Goal: Task Accomplishment & Management: Manage account settings

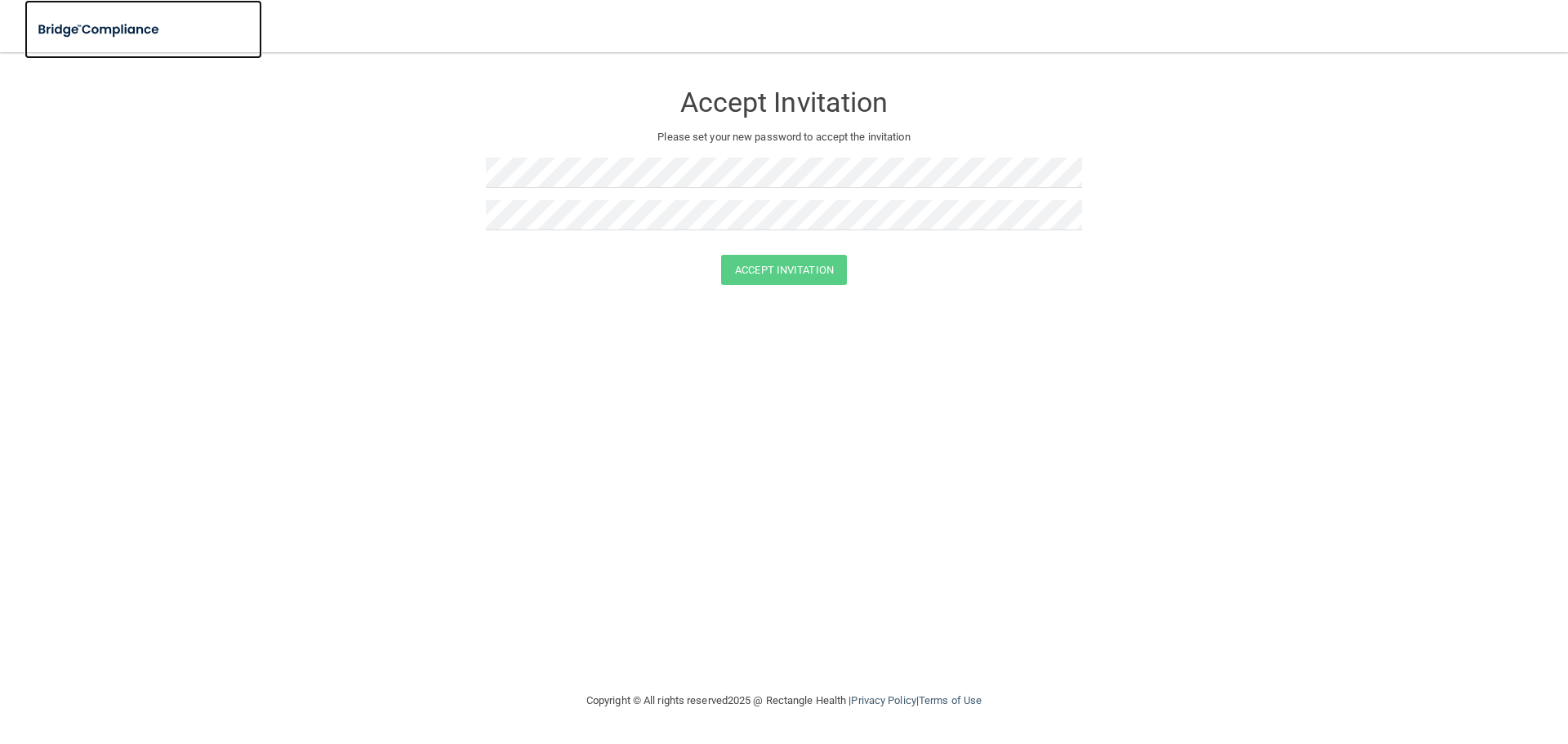
click at [91, 30] on img at bounding box center [99, 30] width 150 height 34
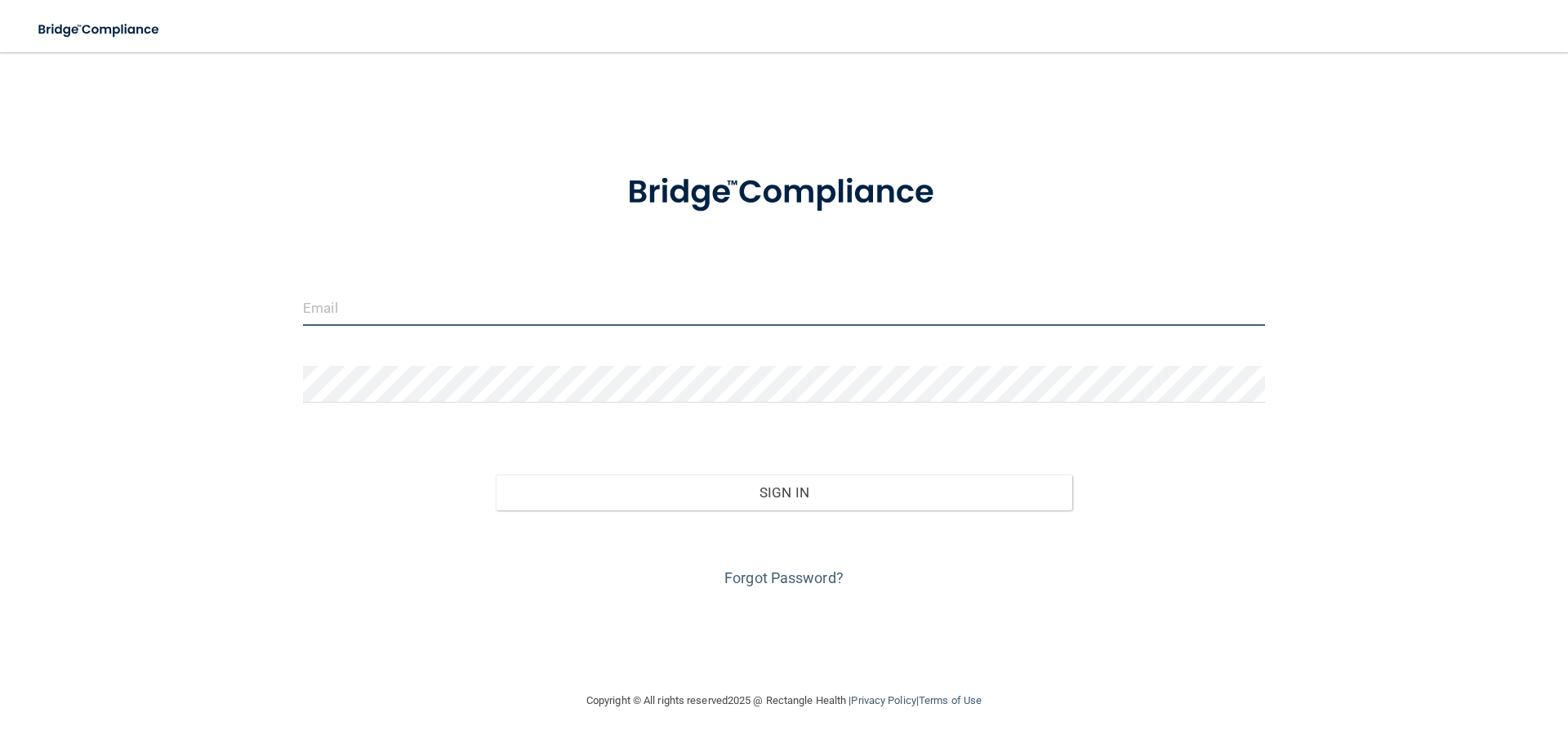
click at [817, 311] on input "email" at bounding box center [784, 308] width 962 height 37
type input "[EMAIL_ADDRESS][DOMAIN_NAME]"
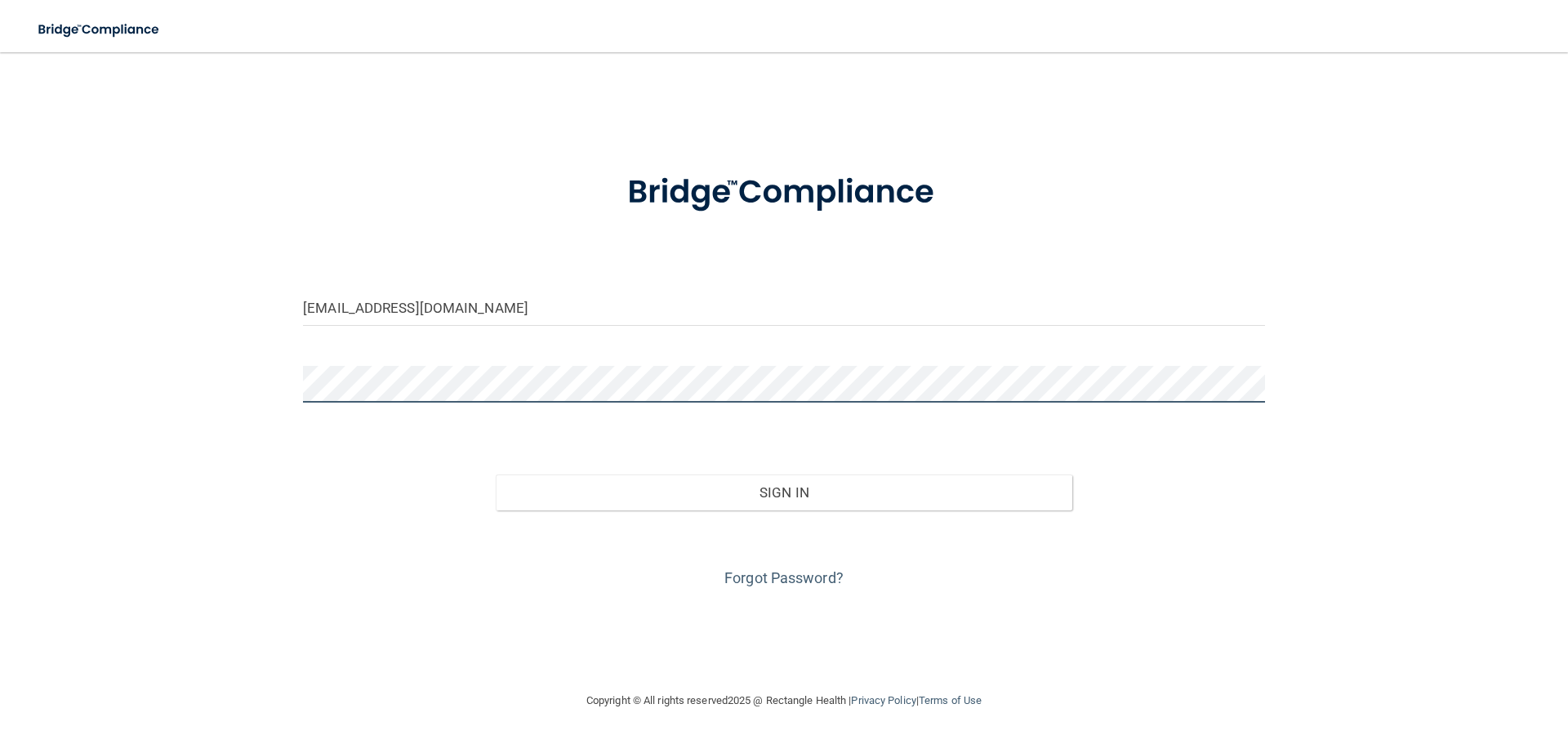
click at [495, 475] on button "Sign In" at bounding box center [784, 492] width 577 height 36
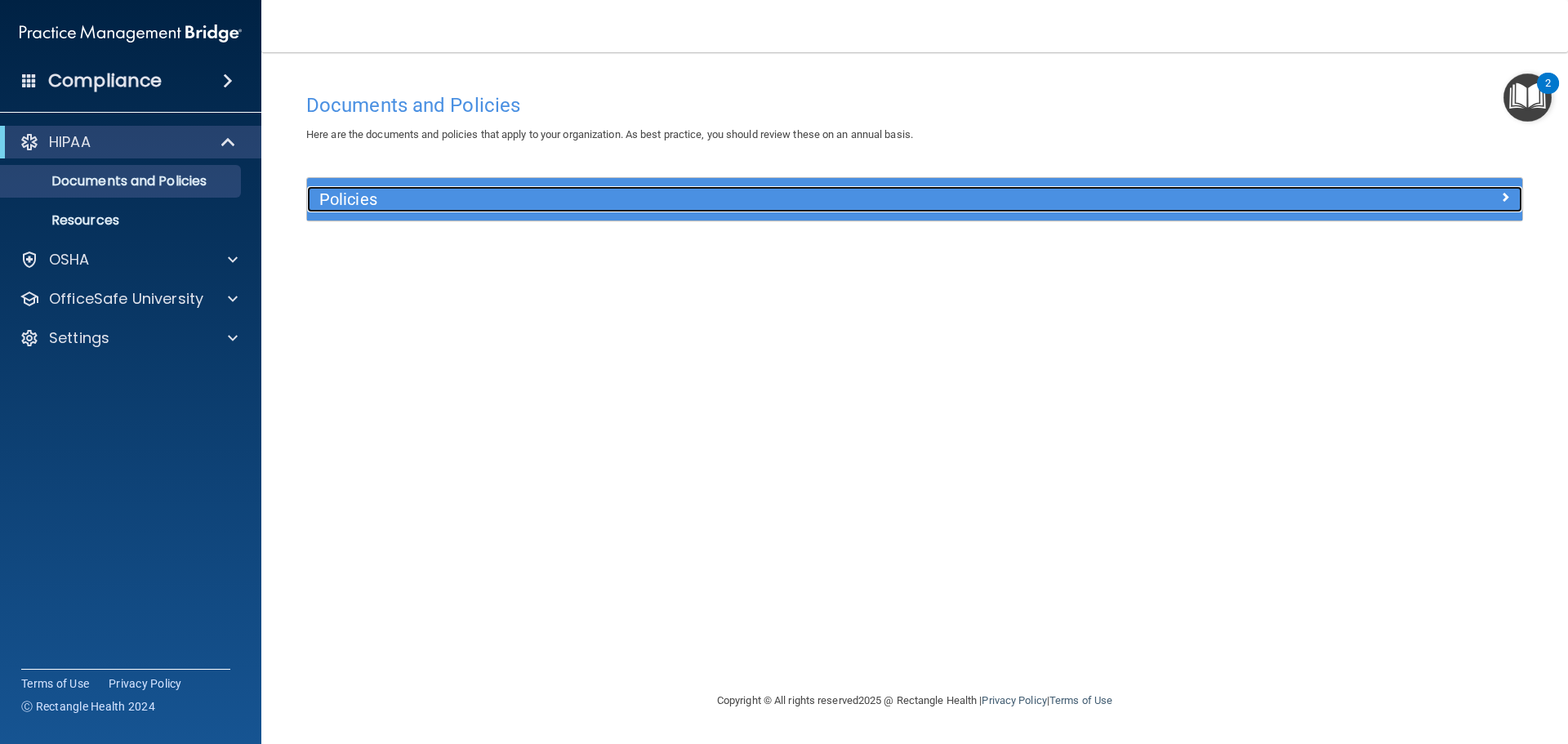
click at [554, 189] on div "Policies" at bounding box center [762, 199] width 912 height 26
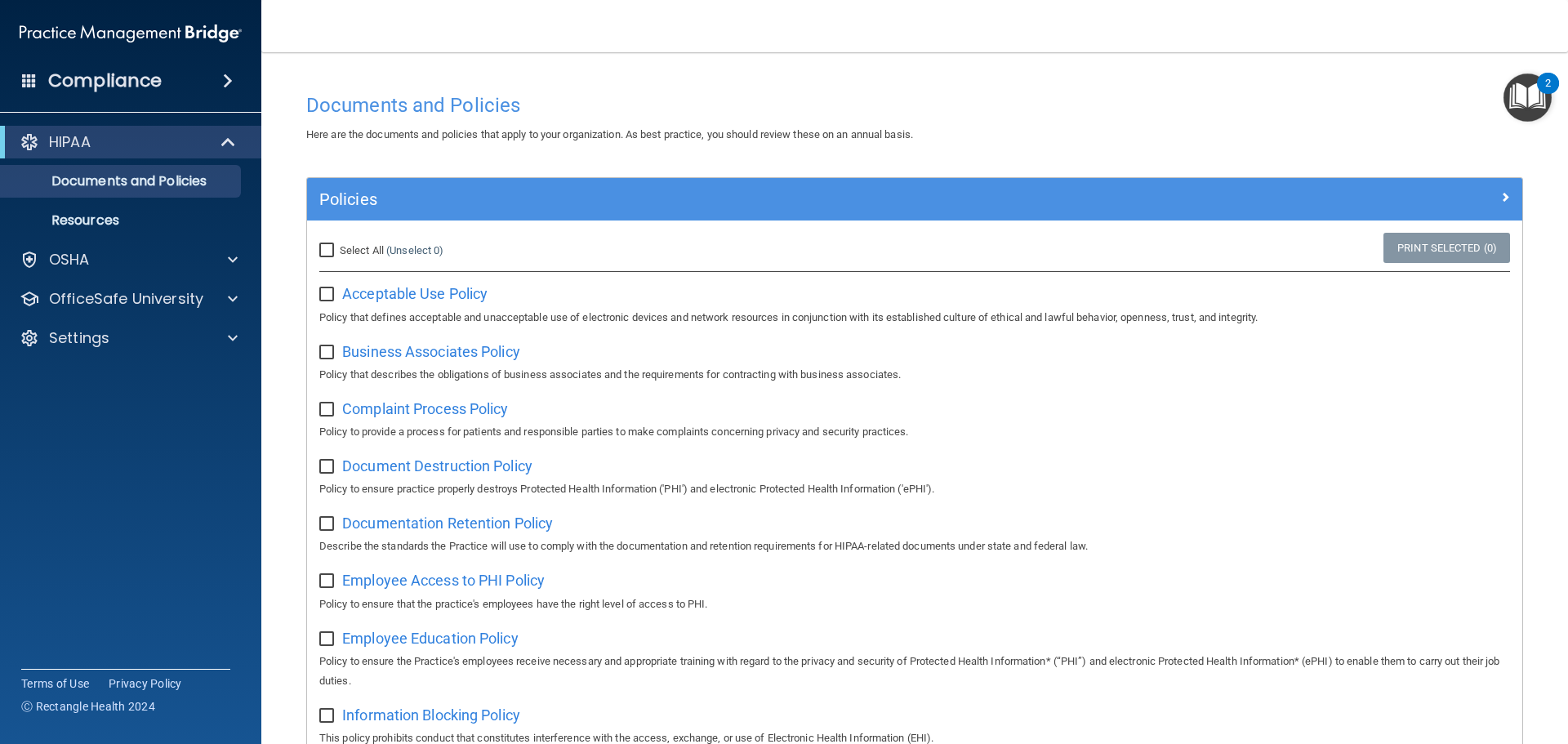
click at [341, 256] on span "Select All" at bounding box center [362, 250] width 44 height 12
click at [338, 256] on input "Select All (Unselect 0) Unselect All" at bounding box center [329, 250] width 19 height 13
checkbox input "true"
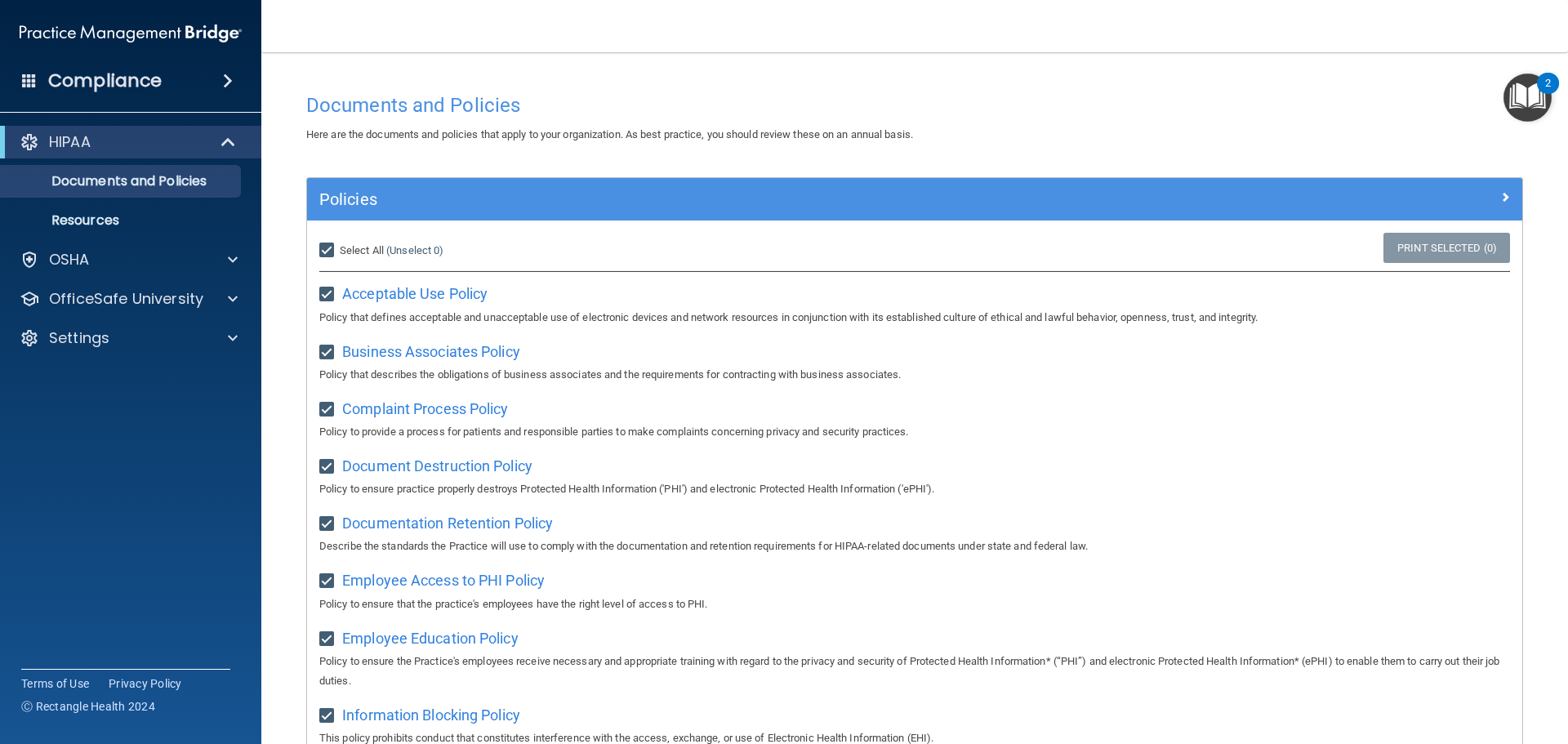
checkbox input "true"
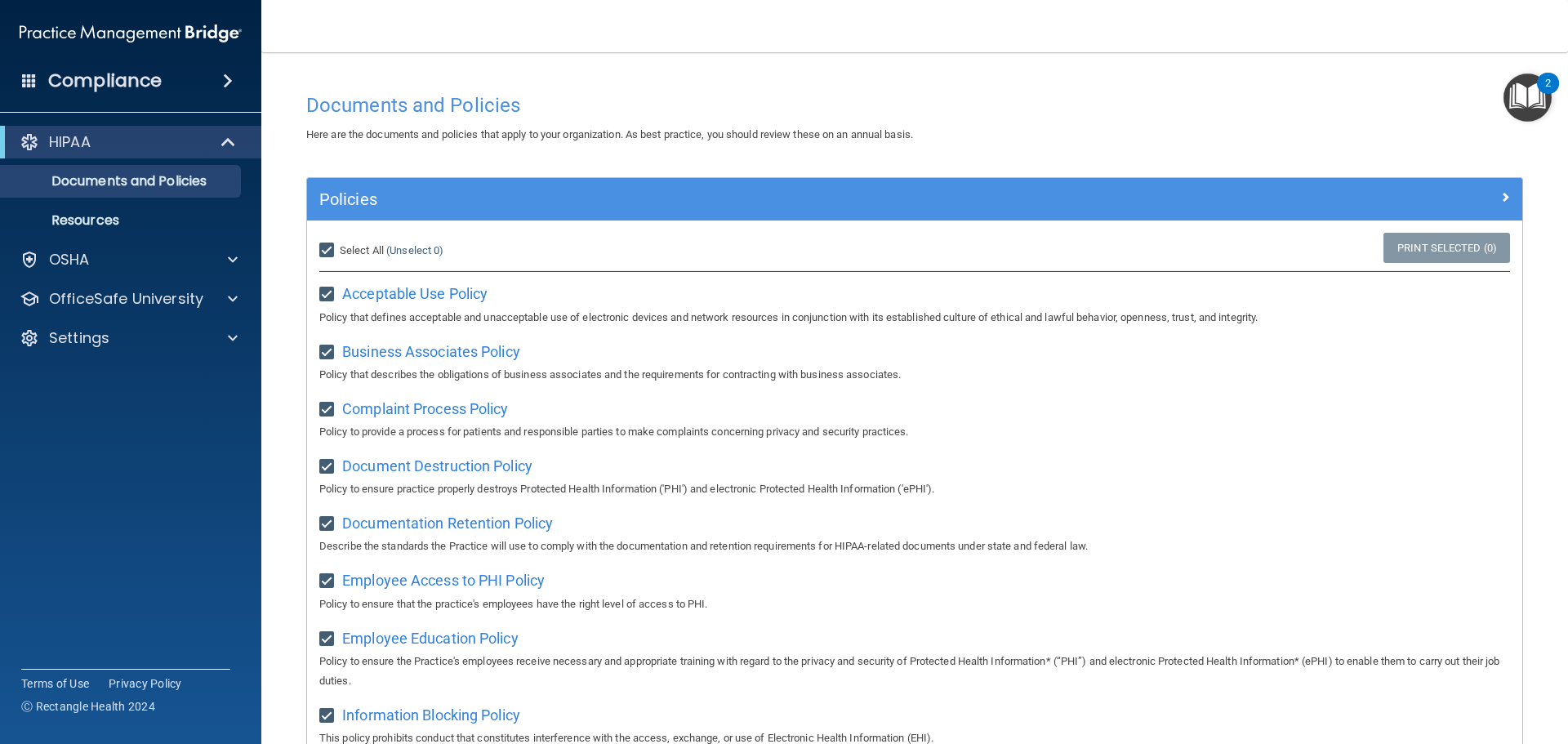
checkbox input "true"
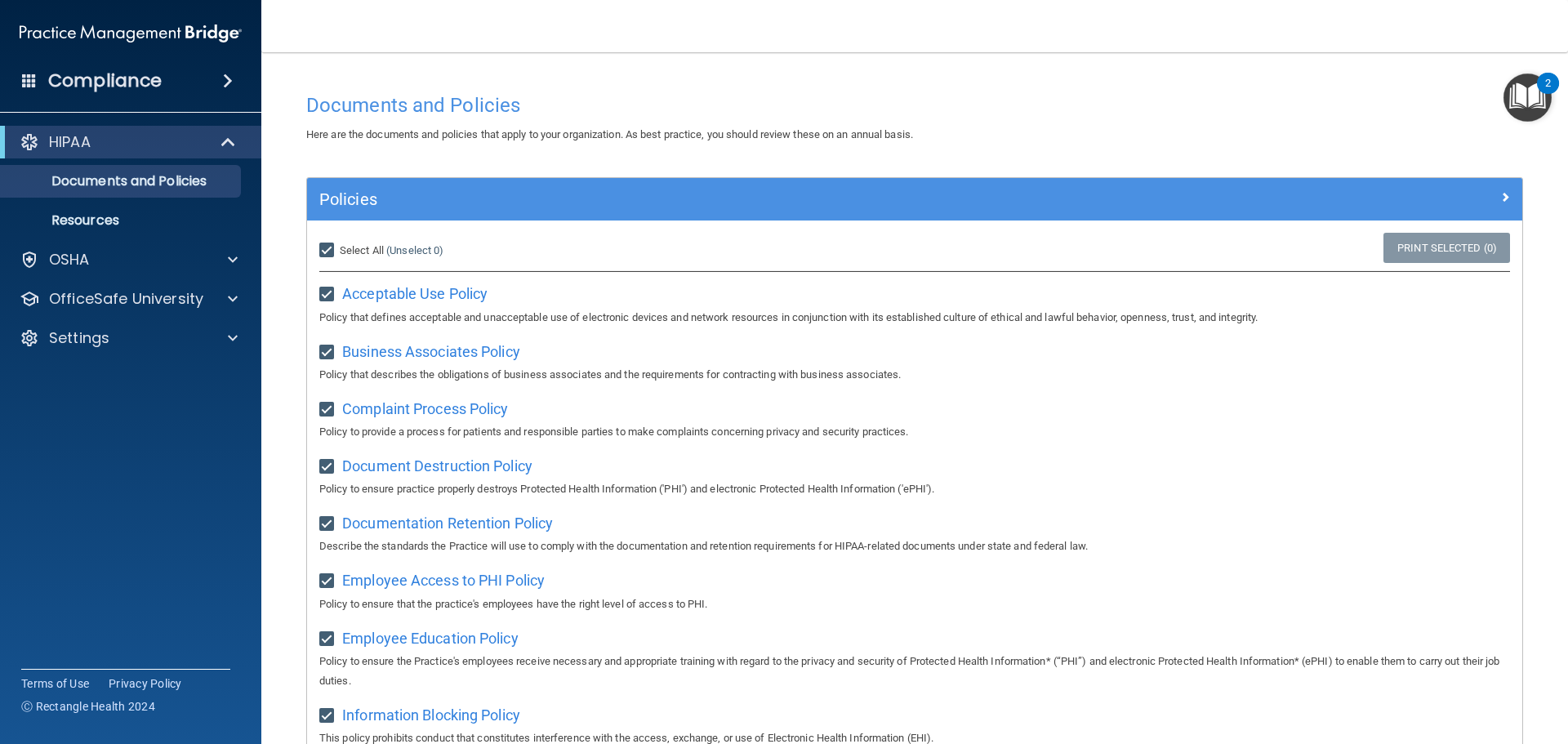
checkbox input "true"
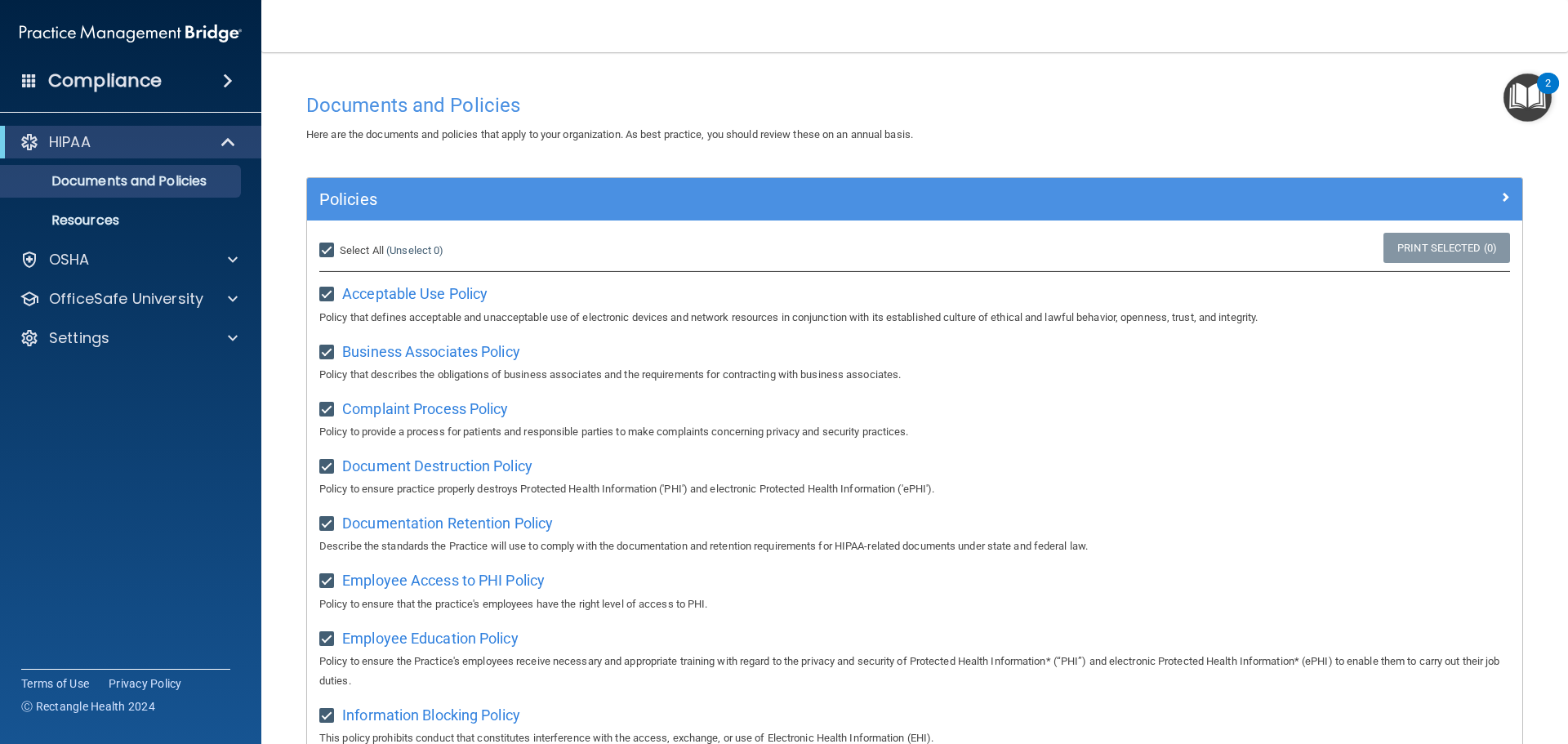
checkbox input "true"
click at [351, 249] on span "Unselect All" at bounding box center [368, 250] width 56 height 12
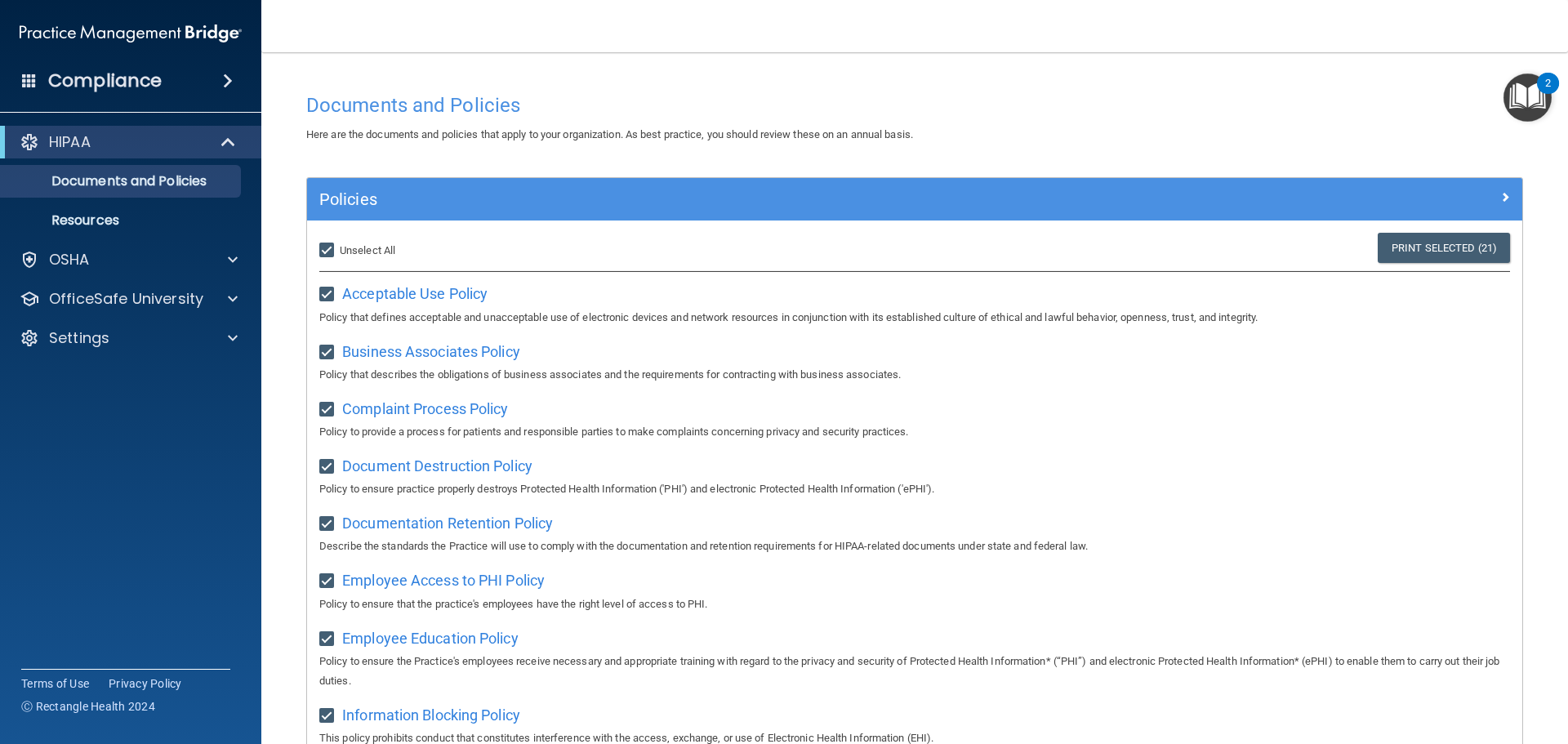
click at [338, 249] on input "Select All (Unselect 21) Unselect All" at bounding box center [329, 250] width 19 height 13
checkbox input "false"
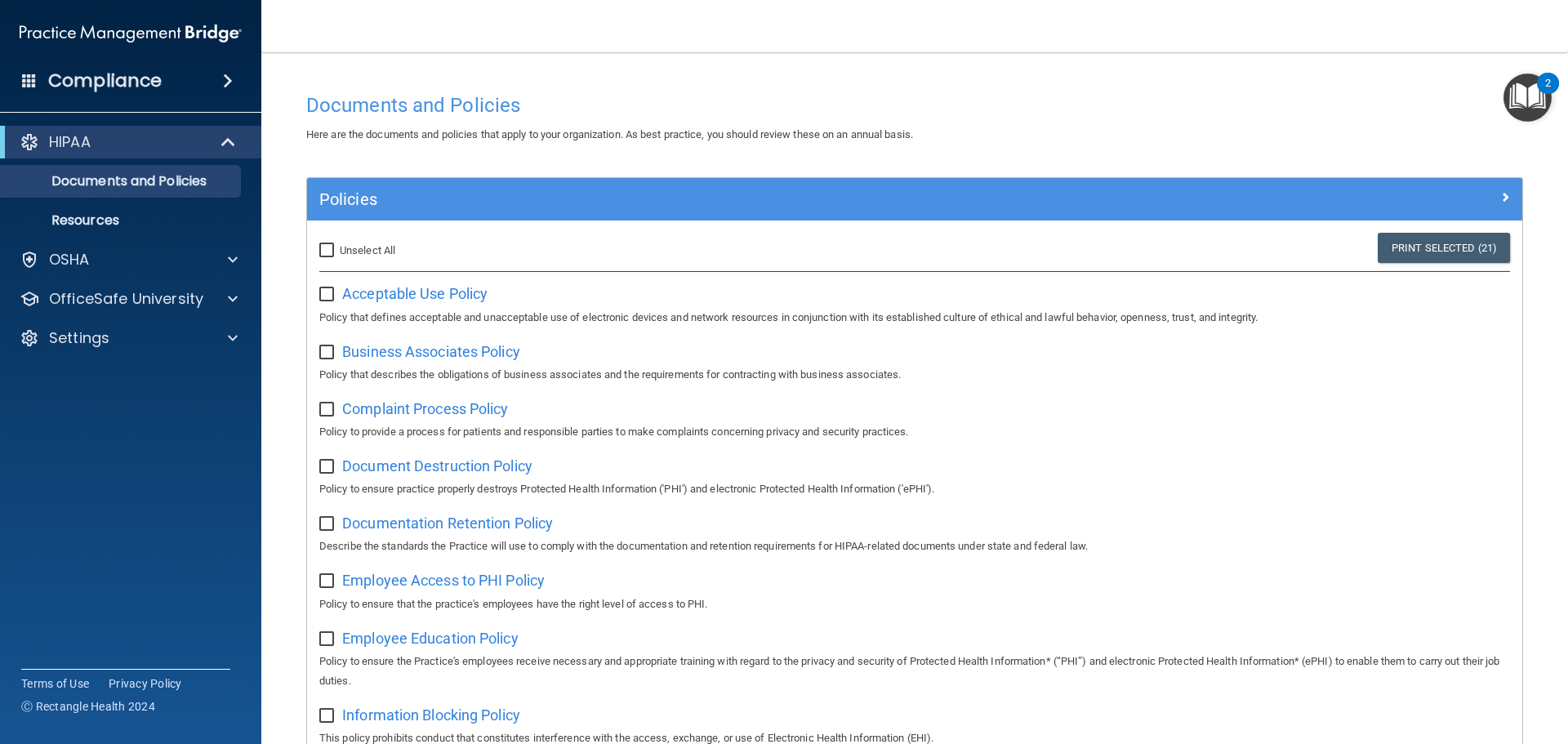
checkbox input "false"
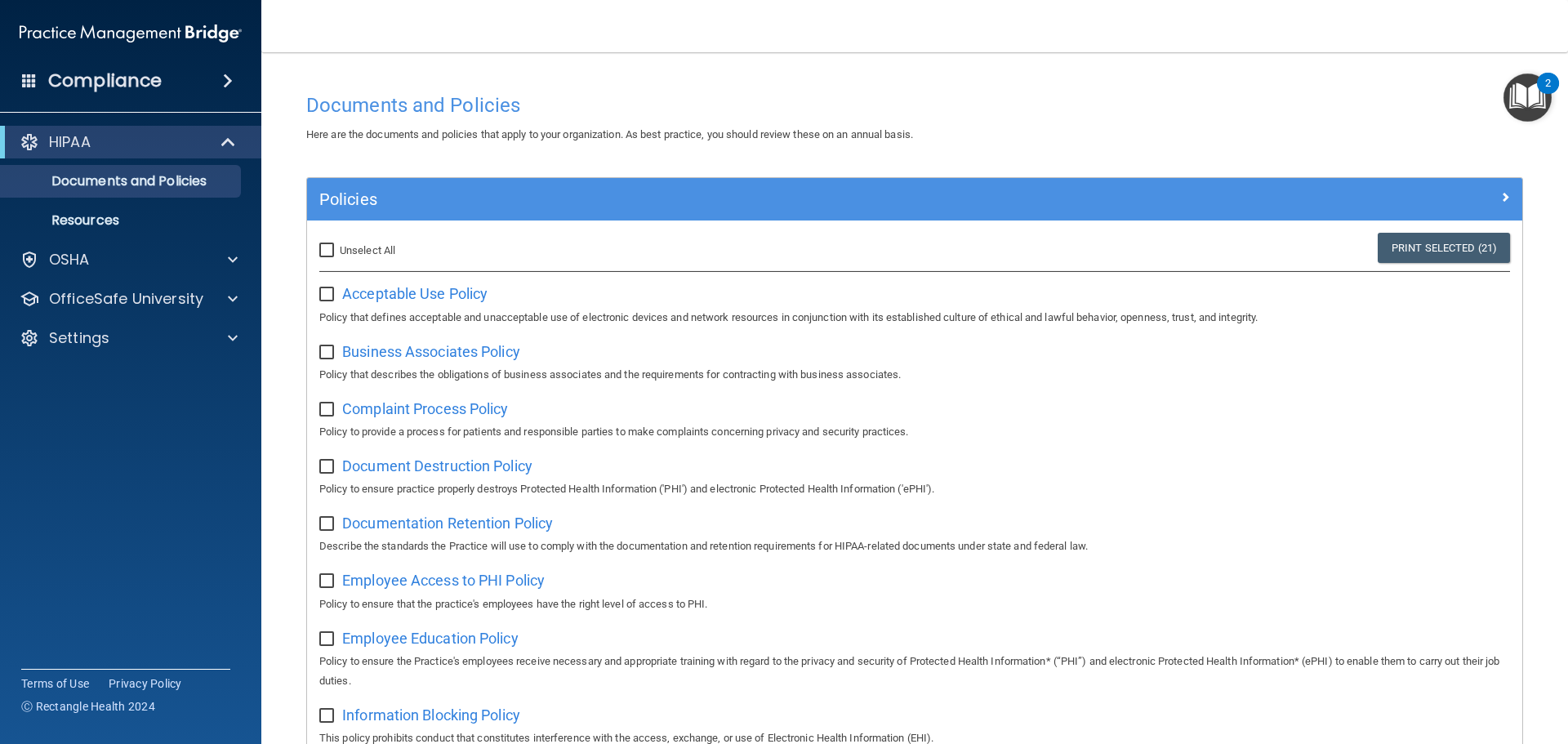
checkbox input "false"
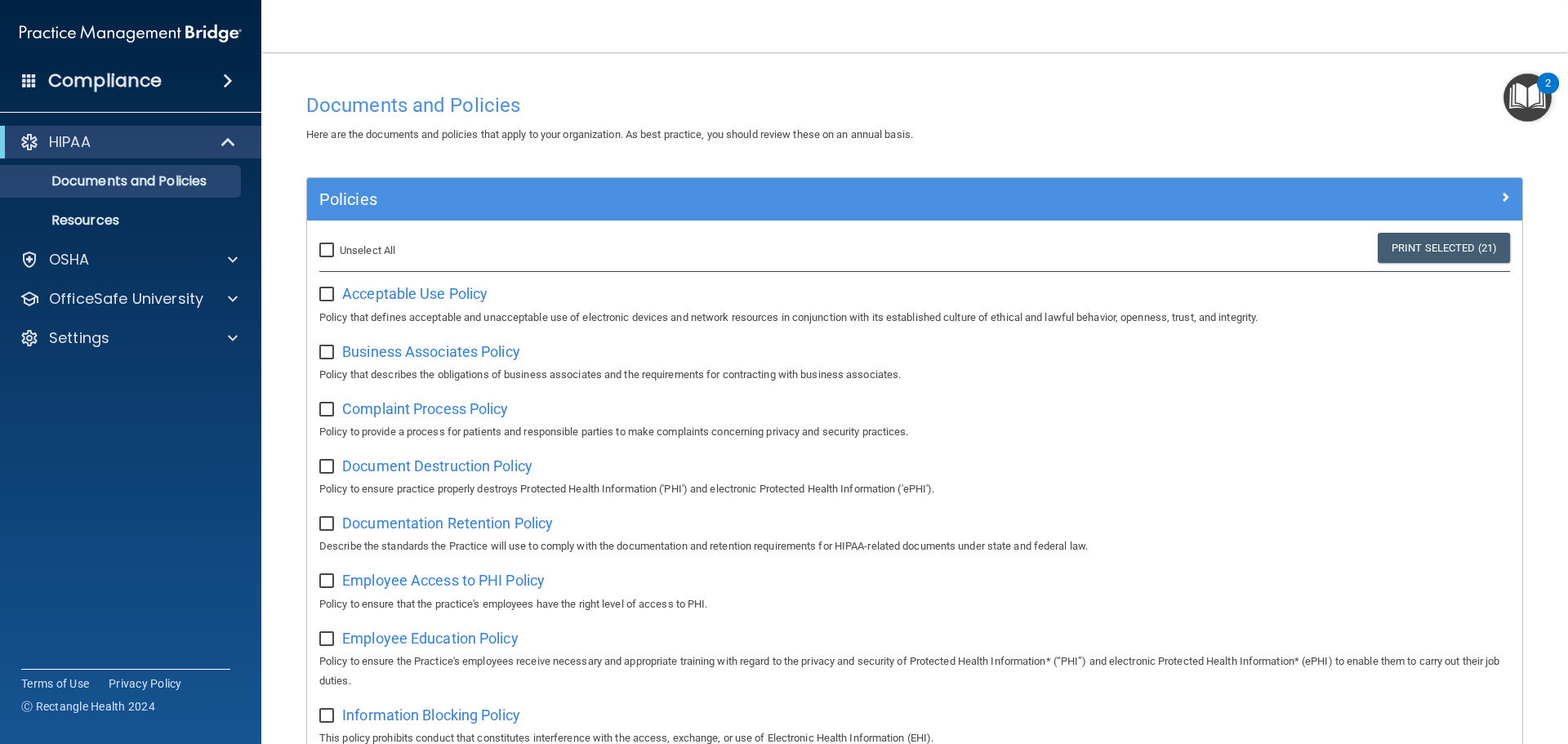
checkbox input "false"
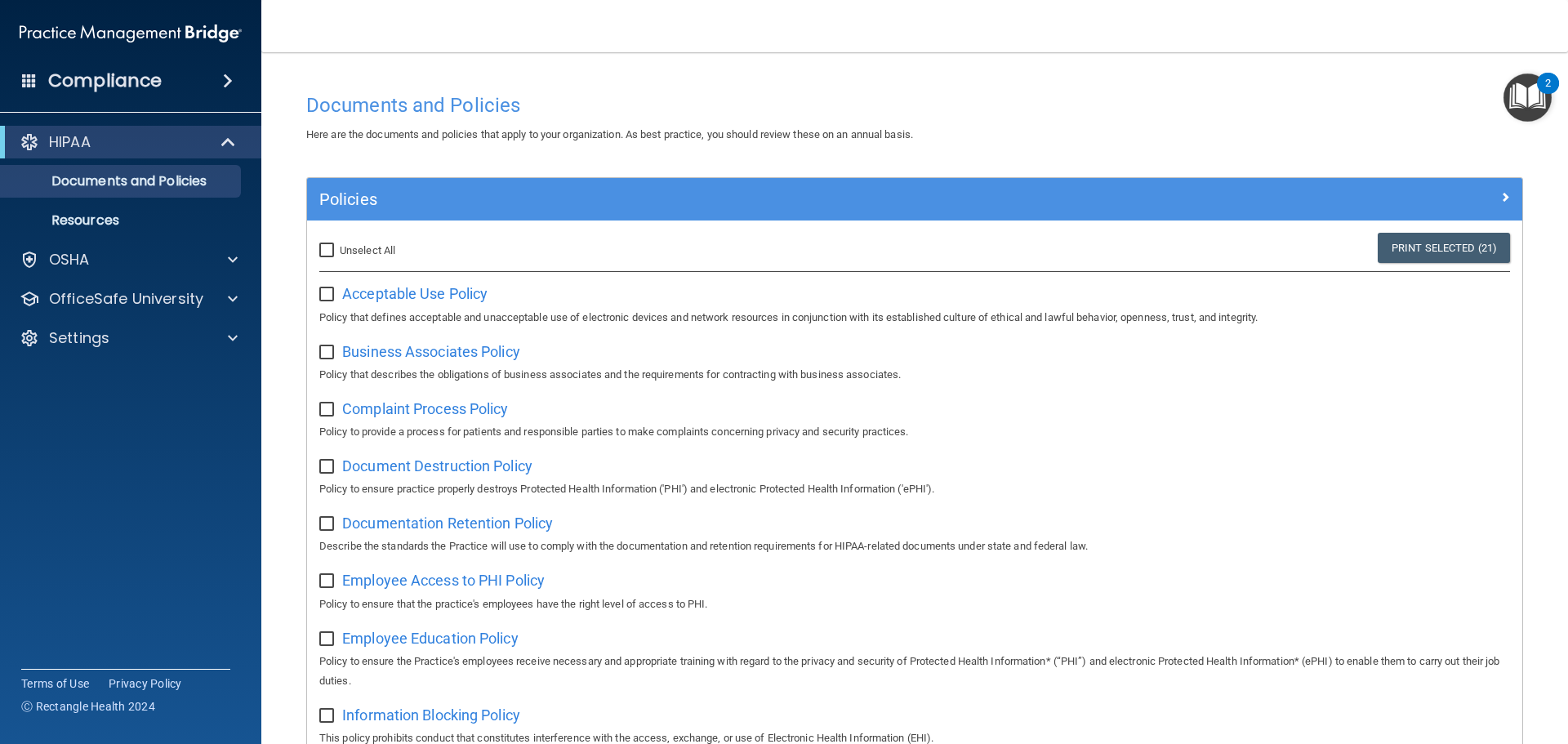
checkbox input "false"
click at [350, 291] on span "Acceptable Use Policy" at bounding box center [415, 294] width 145 height 17
click at [332, 294] on input "checkbox" at bounding box center [329, 295] width 19 height 13
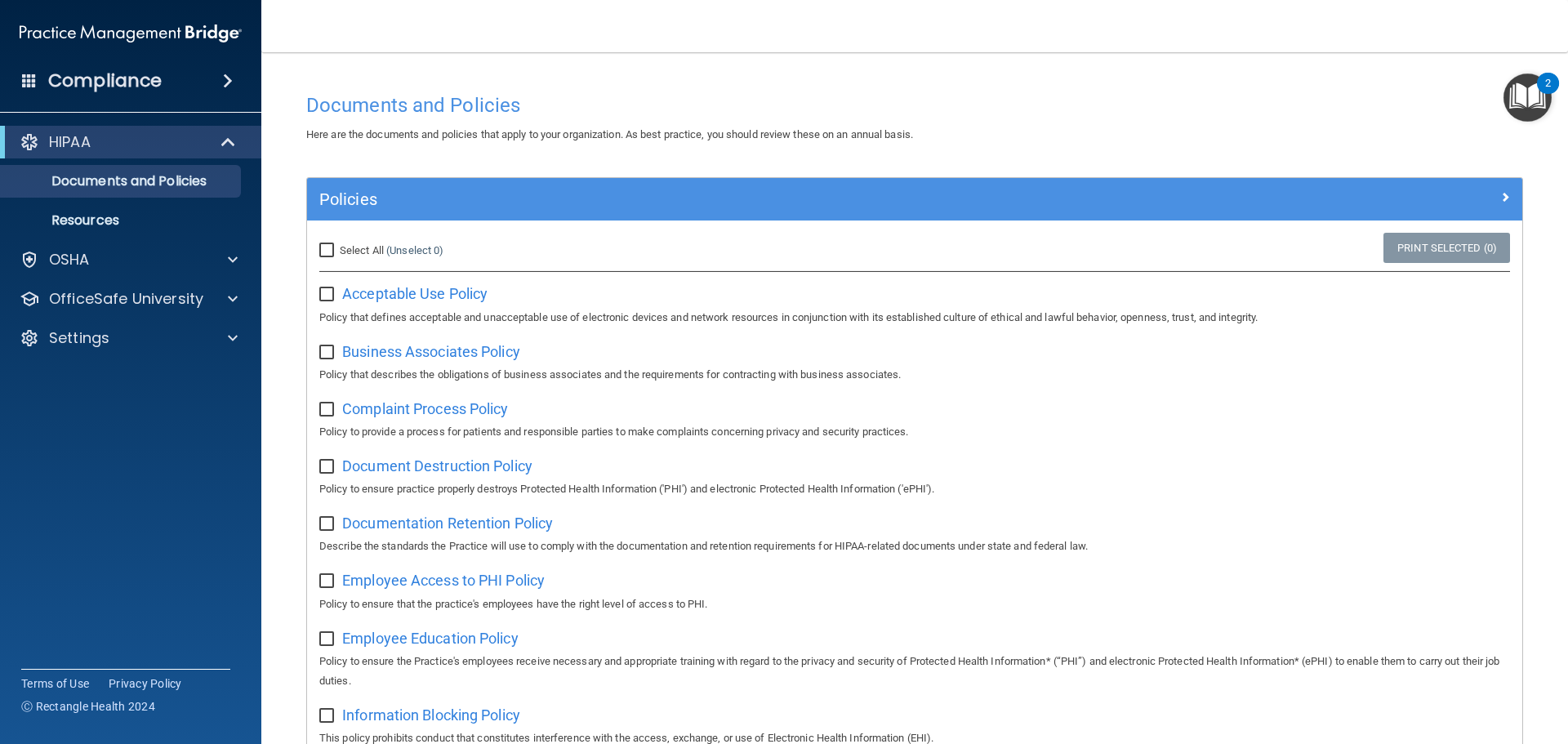
checkbox input "true"
click at [416, 350] on span "Business Associates Policy" at bounding box center [431, 352] width 178 height 17
click at [330, 353] on input "checkbox" at bounding box center [329, 352] width 19 height 13
checkbox input "true"
click at [389, 427] on p "Policy to provide a process for patients and responsible parties to make compla…" at bounding box center [914, 432] width 1191 height 20
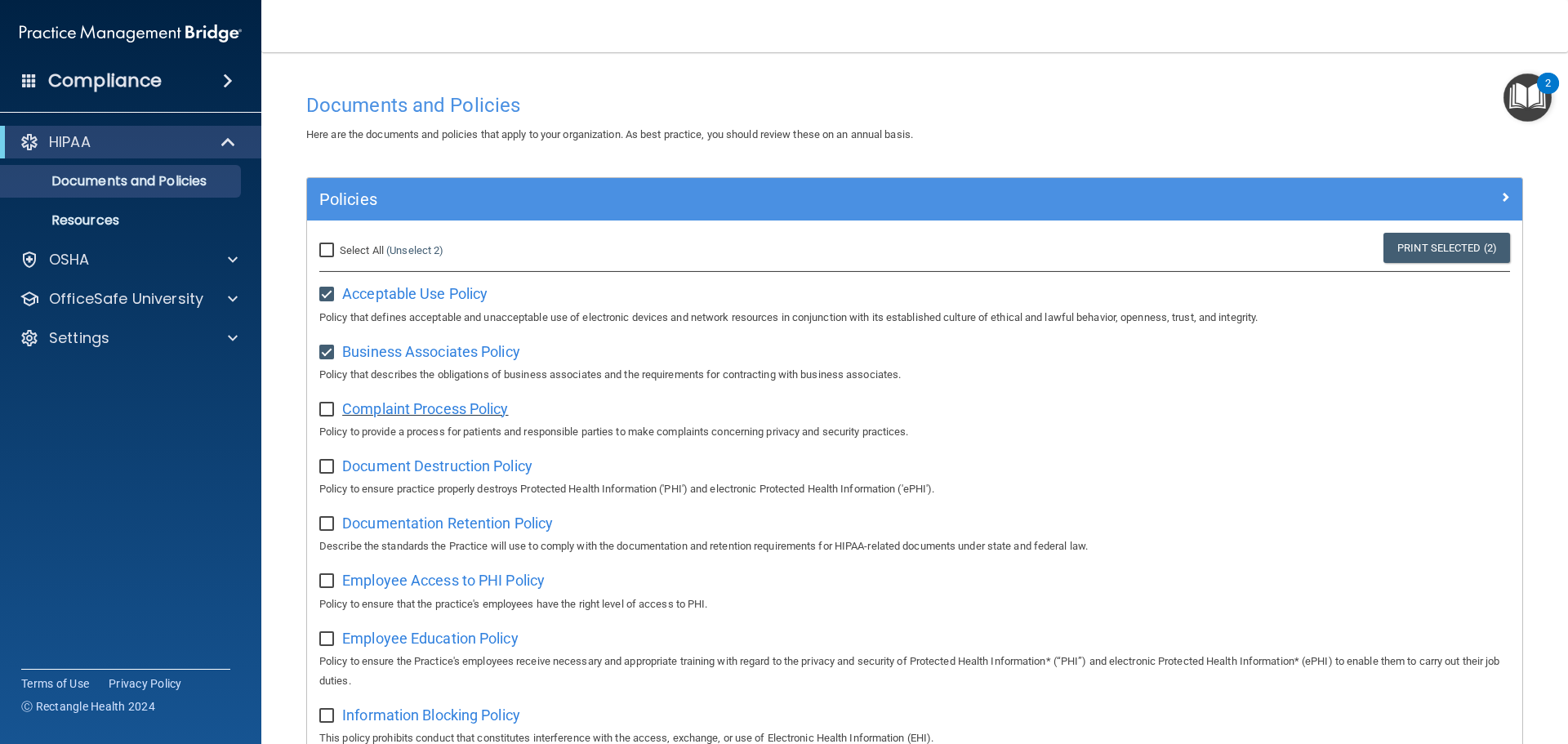
click at [436, 415] on span "Complaint Process Policy" at bounding box center [425, 409] width 166 height 17
click at [328, 413] on input "checkbox" at bounding box center [329, 409] width 19 height 13
checkbox input "true"
click at [380, 466] on span "Document Destruction Policy" at bounding box center [437, 466] width 190 height 17
click at [327, 468] on input "checkbox" at bounding box center [329, 467] width 19 height 13
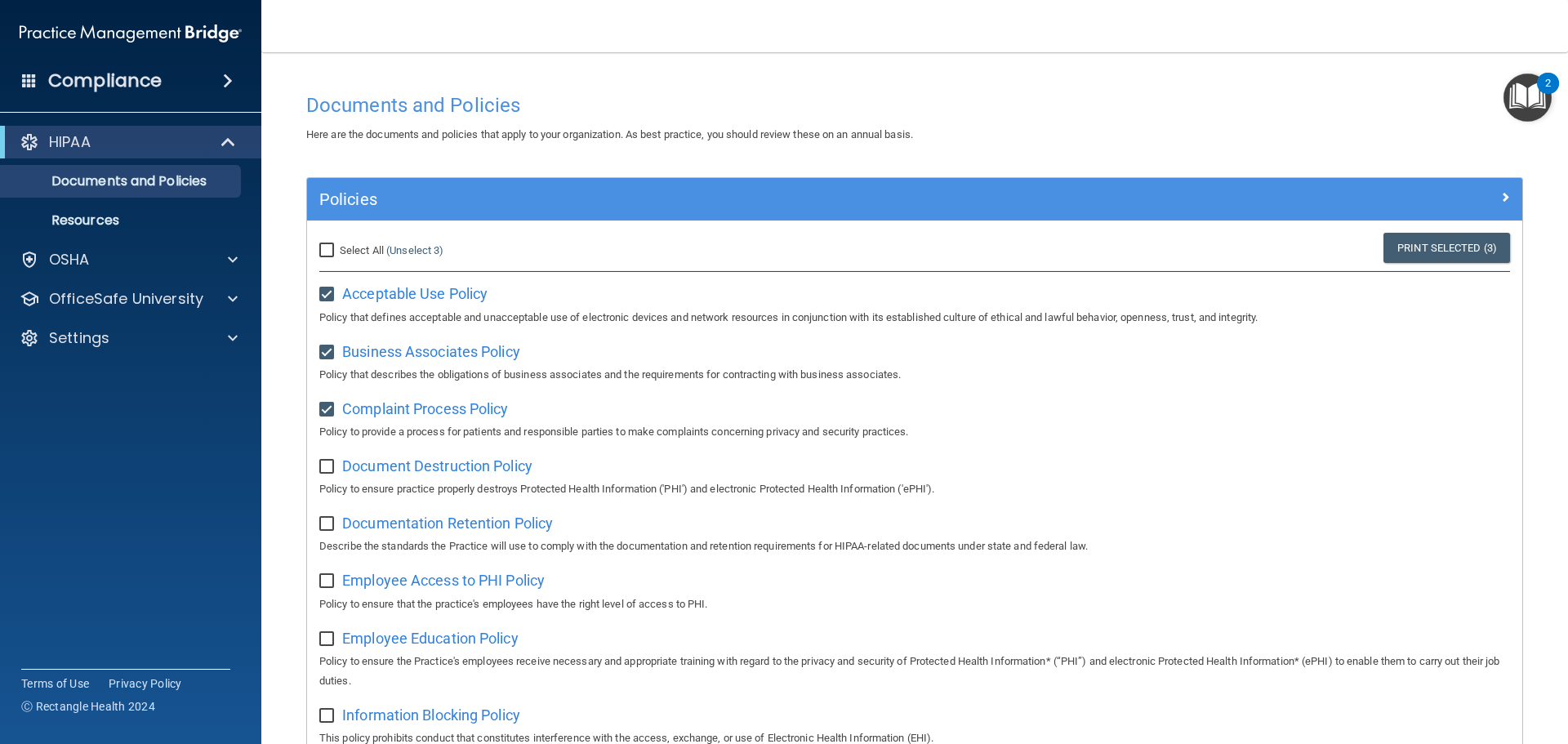
checkbox input "true"
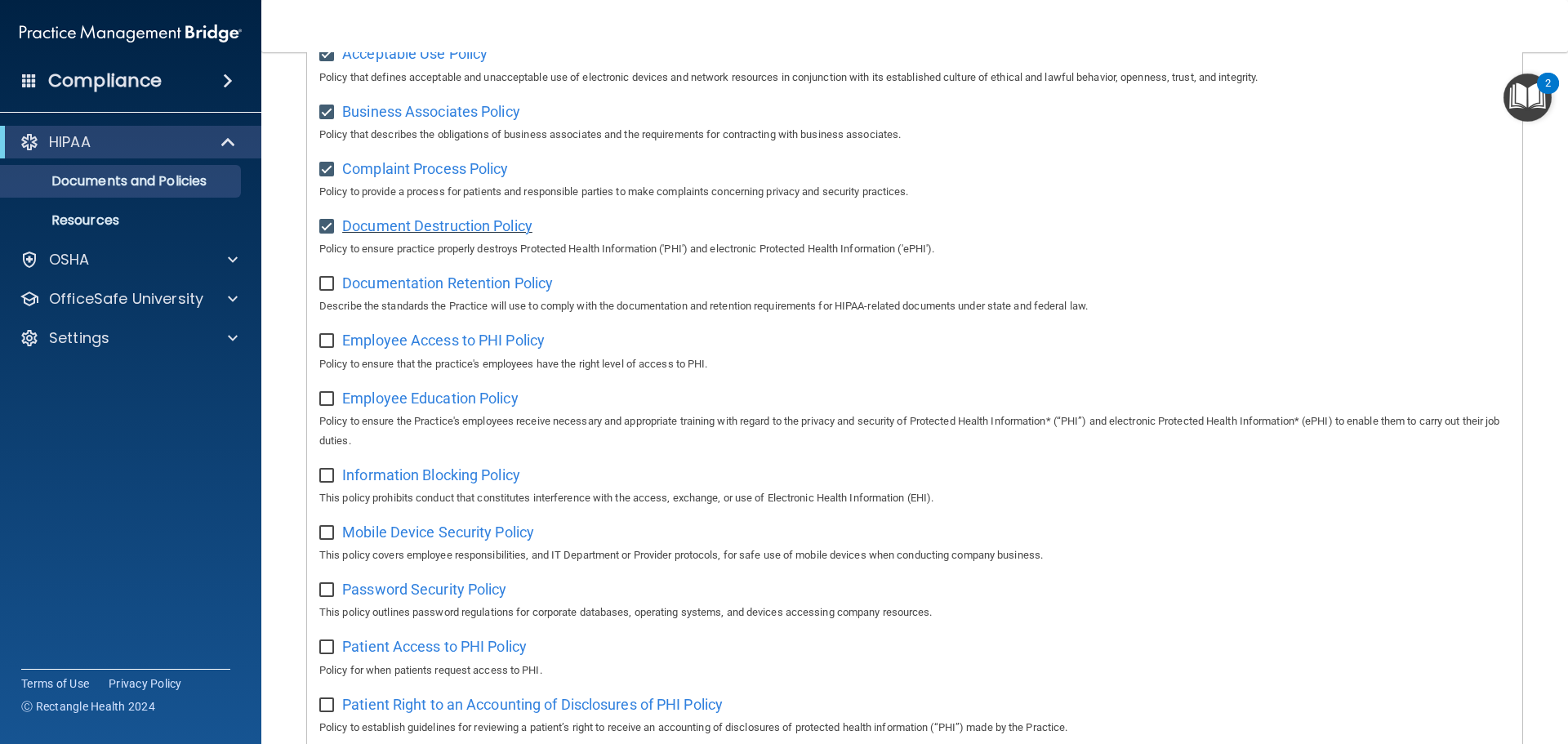
scroll to position [409, 0]
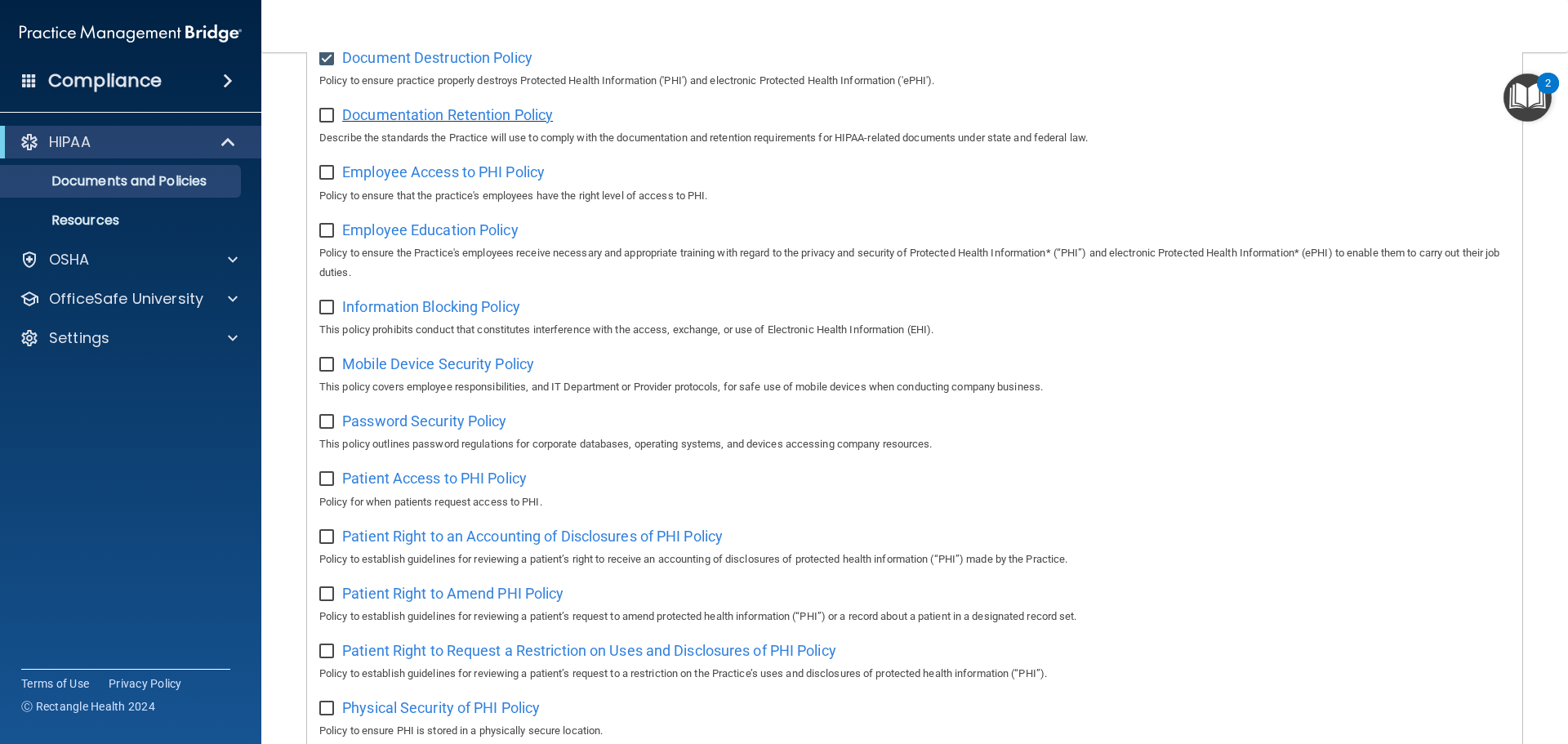
click at [534, 122] on span "Documentation Retention Policy" at bounding box center [448, 115] width 210 height 17
click at [323, 113] on input "checkbox" at bounding box center [329, 116] width 19 height 13
checkbox input "true"
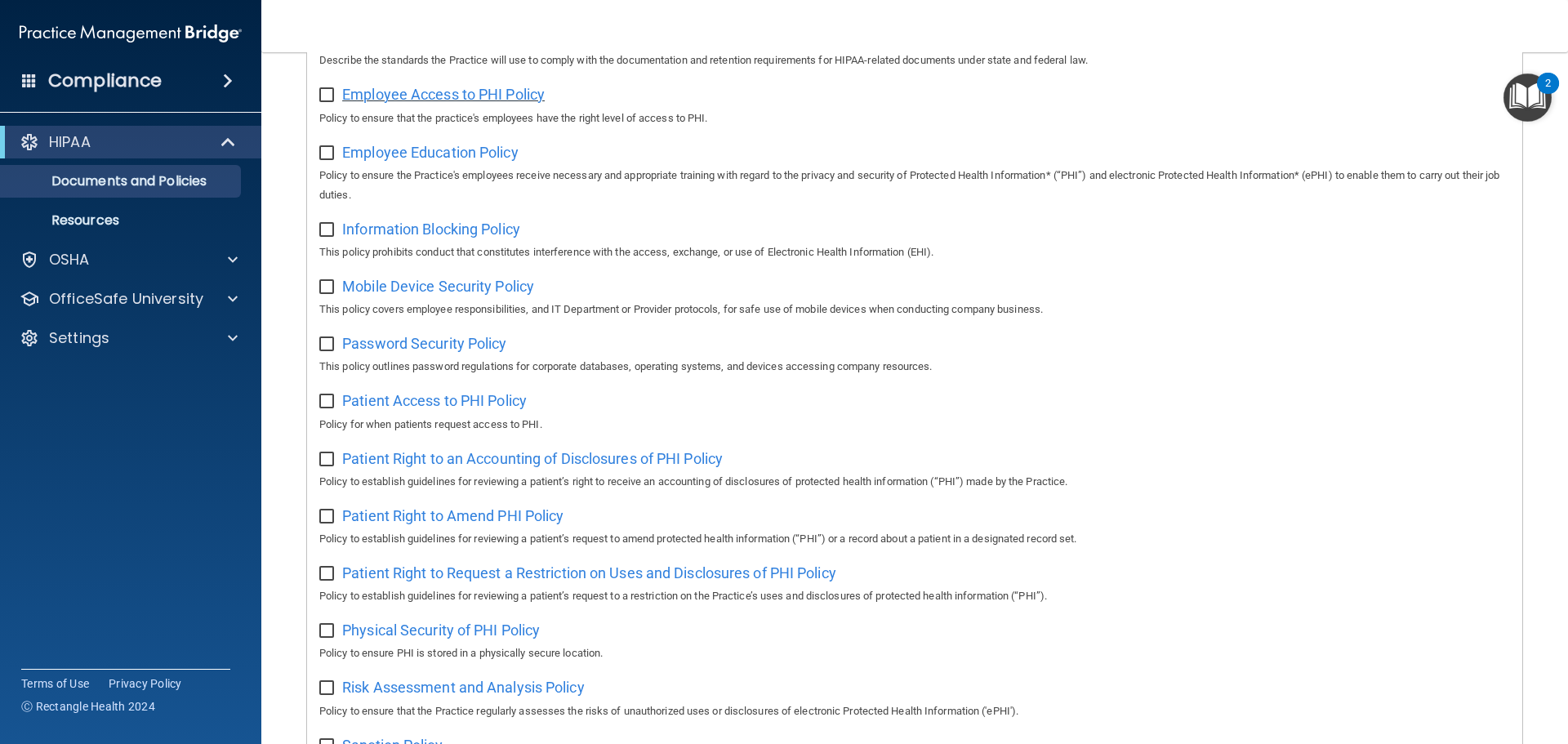
scroll to position [404, 0]
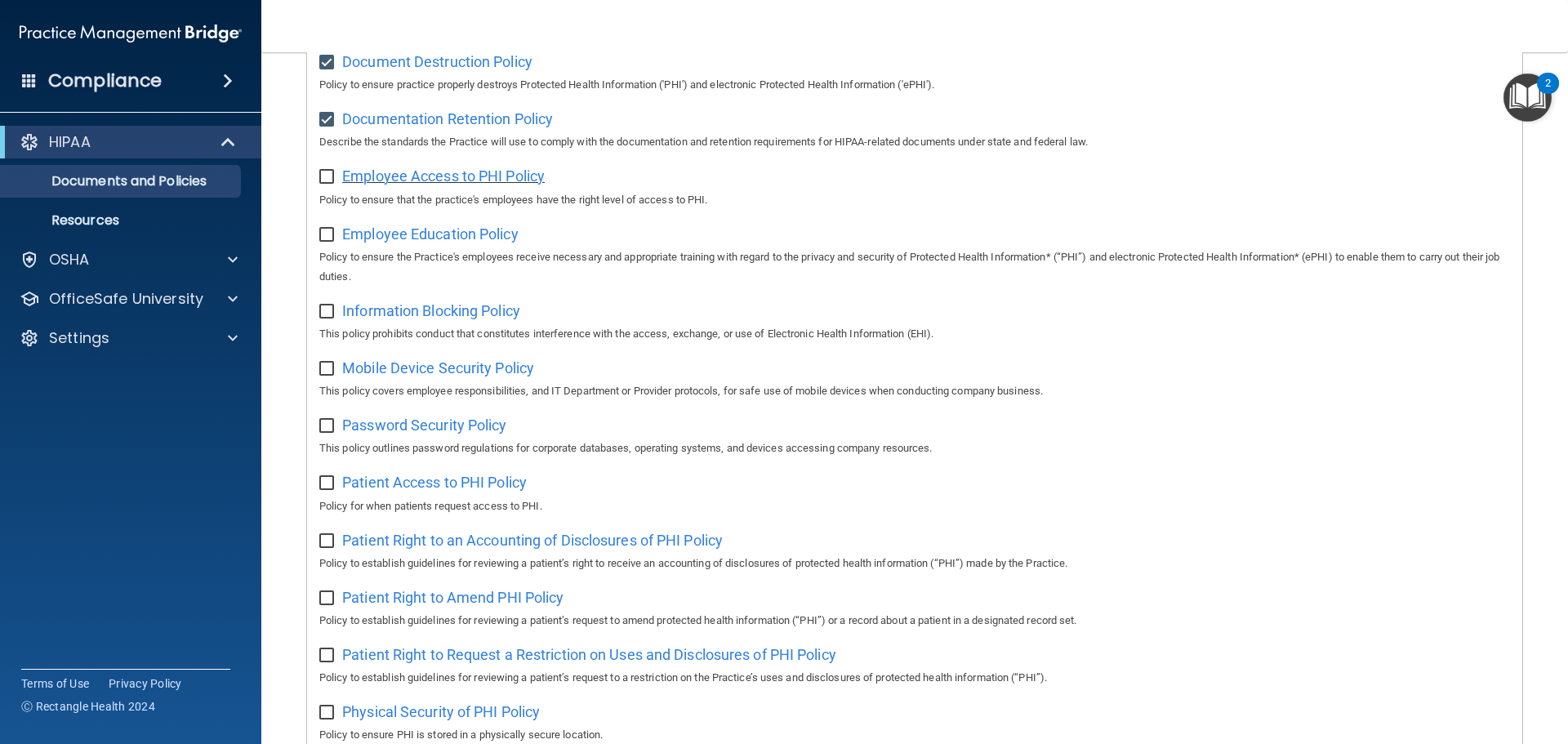
click at [413, 175] on span "Employee Access to PHI Policy" at bounding box center [443, 176] width 203 height 17
click at [333, 178] on input "checkbox" at bounding box center [329, 176] width 19 height 13
checkbox input "true"
click at [395, 241] on span "Employee Education Policy" at bounding box center [430, 234] width 176 height 17
click at [329, 240] on input "checkbox" at bounding box center [329, 235] width 19 height 13
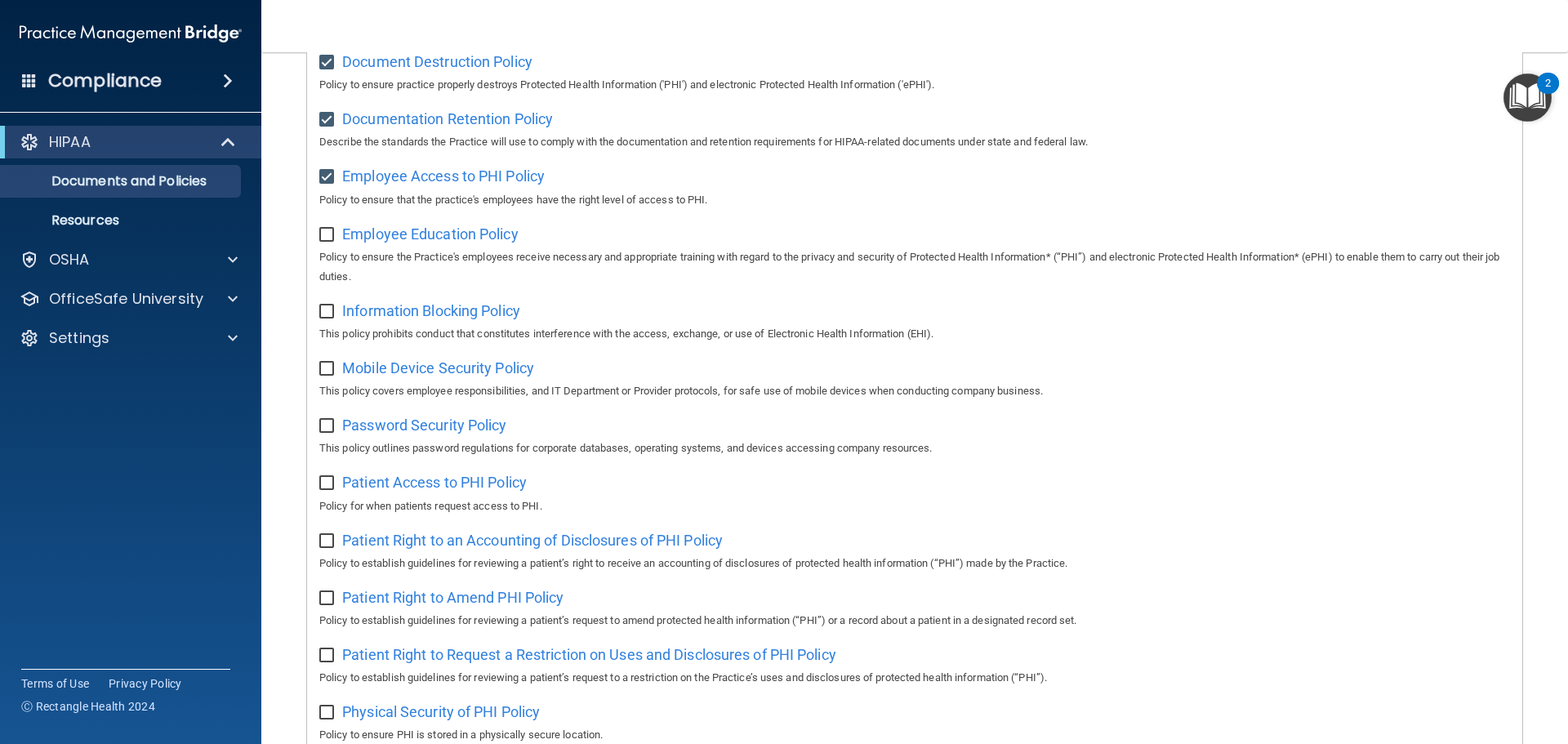
checkbox input "true"
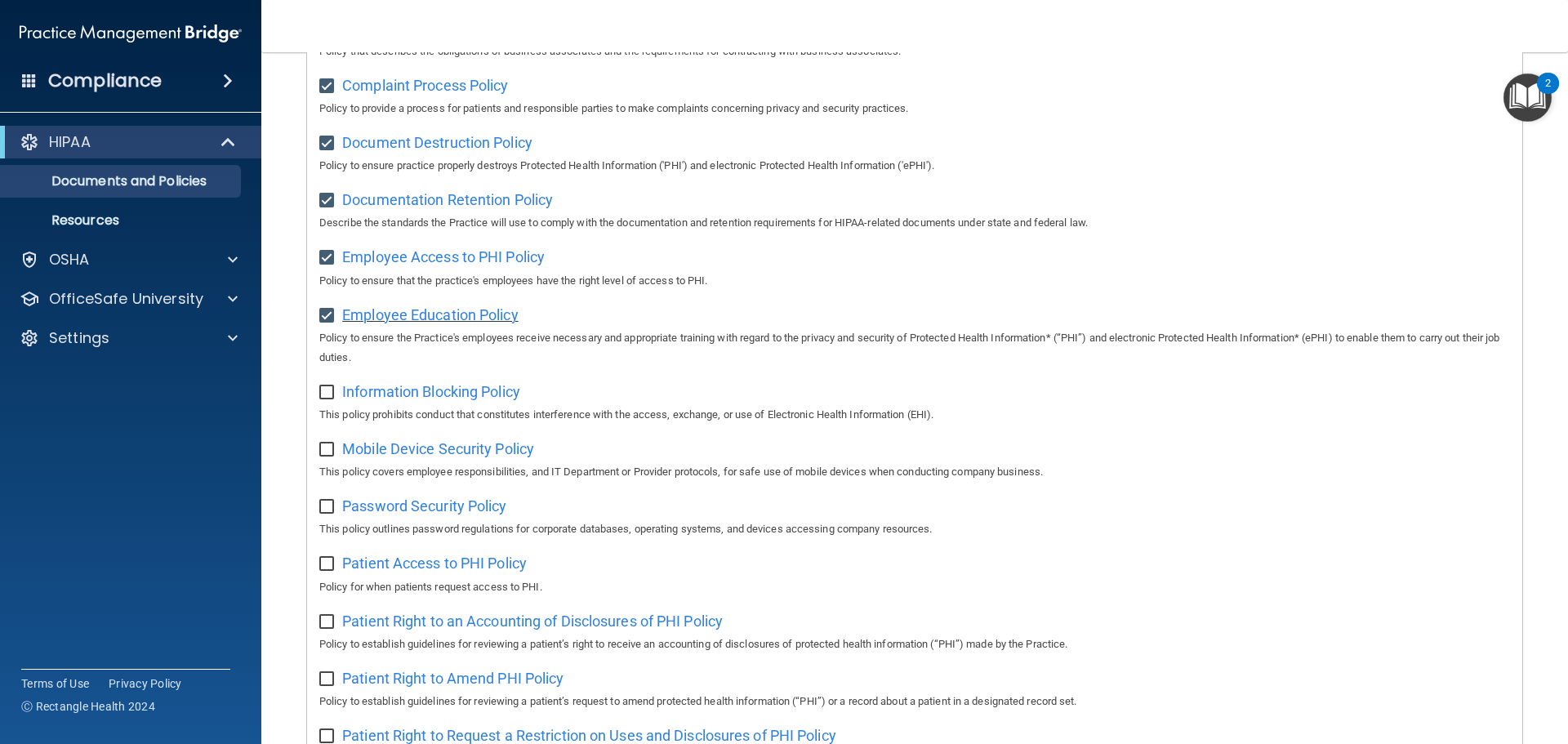
scroll to position [322, 0]
click at [454, 396] on span "Information Blocking Policy" at bounding box center [431, 393] width 178 height 17
click at [333, 393] on input "checkbox" at bounding box center [329, 393] width 19 height 13
checkbox input "true"
click at [456, 458] on span "Mobile Device Security Policy" at bounding box center [438, 449] width 192 height 17
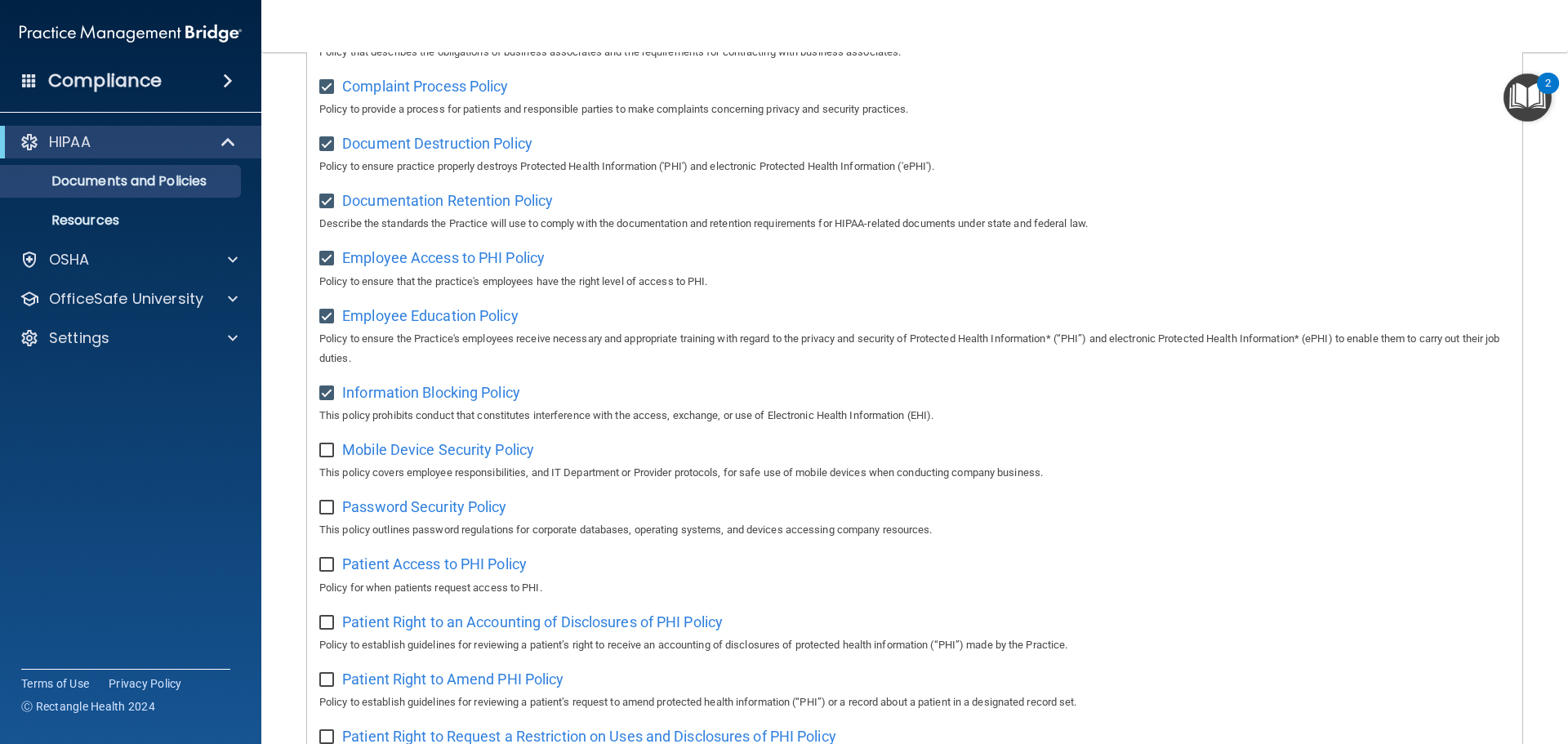
click at [321, 449] on input "checkbox" at bounding box center [329, 450] width 19 height 13
checkbox input "true"
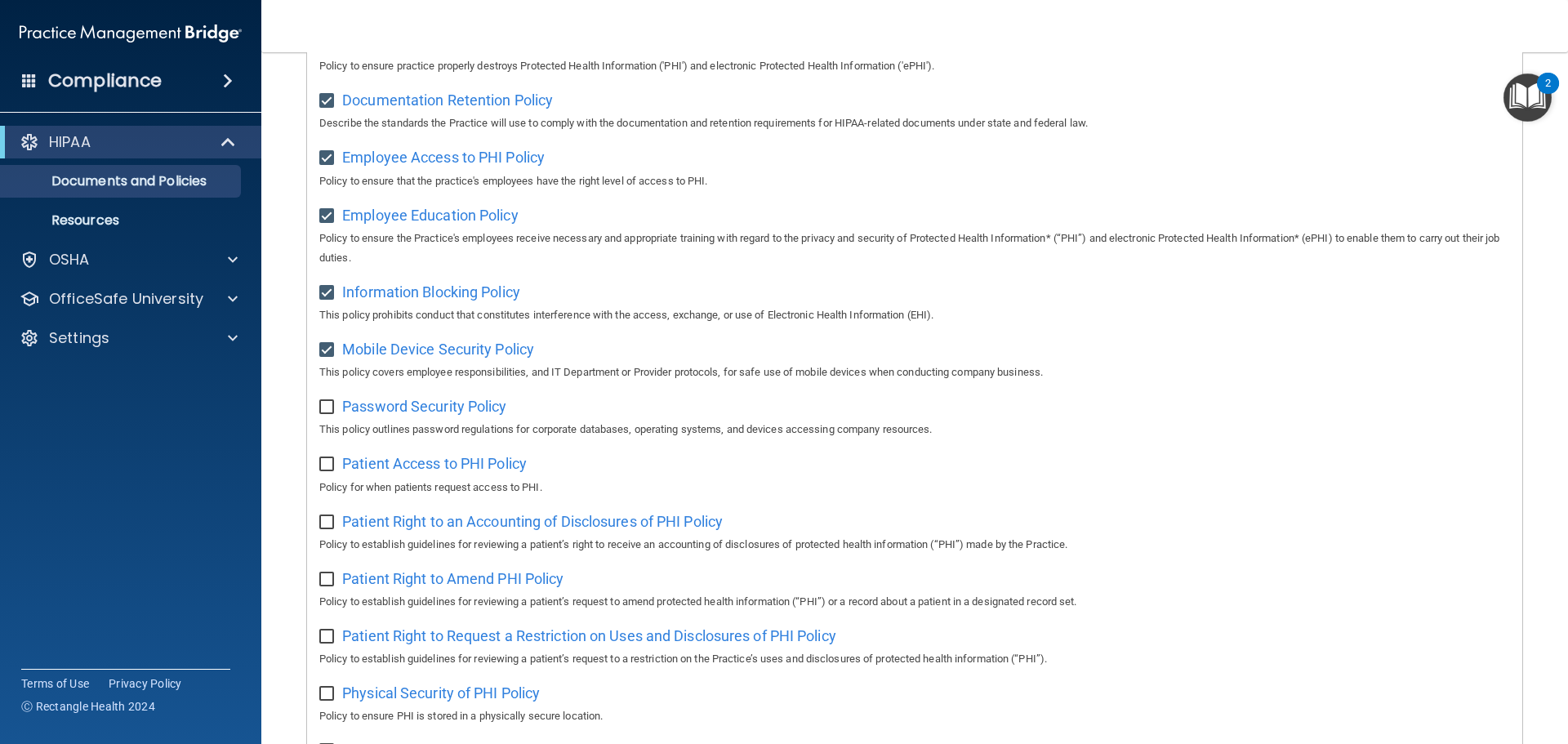
scroll to position [486, 0]
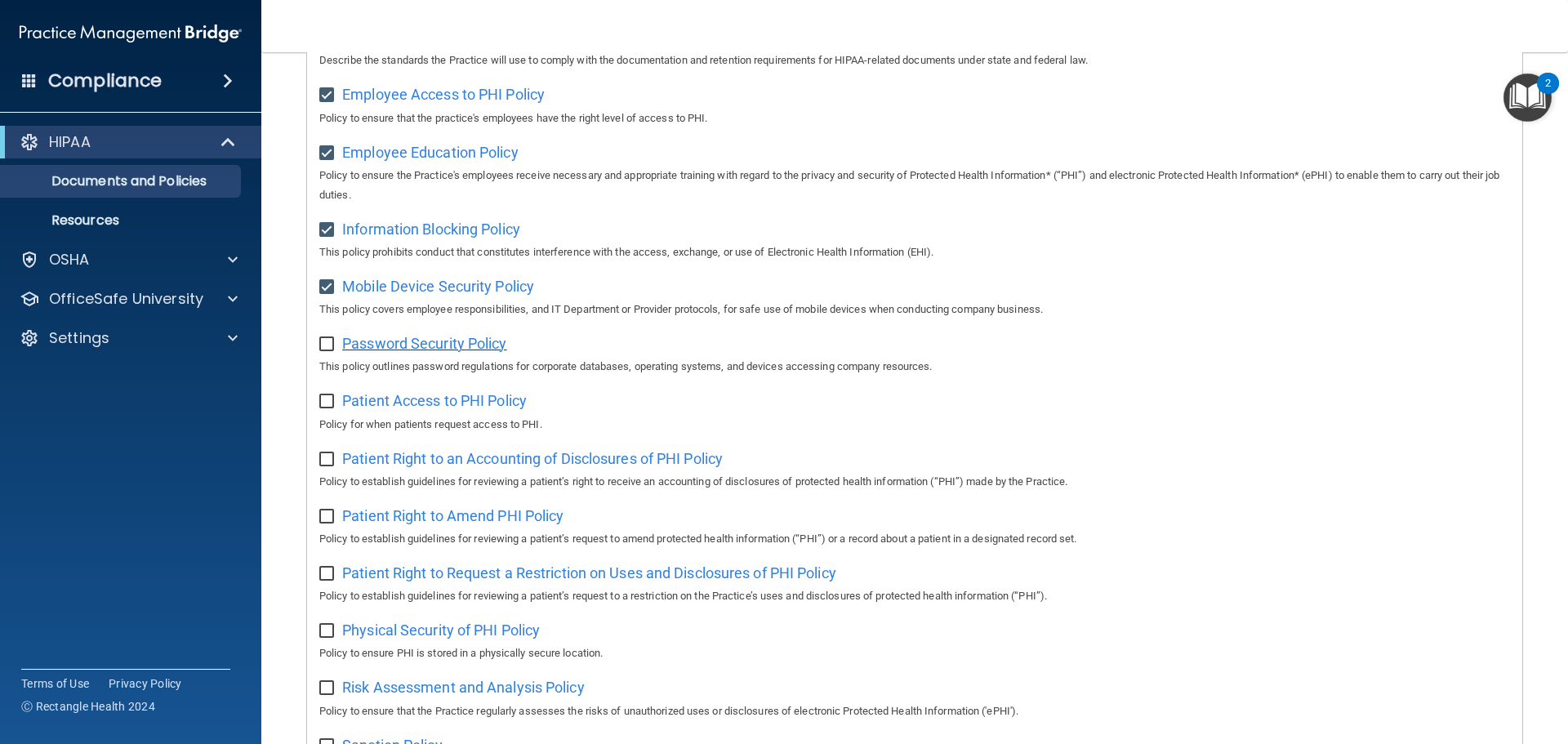
click at [497, 352] on span "Password Security Policy" at bounding box center [424, 343] width 164 height 17
click at [333, 351] on input "checkbox" at bounding box center [329, 344] width 19 height 13
checkbox input "true"
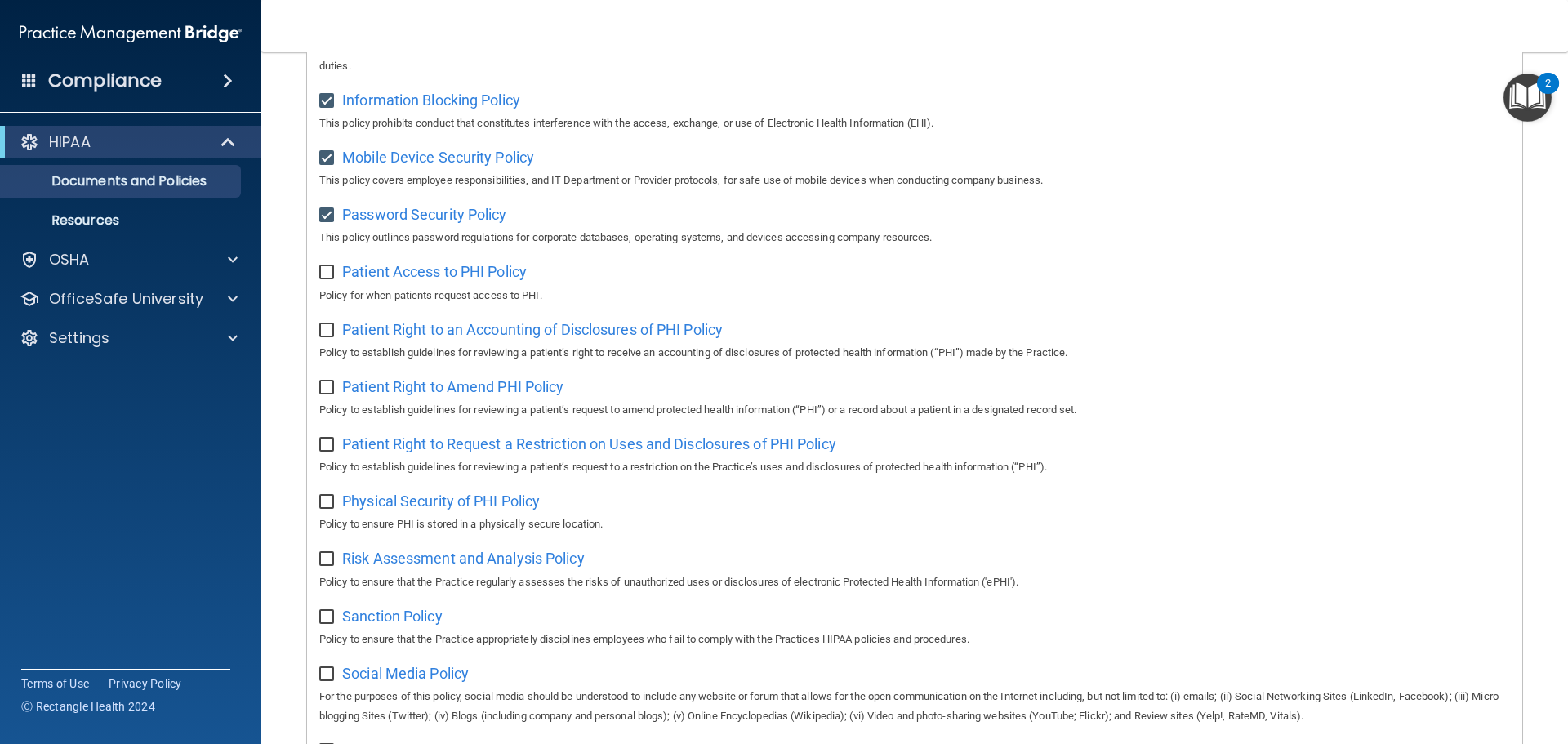
scroll to position [568, 0]
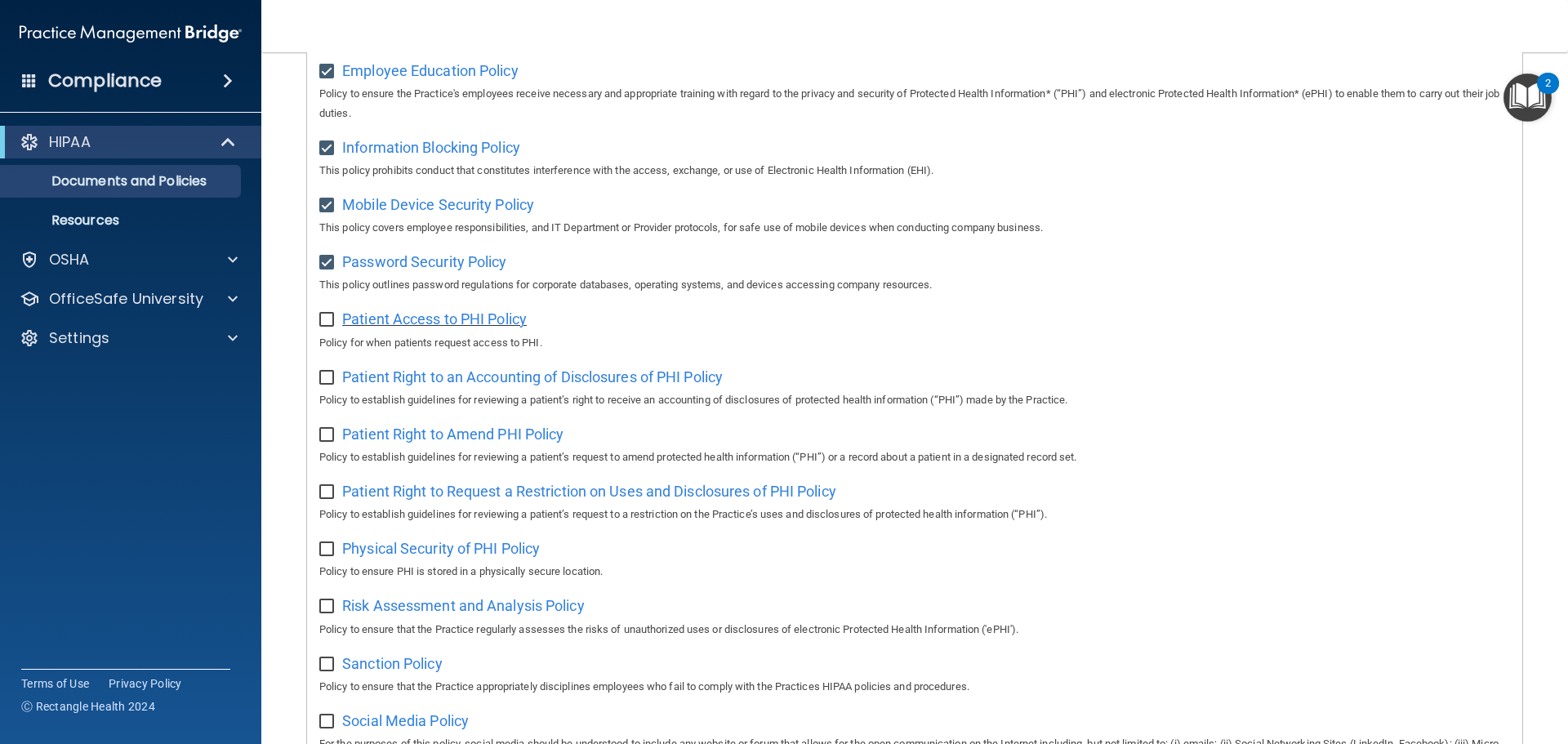
click at [512, 321] on span "Patient Access to PHI Policy" at bounding box center [435, 319] width 184 height 17
click at [326, 324] on input "checkbox" at bounding box center [329, 320] width 19 height 13
checkbox input "true"
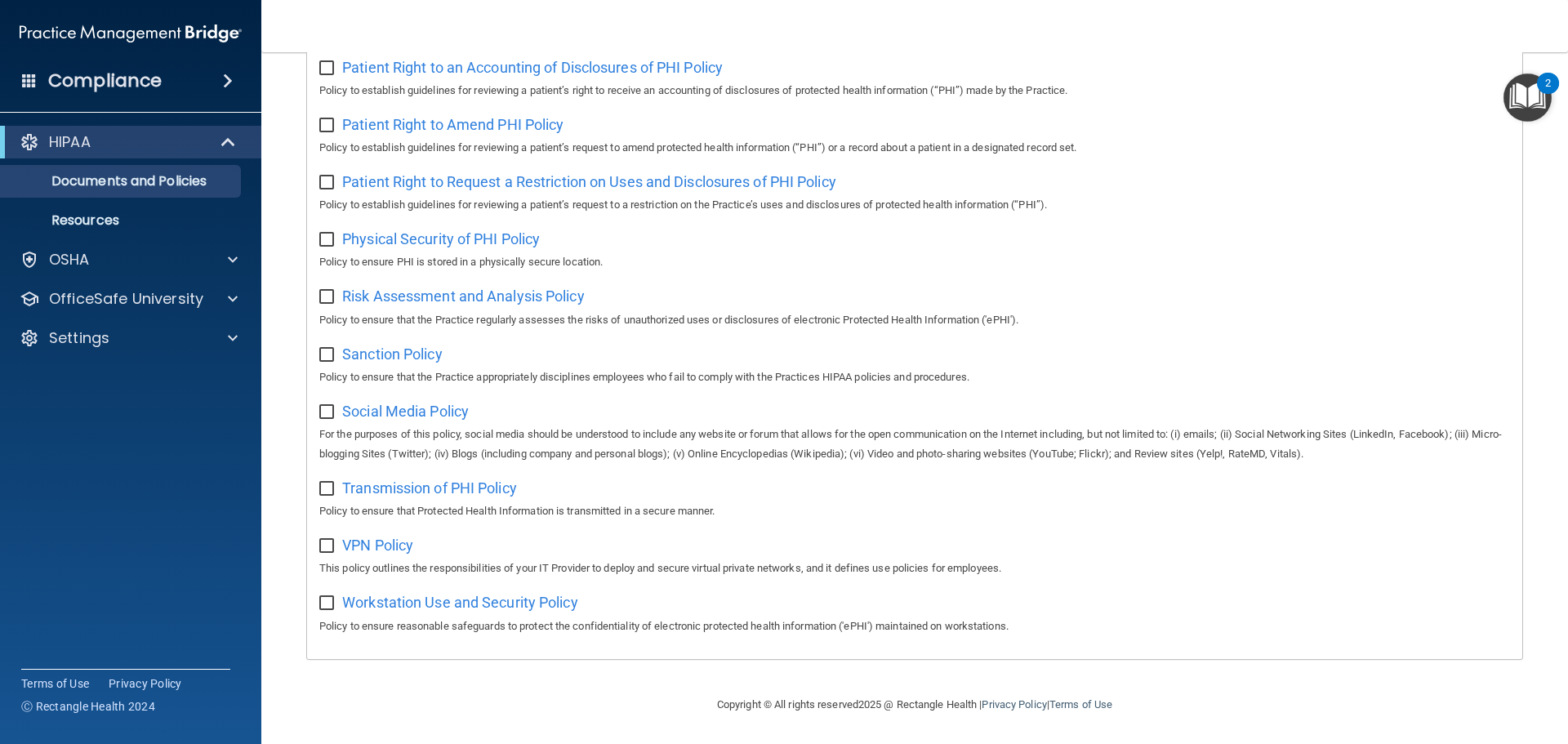
scroll to position [813, 0]
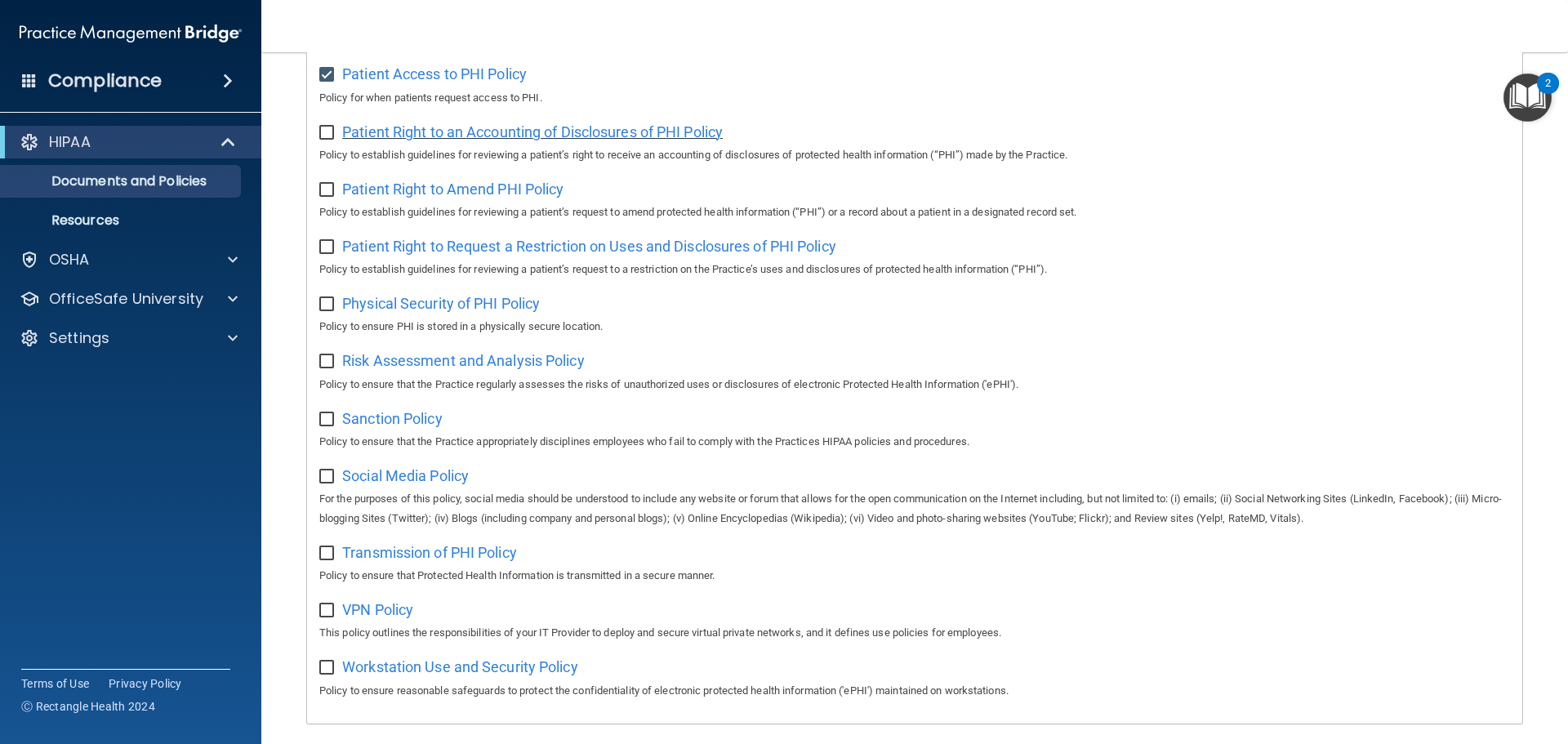
click at [559, 141] on span "Patient Right to an Accounting of Disclosures of PHI Policy" at bounding box center [533, 132] width 381 height 17
click at [324, 140] on input "checkbox" at bounding box center [329, 133] width 19 height 13
checkbox input "true"
click at [414, 195] on span "Patient Right to Amend PHI Policy" at bounding box center [453, 189] width 222 height 17
click at [323, 196] on input "checkbox" at bounding box center [329, 189] width 19 height 13
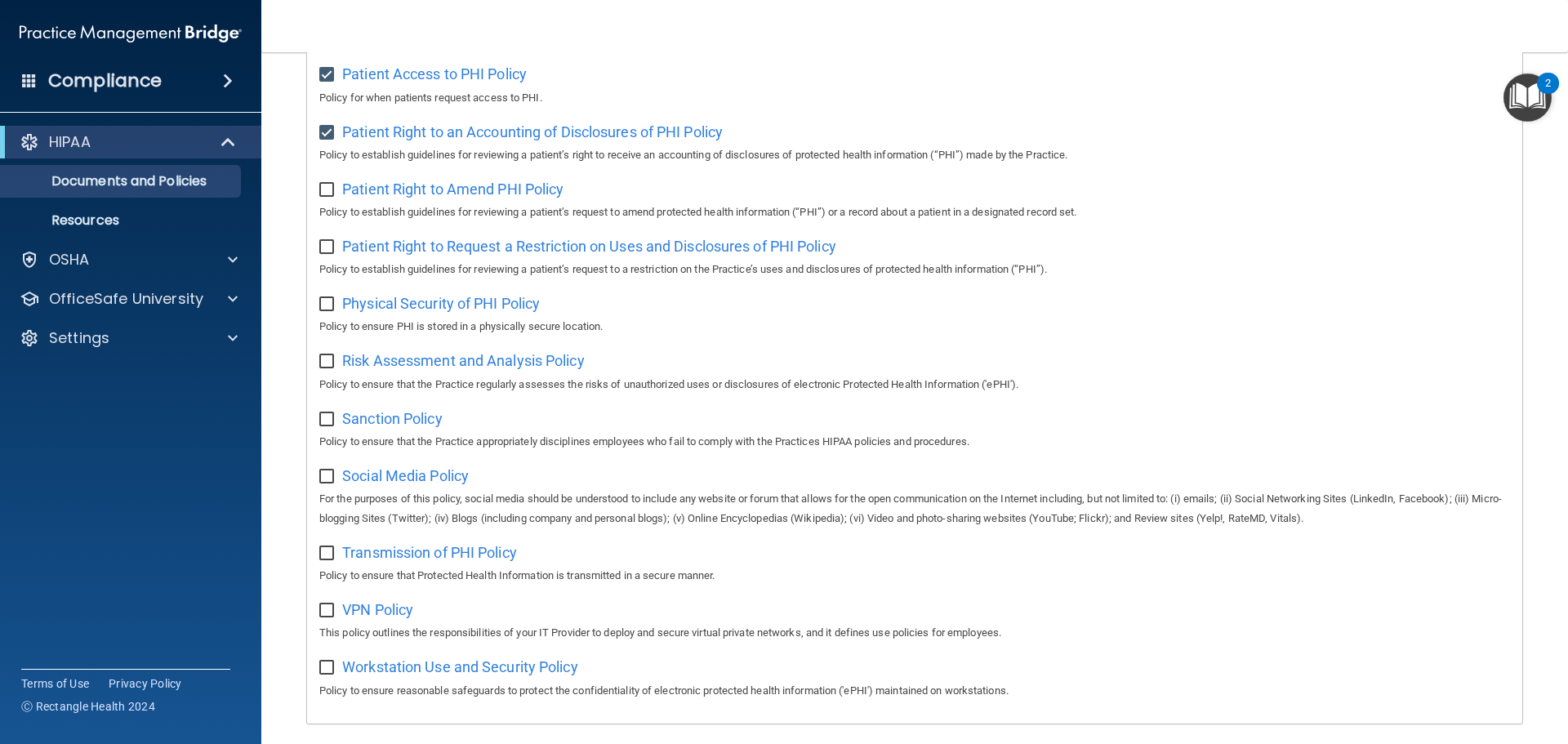
checkbox input "true"
click at [399, 253] on span "Patient Right to Request a Restriction on Uses and Disclosures of PHI Policy" at bounding box center [589, 246] width 495 height 17
click at [332, 253] on input "checkbox" at bounding box center [329, 247] width 19 height 13
checkbox input "true"
click at [374, 309] on span "Physical Security of PHI Policy" at bounding box center [441, 303] width 197 height 17
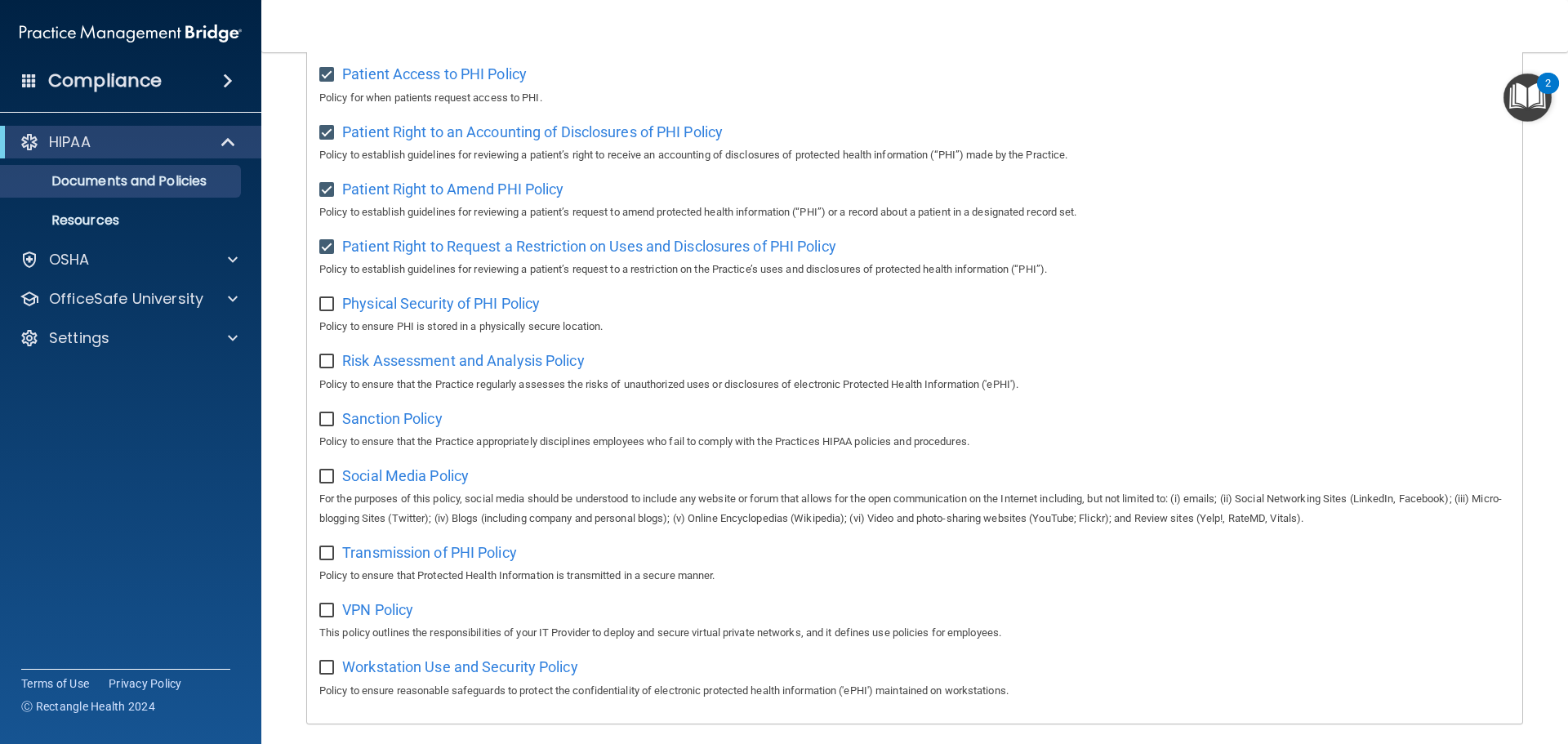
click at [330, 311] on input "checkbox" at bounding box center [329, 304] width 19 height 13
checkbox input "true"
click at [435, 369] on span "Risk Assessment and Analysis Policy" at bounding box center [463, 361] width 243 height 17
click at [324, 365] on label at bounding box center [329, 356] width 20 height 19
click at [324, 365] on input "checkbox" at bounding box center [329, 362] width 19 height 13
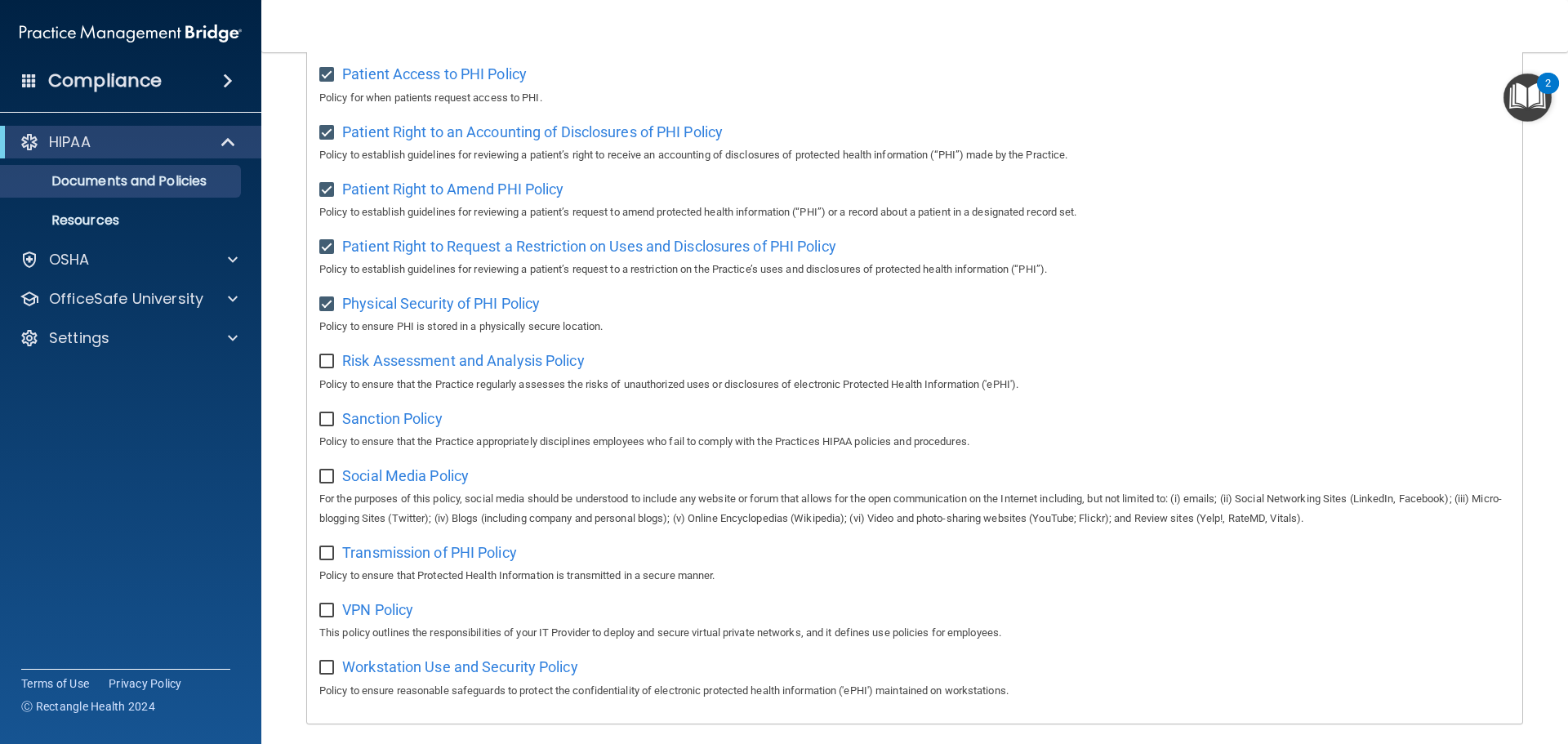
checkbox input "true"
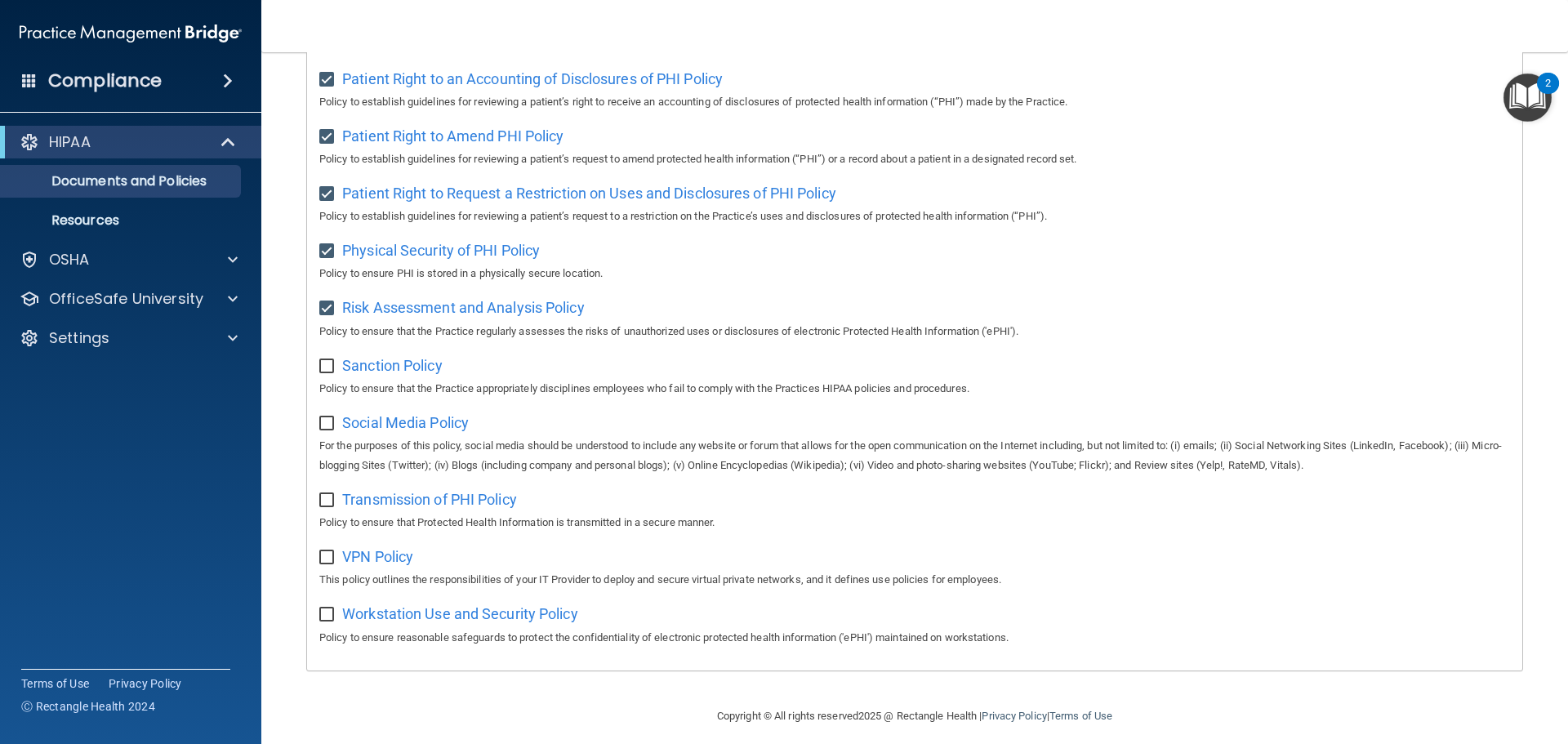
scroll to position [894, 0]
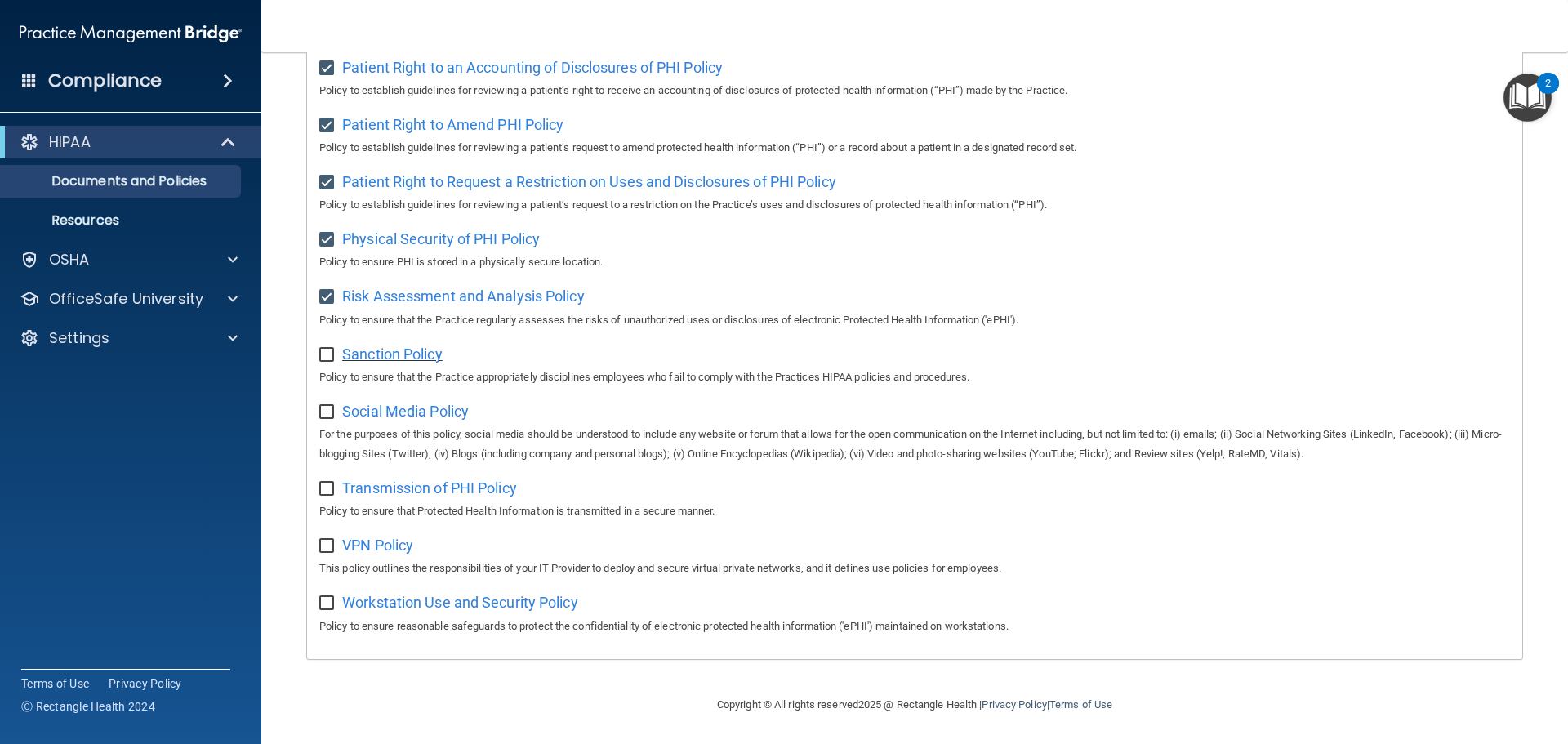
click at [421, 345] on span "Sanction Policy" at bounding box center [393, 354] width 101 height 17
click at [328, 349] on input "checkbox" at bounding box center [329, 355] width 19 height 13
checkbox input "true"
click at [320, 408] on input "checkbox" at bounding box center [329, 412] width 19 height 13
checkbox input "true"
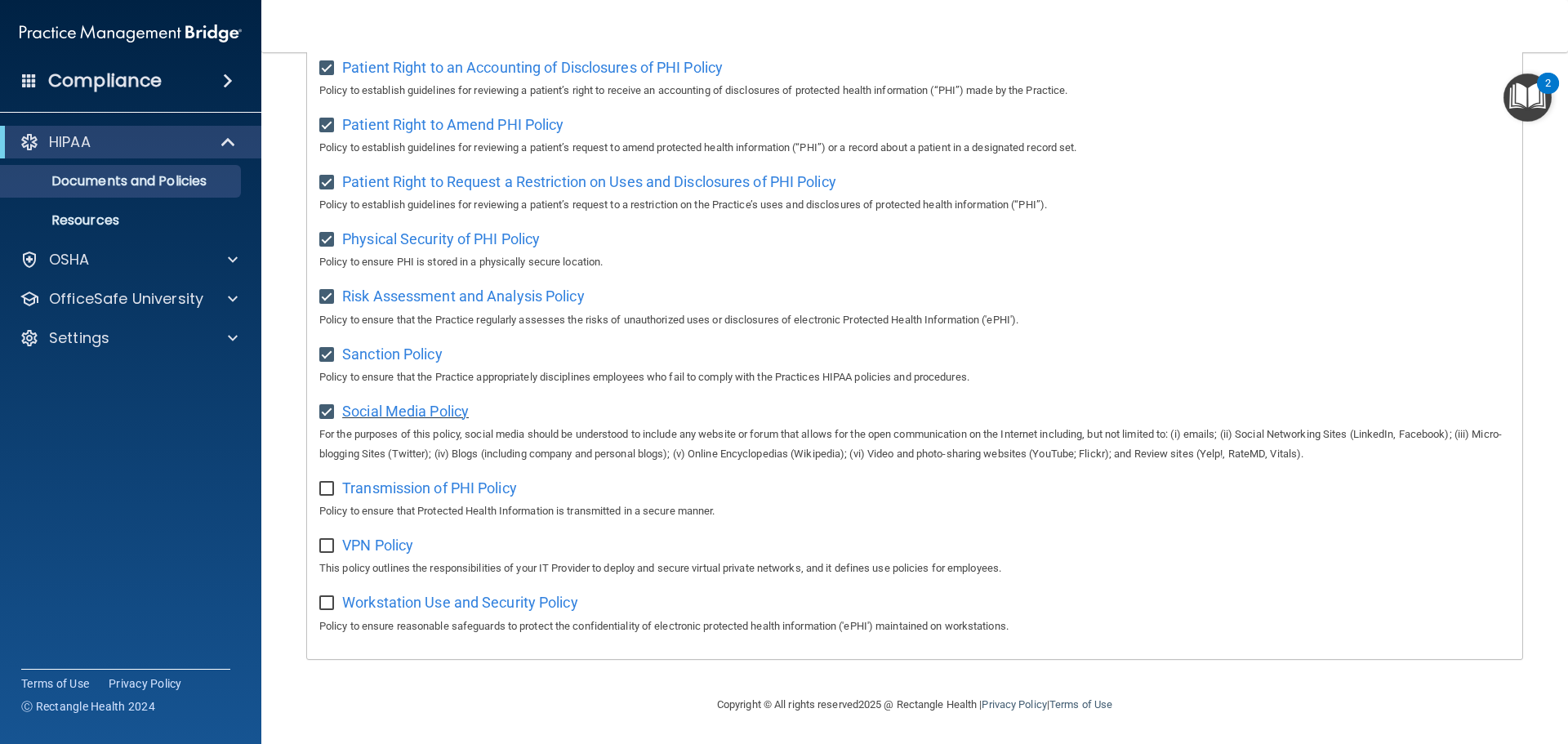
click at [451, 410] on span "Social Media Policy" at bounding box center [406, 411] width 127 height 17
click at [398, 489] on span "Transmission of PHI Policy" at bounding box center [429, 488] width 175 height 17
click at [318, 480] on div "Select All (Unselect 18) Unselect All Print Selected (18) Acceptable Use Policy…" at bounding box center [914, 0] width 1215 height 1315
click at [333, 482] on input "checkbox" at bounding box center [329, 488] width 19 height 13
checkbox input "true"
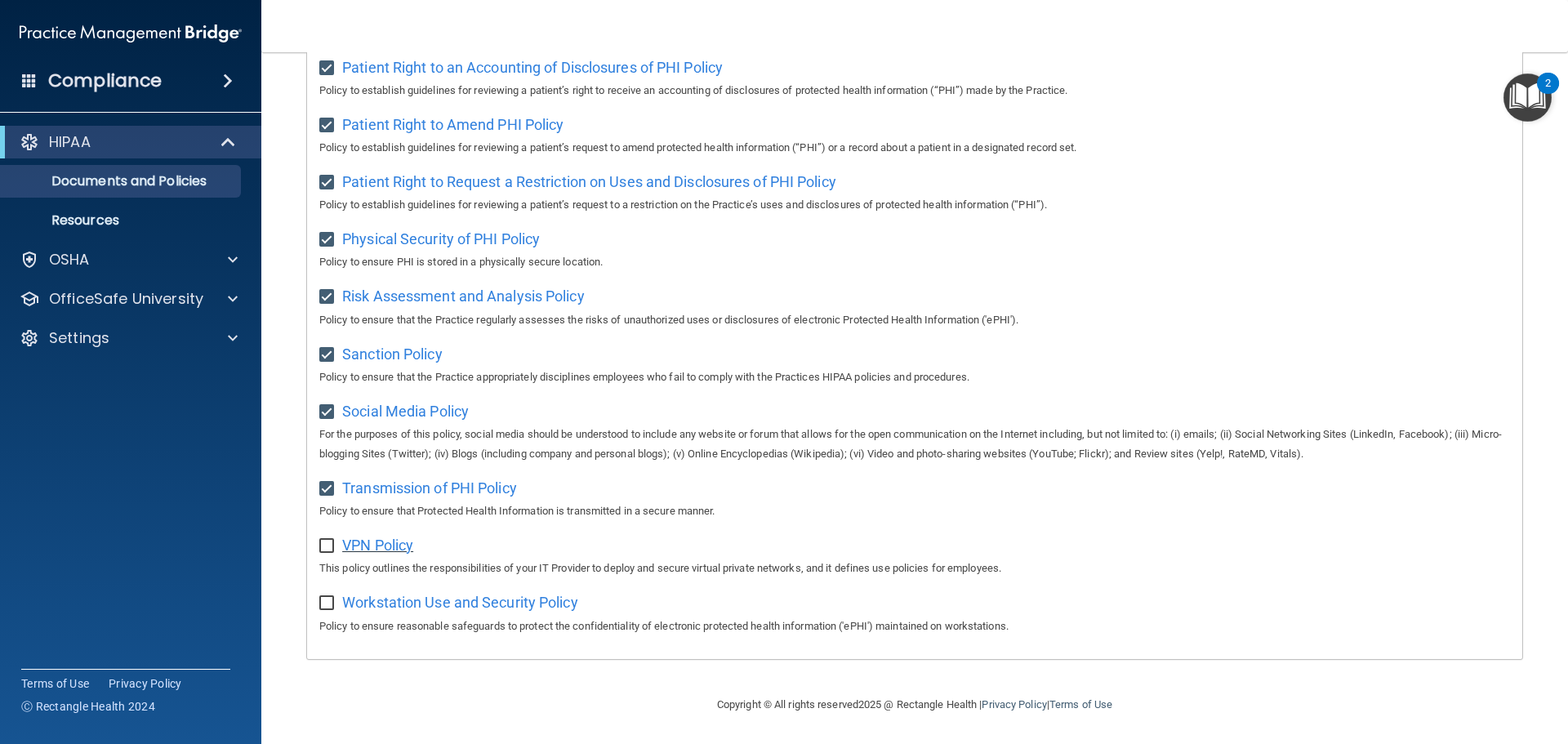
click at [396, 550] on span "VPN Policy" at bounding box center [378, 545] width 71 height 17
click at [329, 548] on input "checkbox" at bounding box center [329, 546] width 19 height 13
checkbox input "true"
click at [405, 590] on div "Workstation Use and Security Policy Policy to ensure reasonable safeguards to p…" at bounding box center [914, 613] width 1191 height 47
click at [427, 601] on span "Workstation Use and Security Policy" at bounding box center [461, 602] width 236 height 17
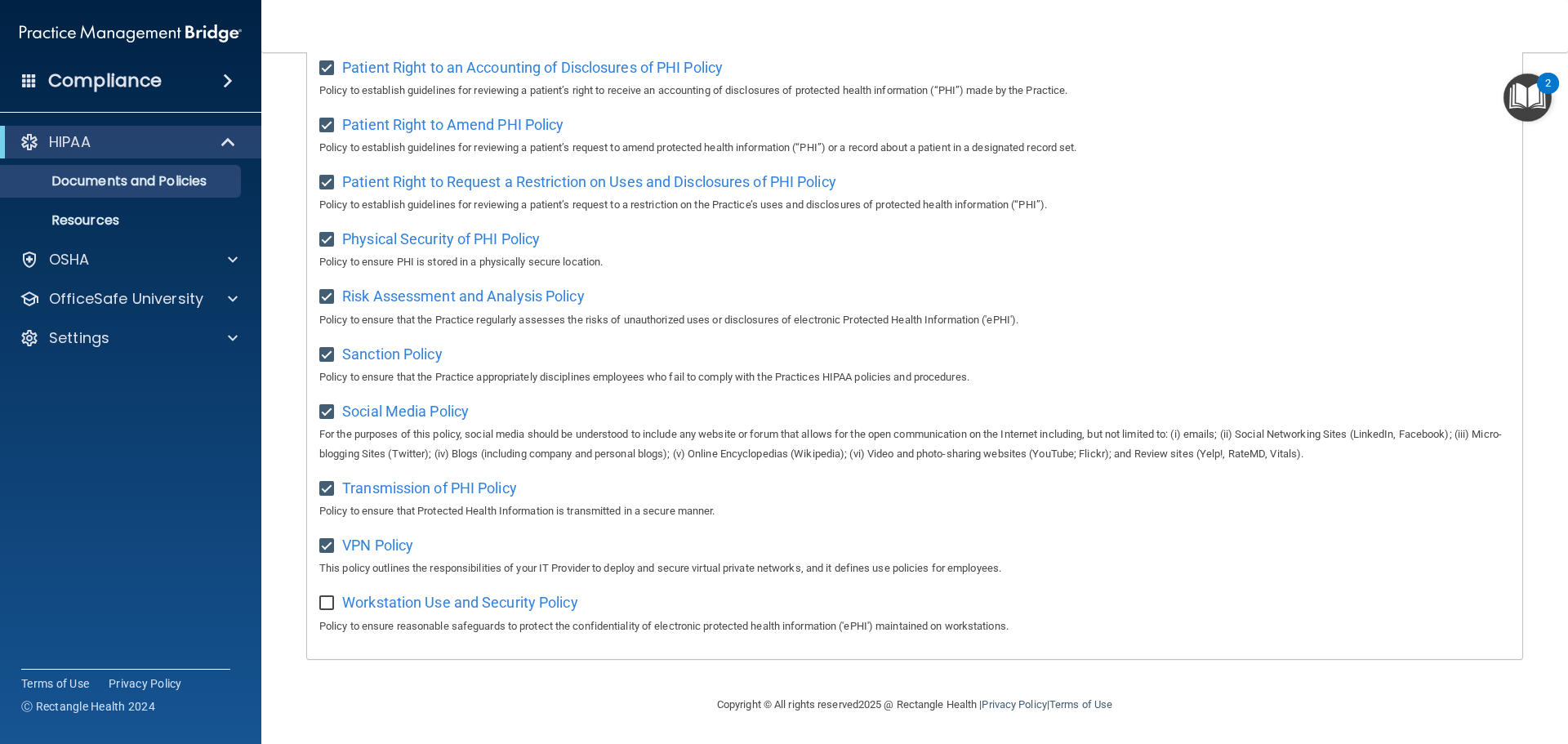
click at [318, 594] on div "Select All (Unselect 20) Unselect All Print Selected (20) Acceptable Use Policy…" at bounding box center [914, 0] width 1215 height 1315
click at [325, 597] on input "checkbox" at bounding box center [329, 603] width 19 height 13
checkbox input "true"
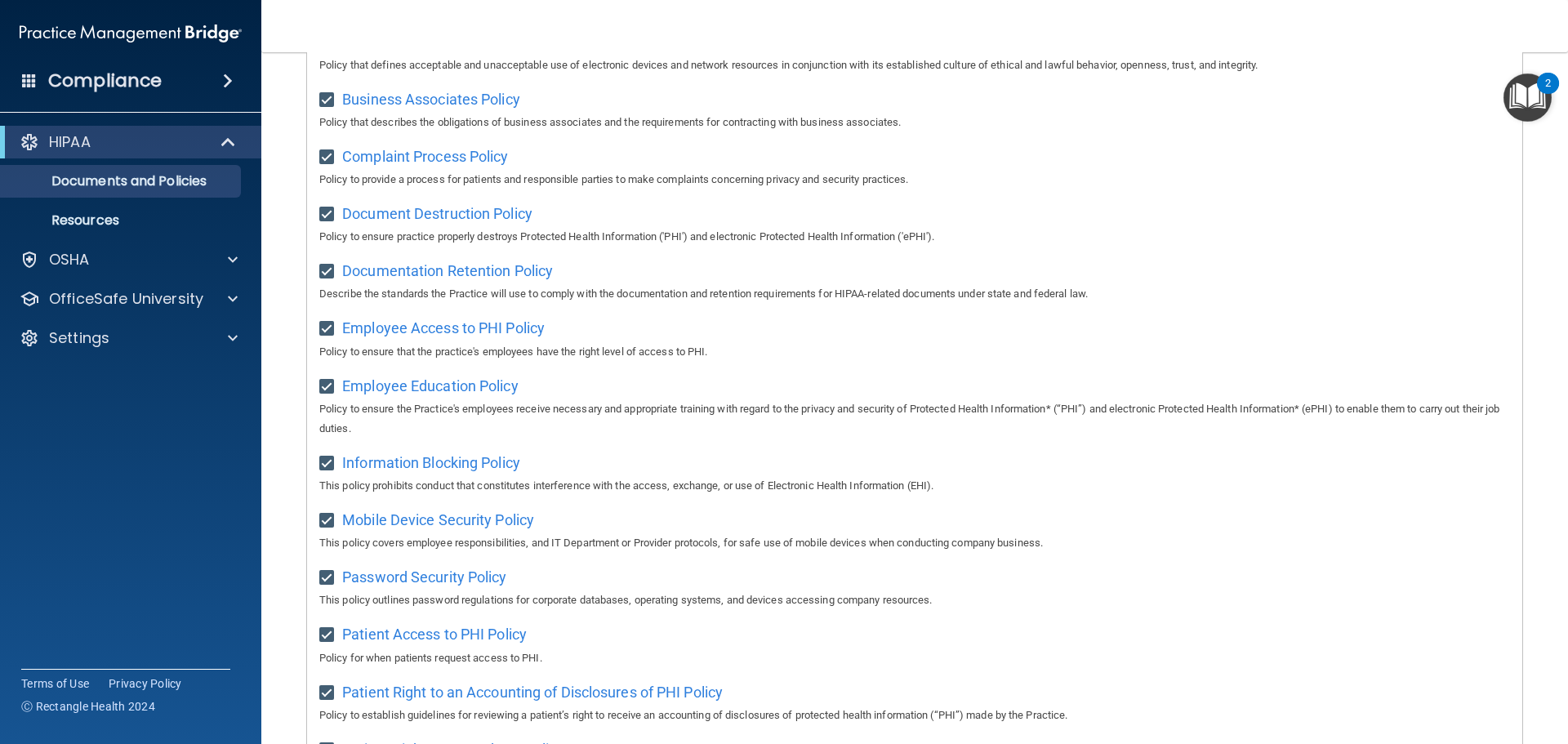
scroll to position [0, 0]
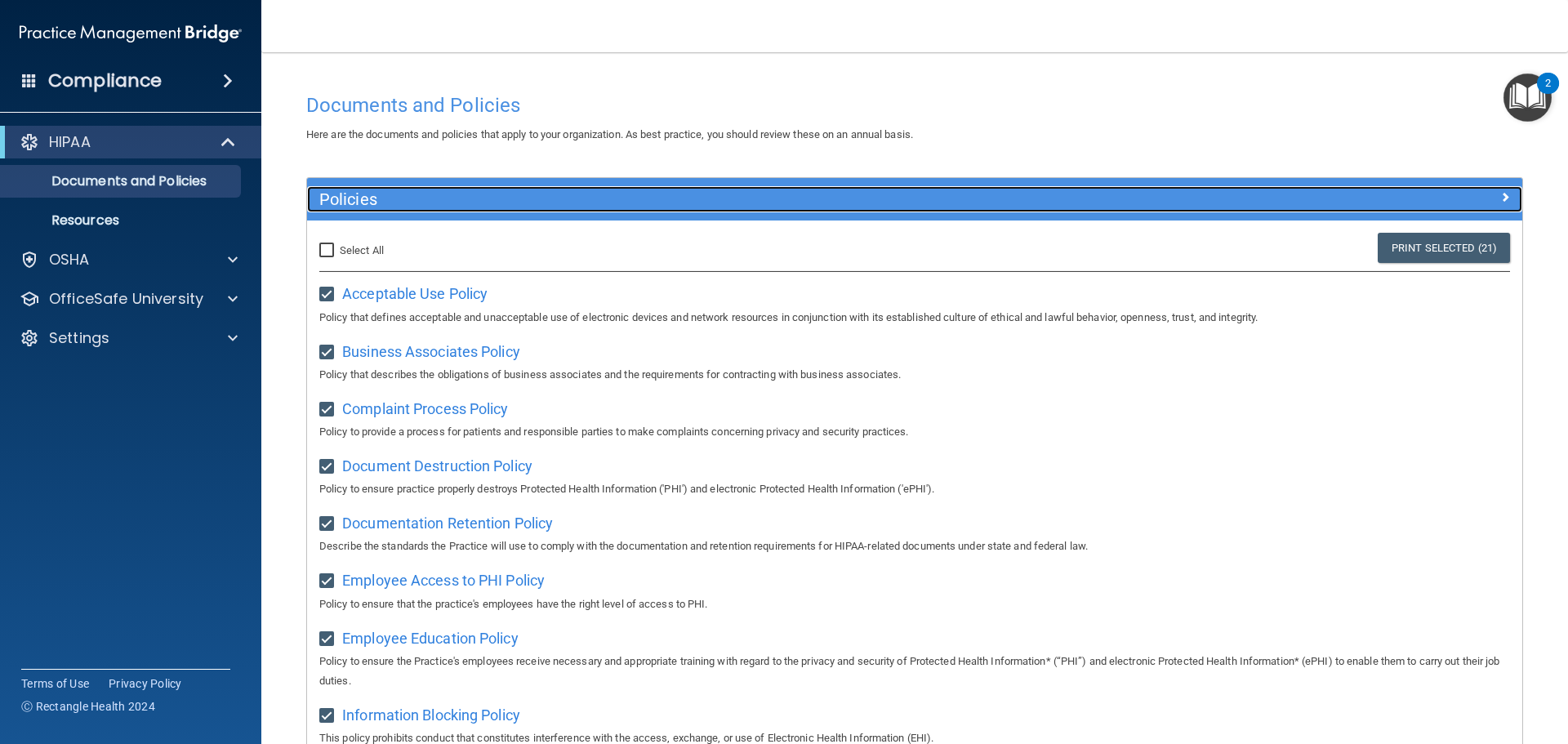
click at [1248, 194] on div at bounding box center [1371, 196] width 304 height 20
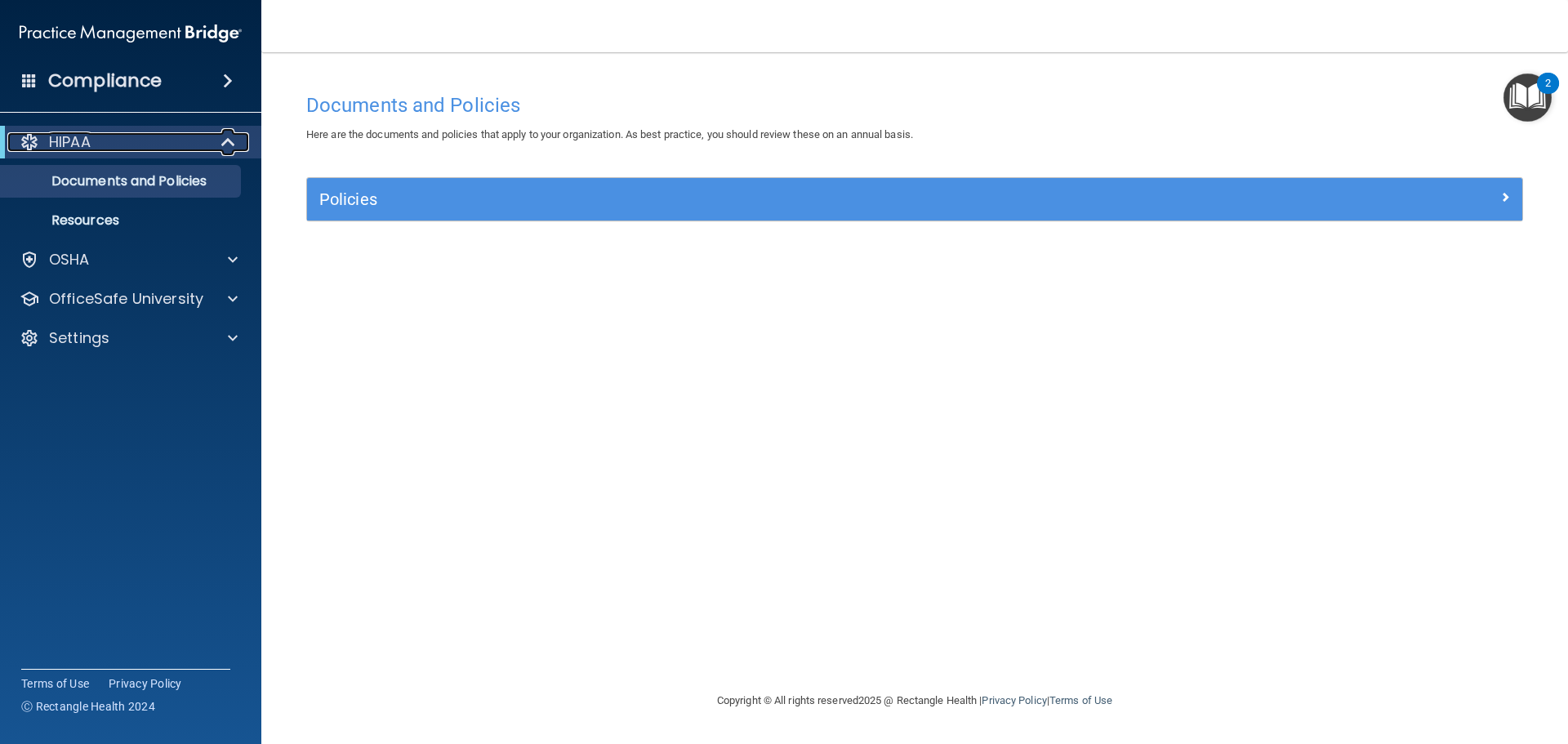
click at [236, 135] on span at bounding box center [230, 142] width 14 height 20
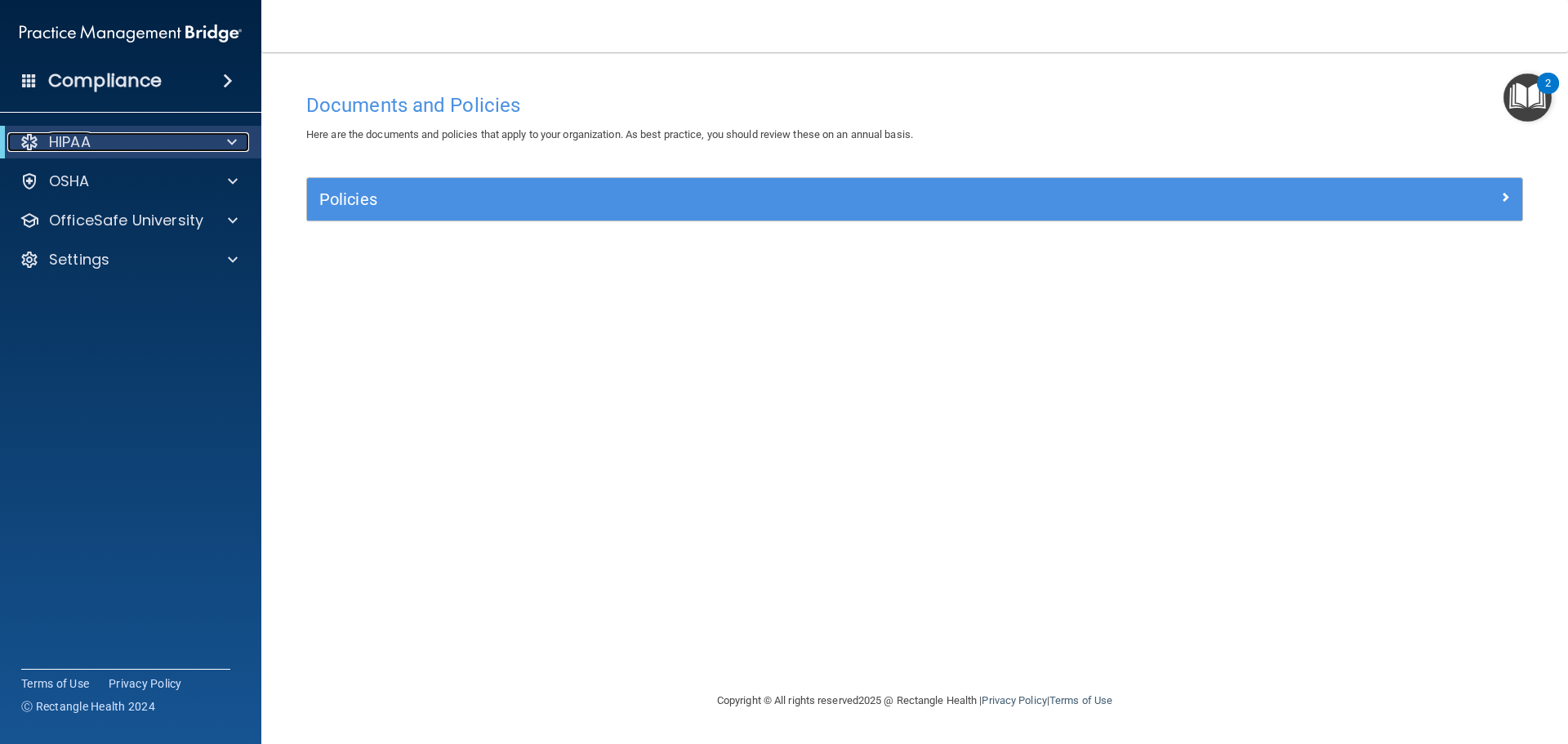
click at [236, 135] on span at bounding box center [231, 142] width 10 height 20
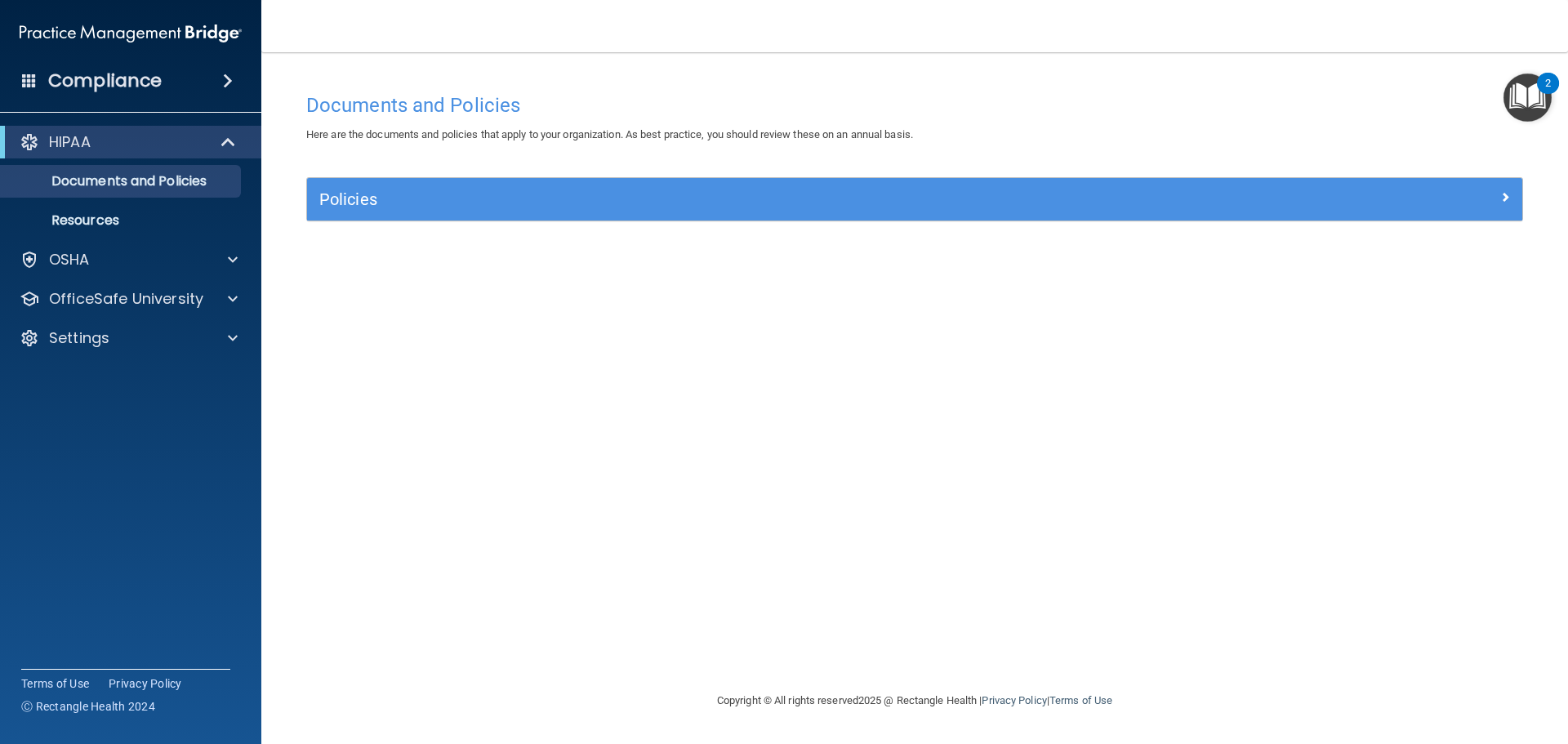
click at [179, 239] on div "HIPAA Documents and Policies Report an Incident Business Associates Emergency P…" at bounding box center [131, 243] width 262 height 249
click at [183, 254] on div "OSHA" at bounding box center [108, 260] width 203 height 20
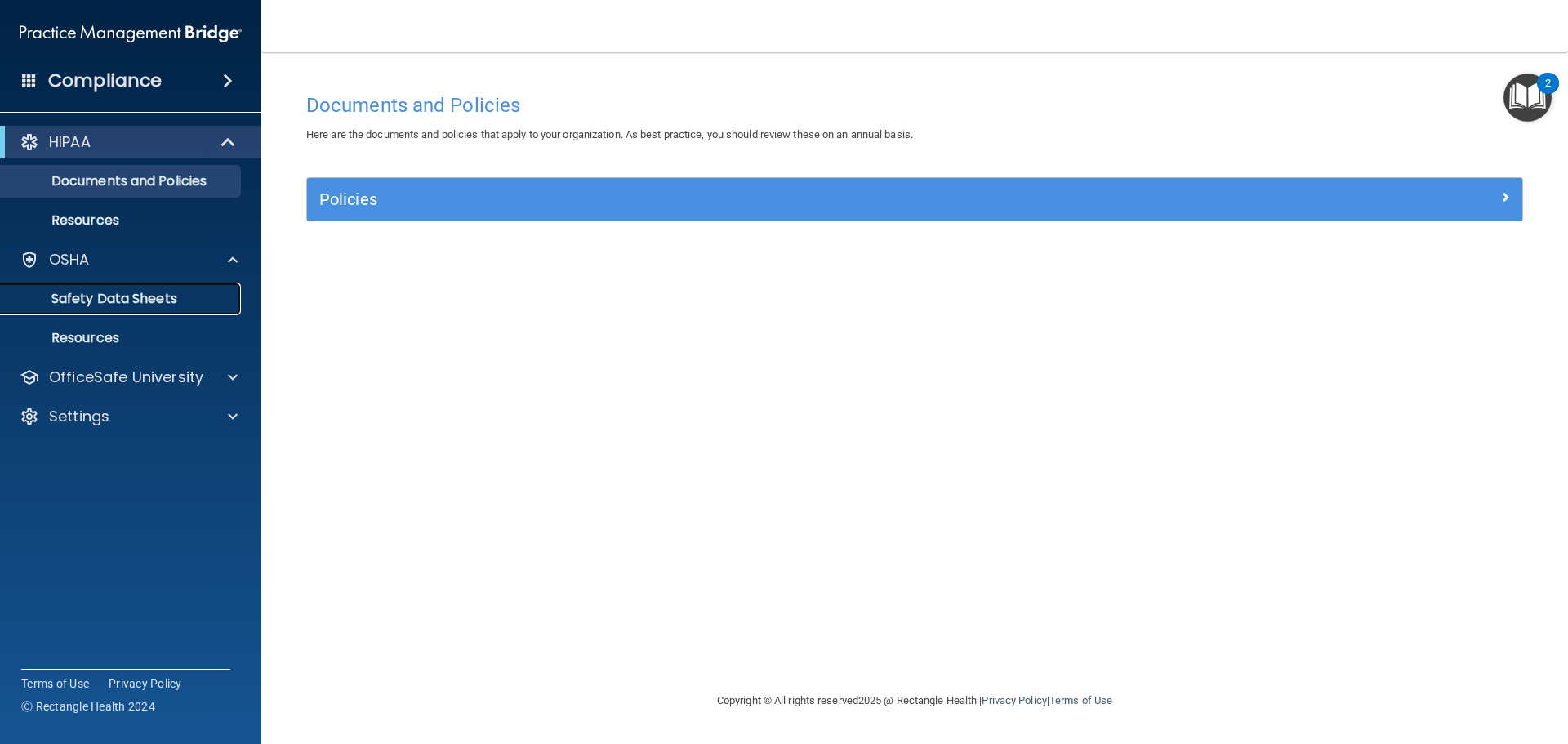
click at [164, 293] on p "Safety Data Sheets" at bounding box center [122, 299] width 223 height 17
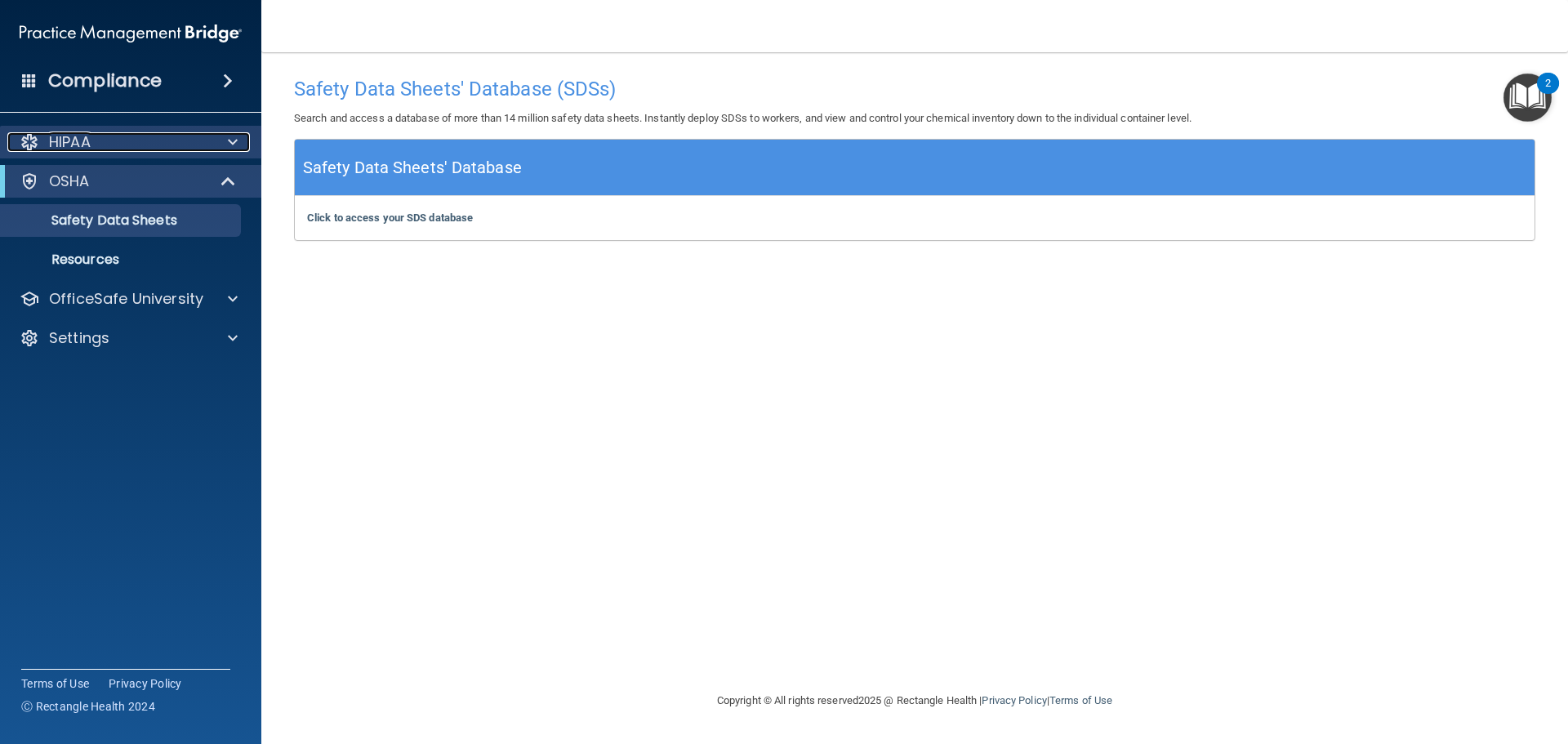
click at [140, 144] on div "HIPAA" at bounding box center [108, 142] width 203 height 20
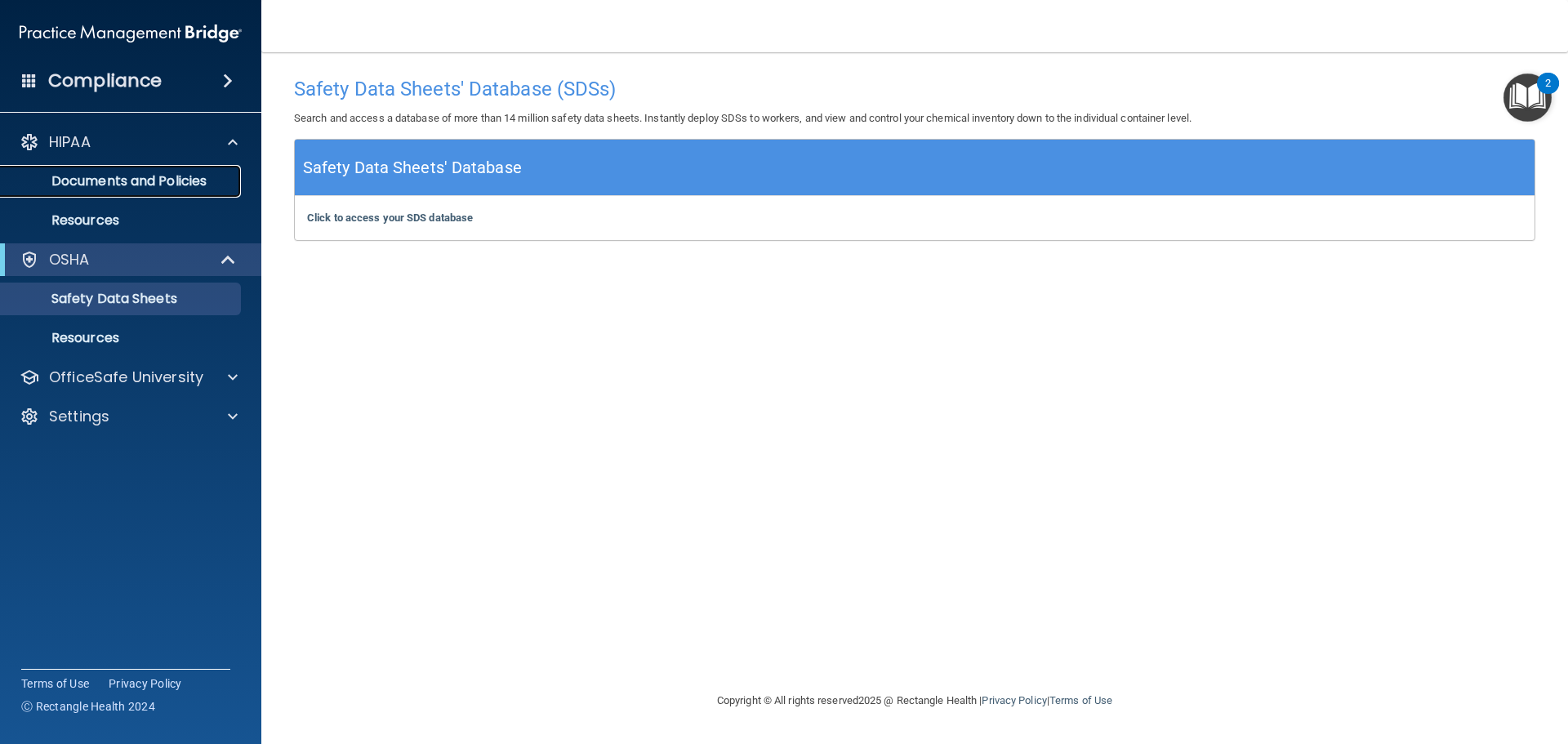
click at [146, 169] on link "Documents and Policies" at bounding box center [112, 182] width 257 height 33
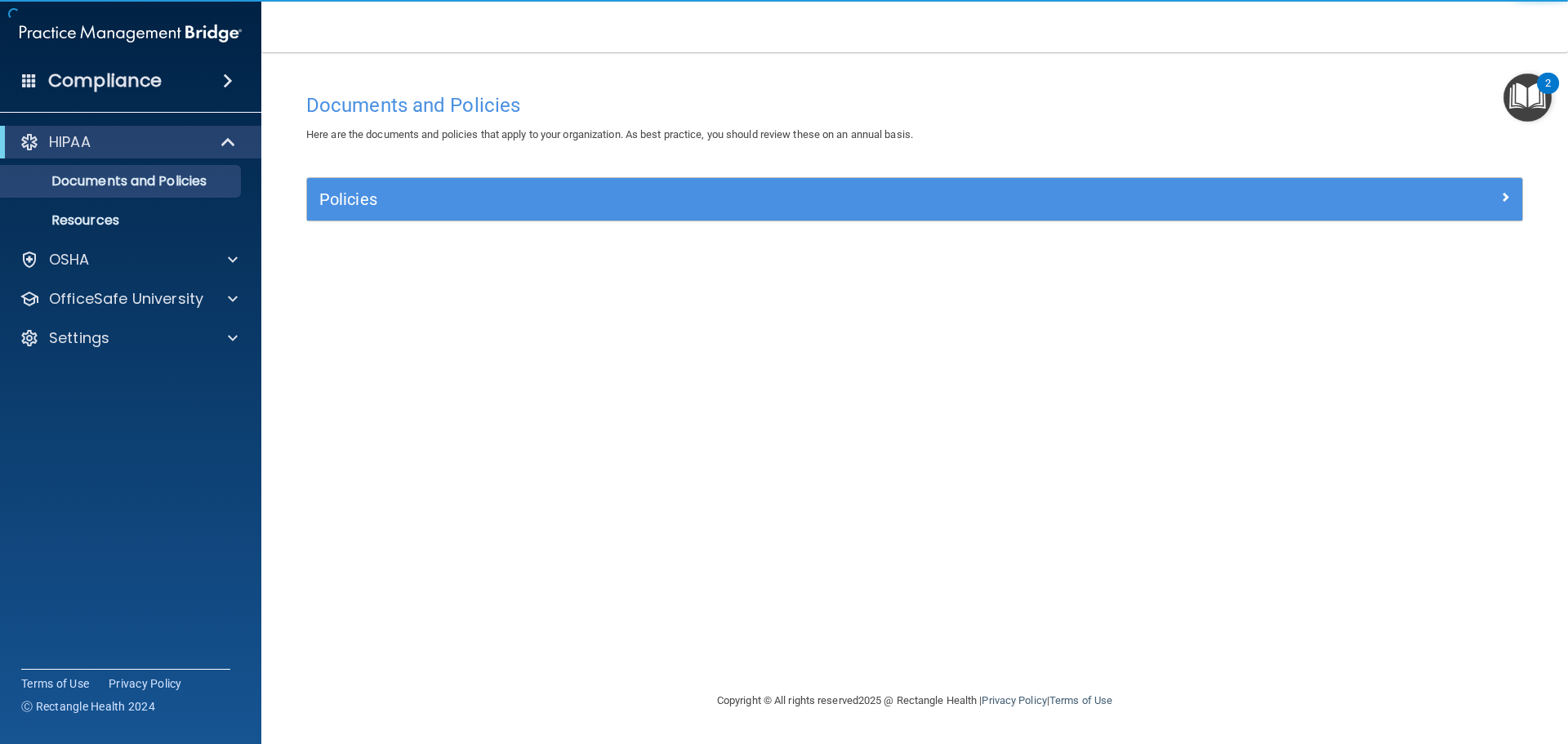
click at [847, 227] on div "Policies Select All (Unselect 0) Unselect All Print Selected (0) Acceptable Use…" at bounding box center [914, 209] width 1241 height 63
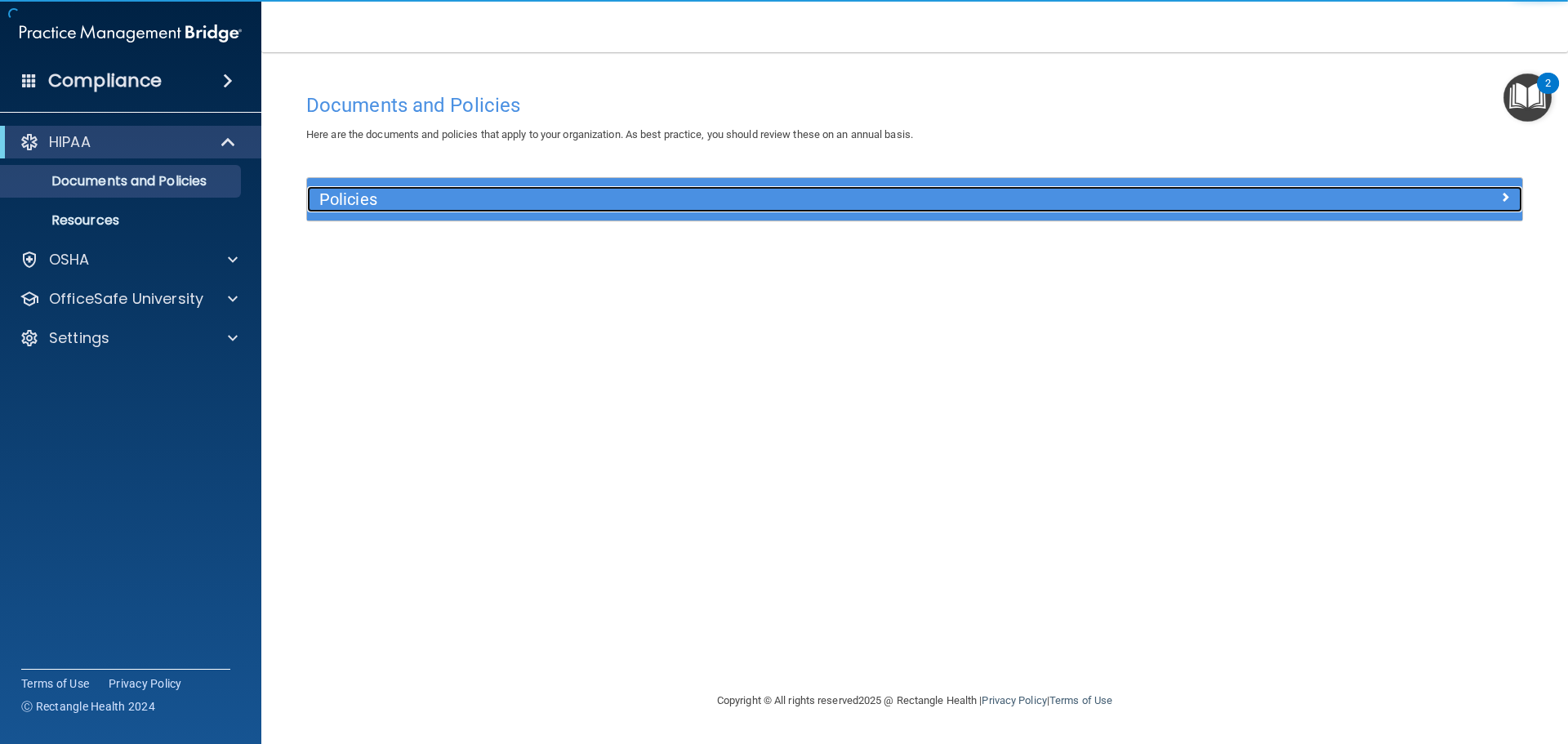
click at [847, 188] on div "Policies" at bounding box center [762, 199] width 912 height 26
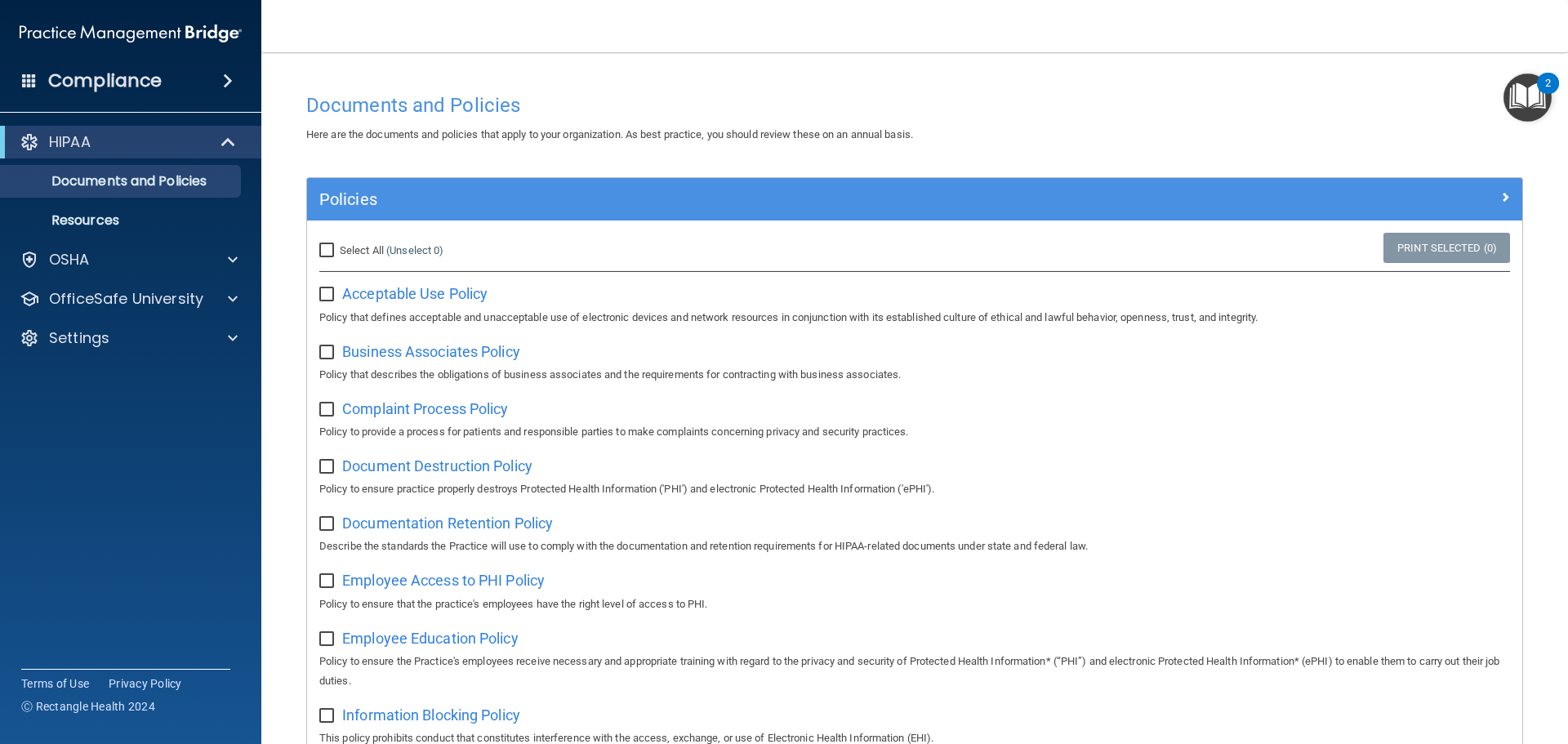
click at [342, 240] on div "Select All (Unselect 0) Unselect All" at bounding box center [509, 250] width 405 height 36
click at [347, 252] on span "Select All" at bounding box center [362, 250] width 44 height 12
click at [338, 252] on input "Select All (Unselect 0) Unselect All" at bounding box center [329, 250] width 19 height 13
checkbox input "true"
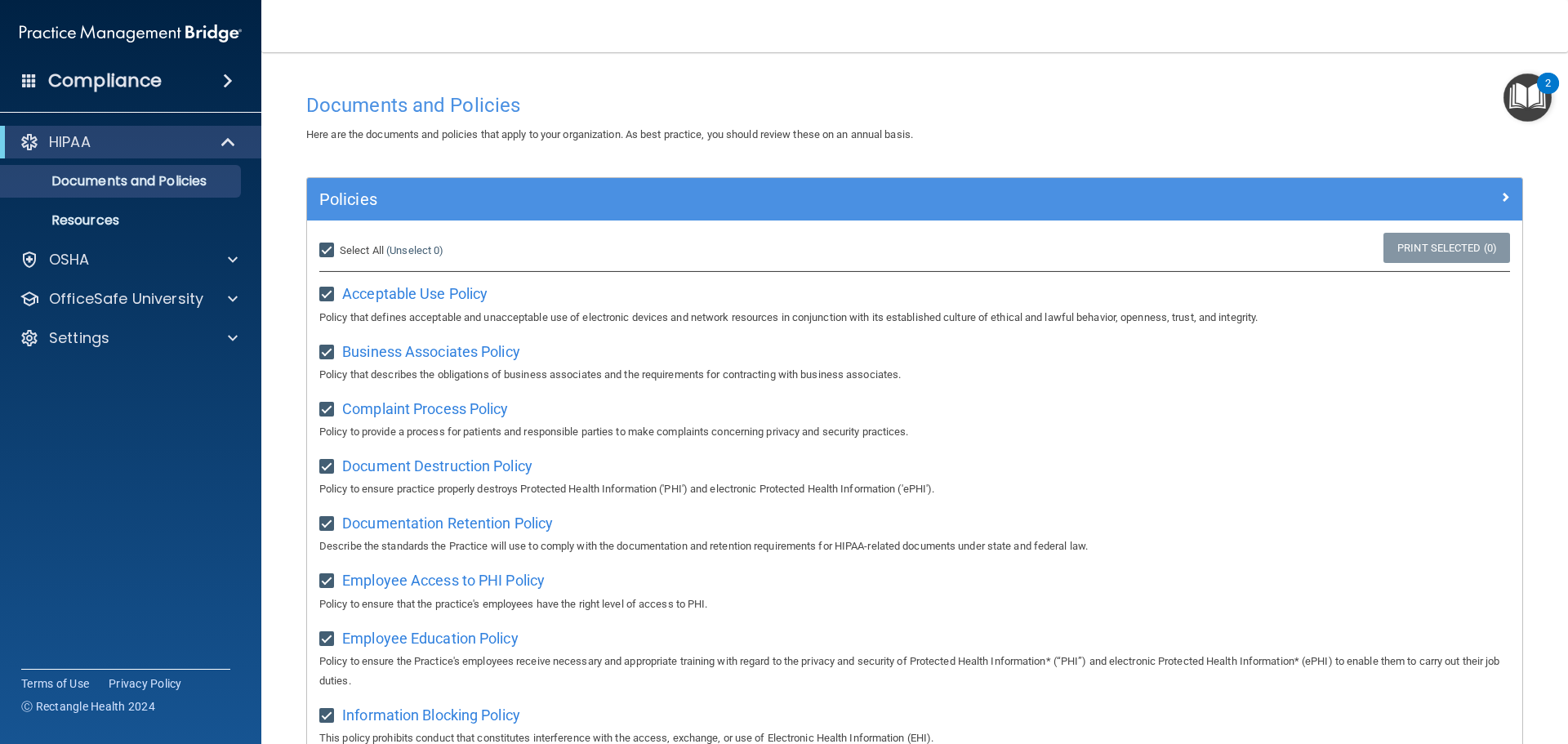
checkbox input "true"
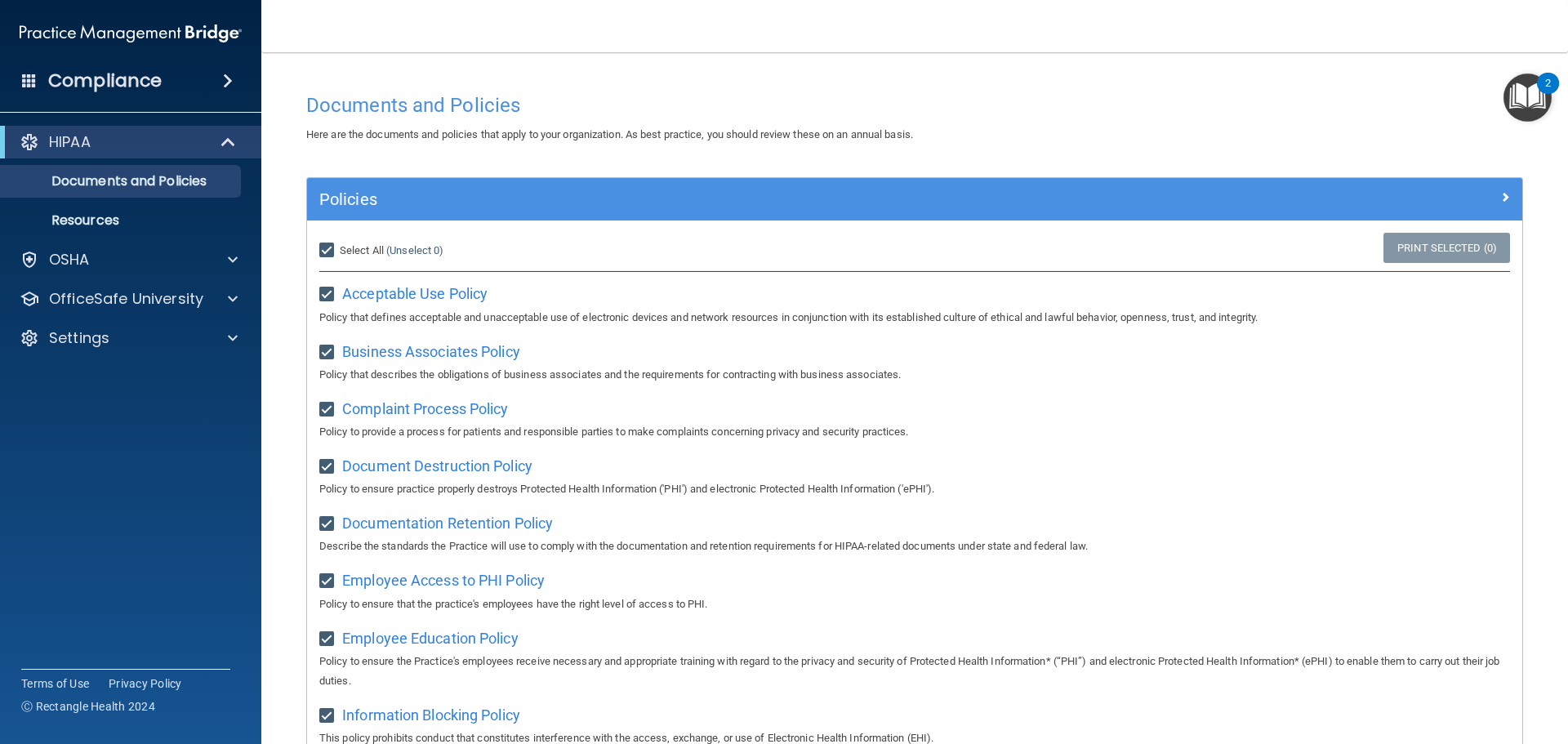
checkbox input "true"
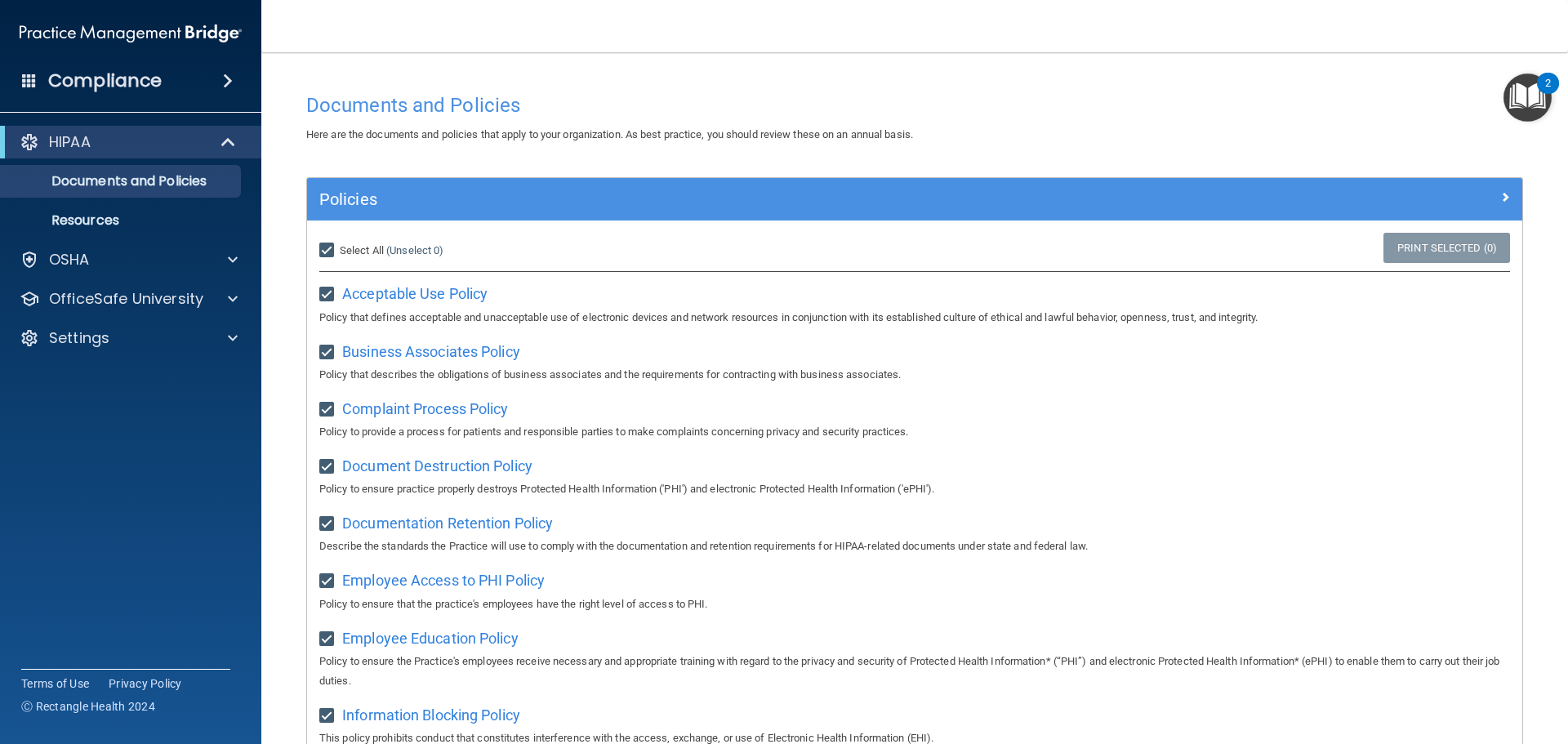
checkbox input "true"
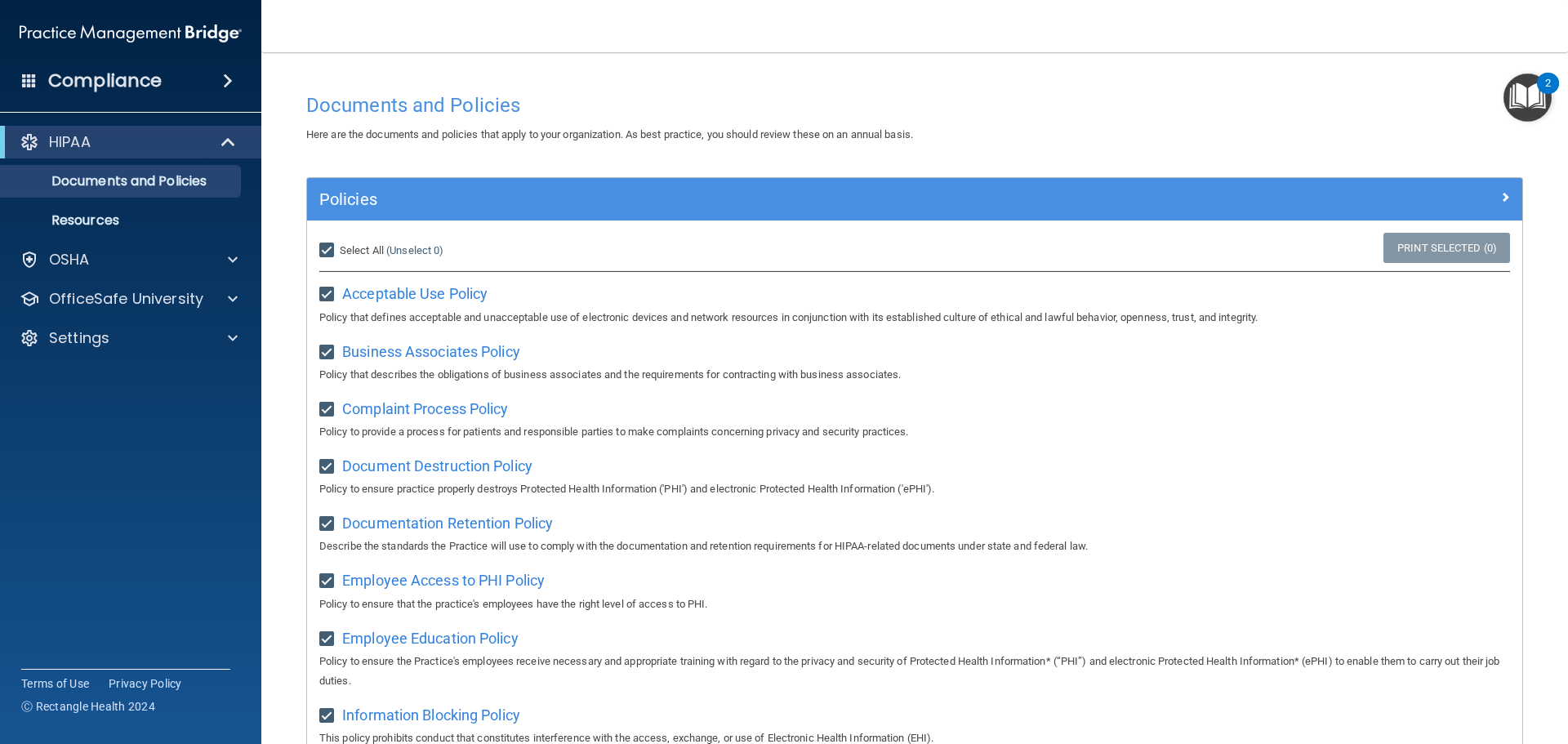
checkbox input "true"
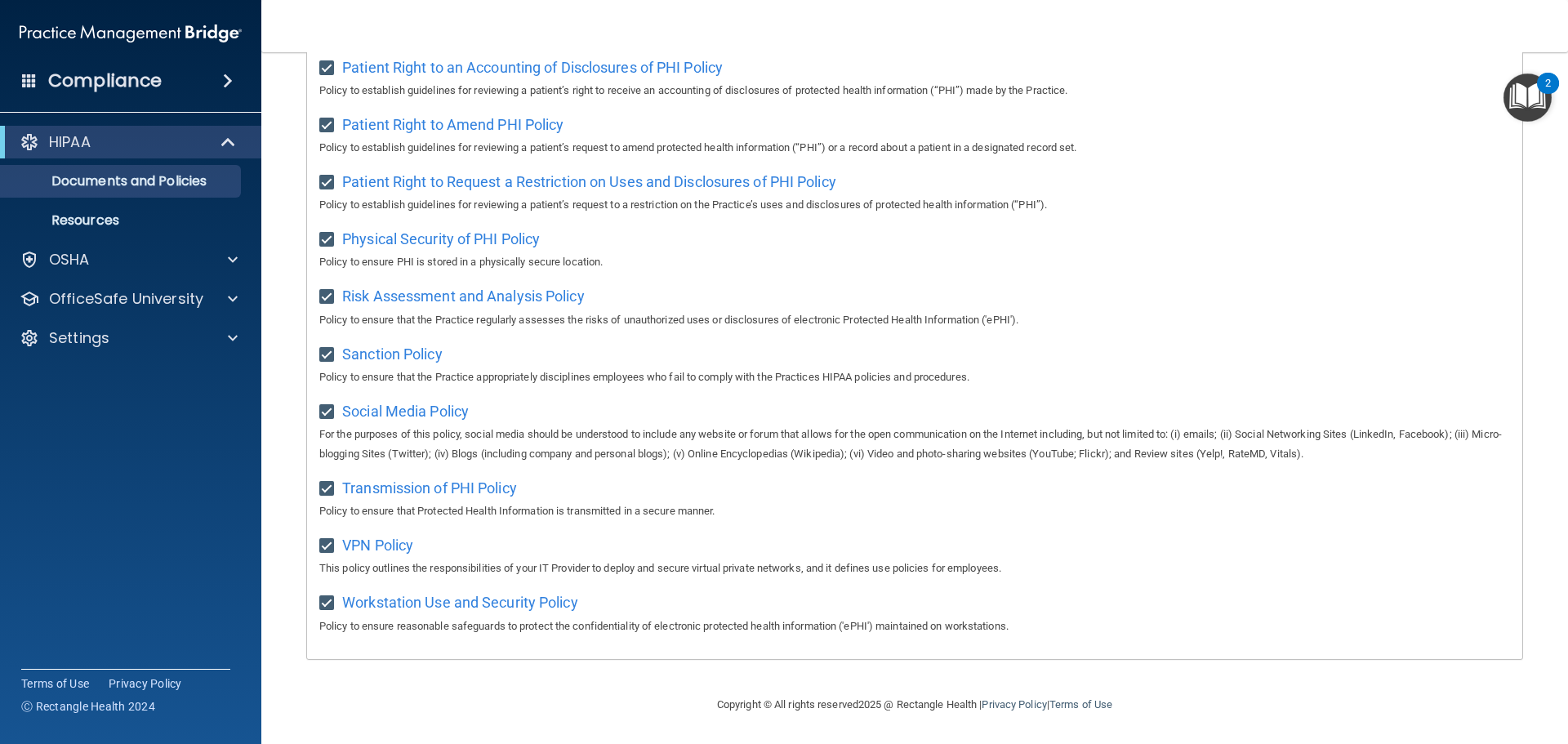
scroll to position [894, 0]
click at [1516, 96] on img "Open Resource Center, 2 new notifications" at bounding box center [1527, 97] width 48 height 48
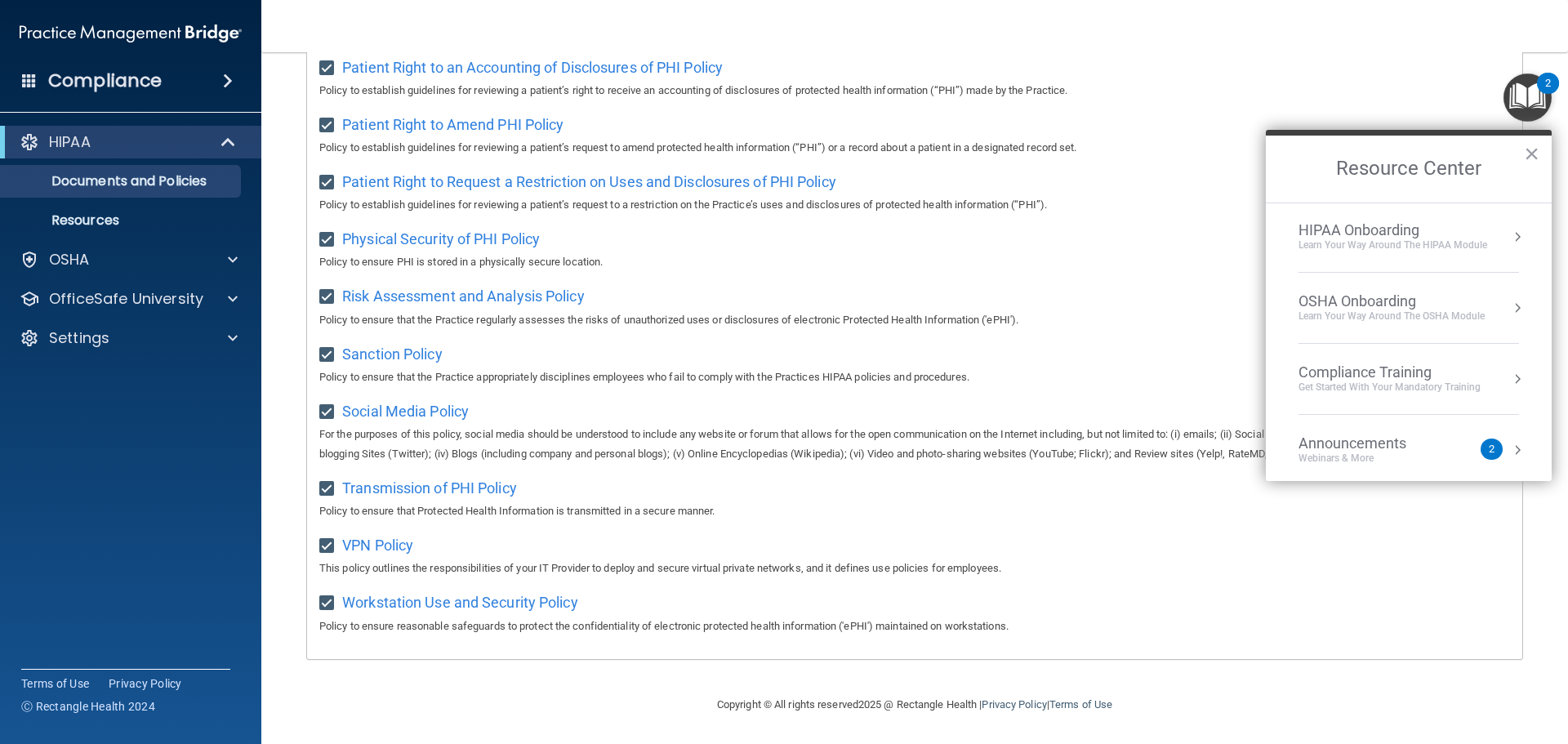
scroll to position [0, 0]
click at [1538, 151] on button "×" at bounding box center [1531, 154] width 16 height 26
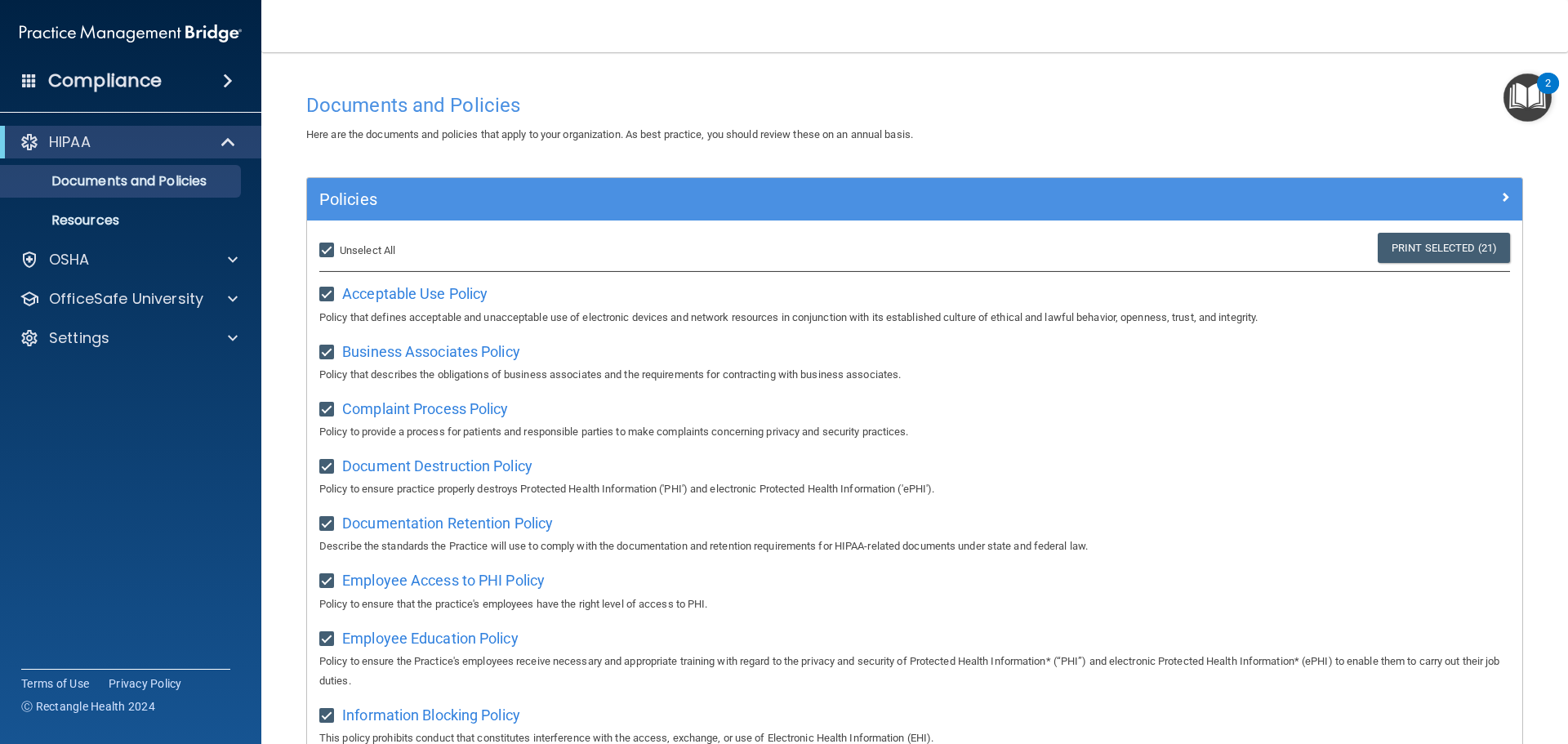
click at [183, 92] on div "Compliance" at bounding box center [130, 80] width 262 height 36
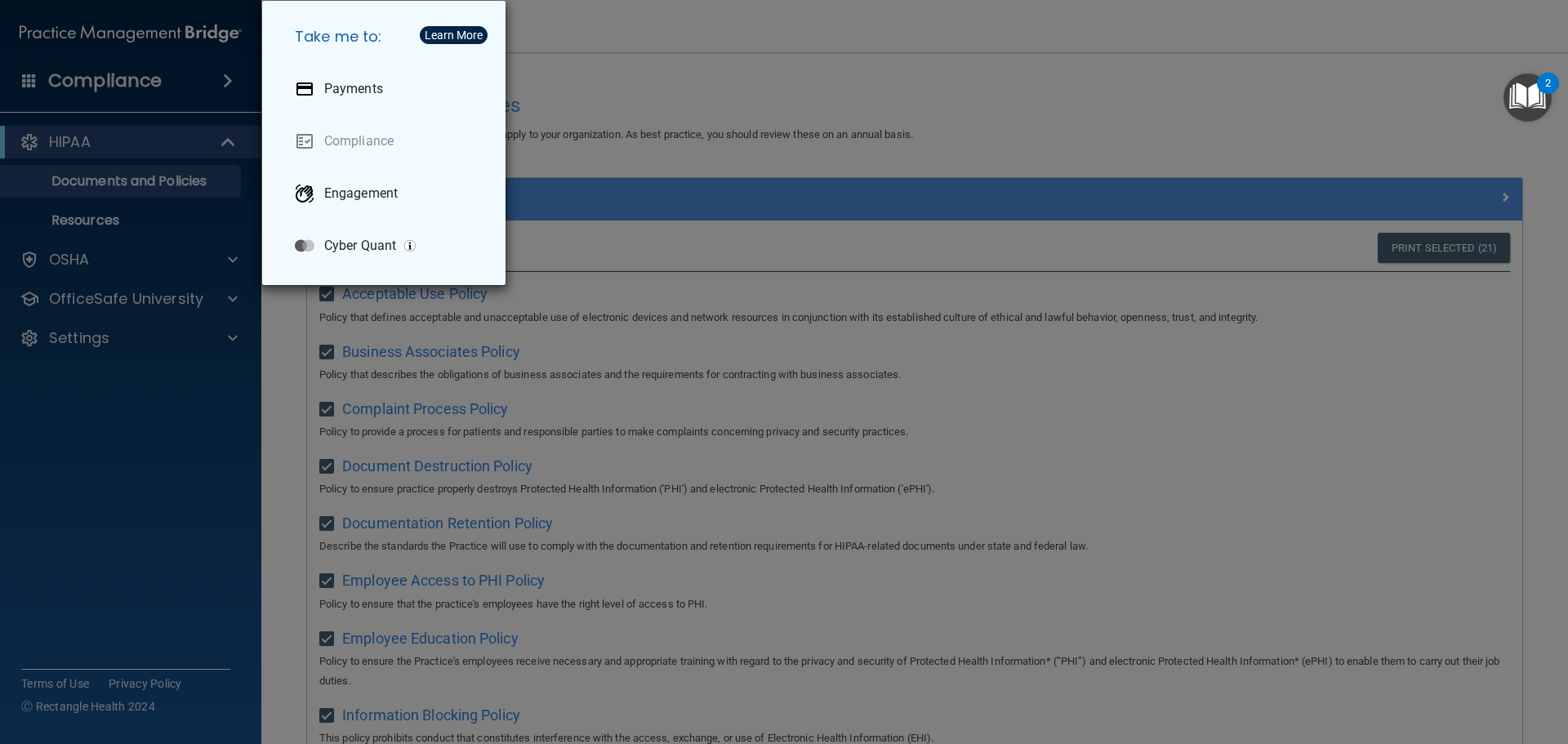
click at [207, 67] on div "Take me to: Payments Compliance Engagement Cyber Quant" at bounding box center [784, 372] width 1568 height 744
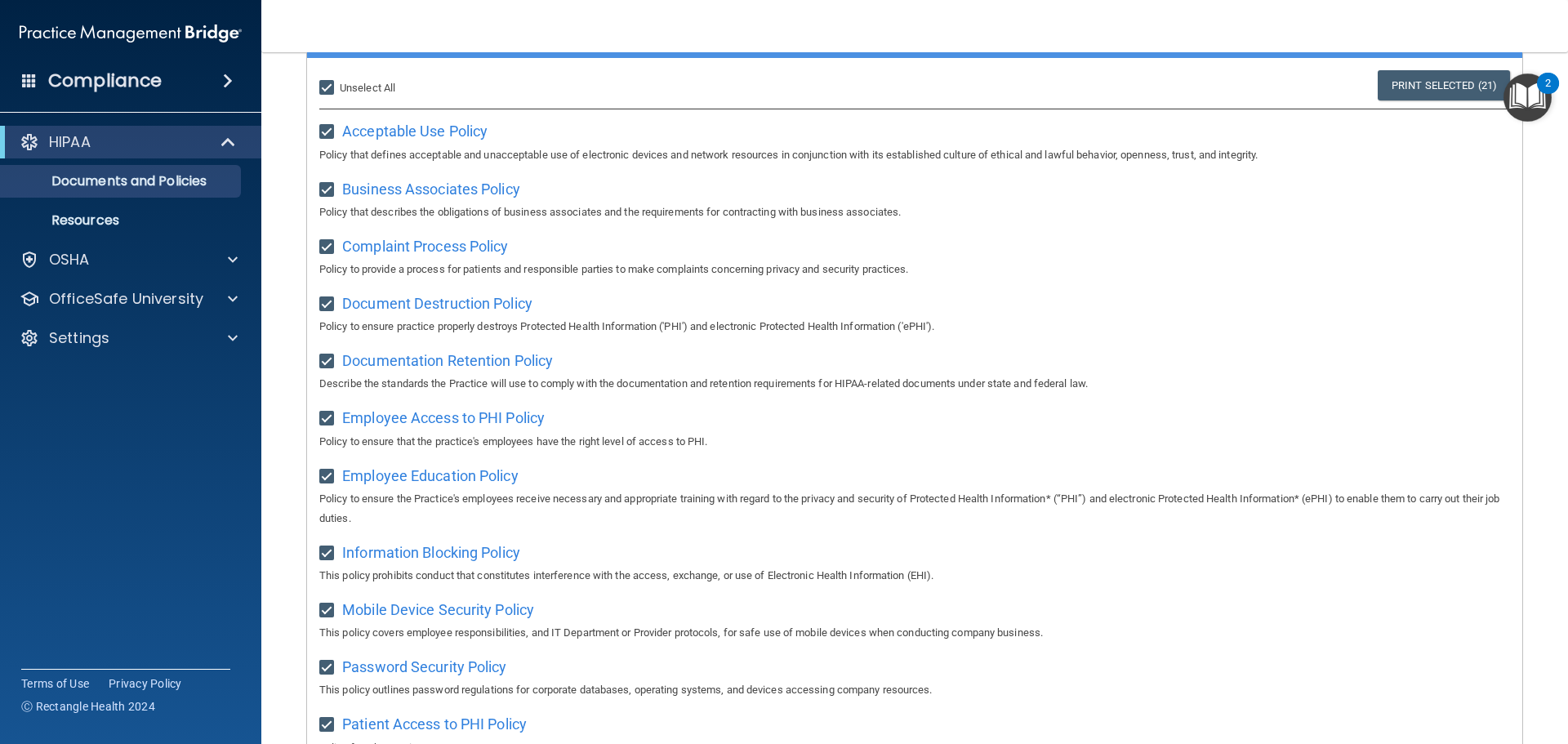
scroll to position [163, 0]
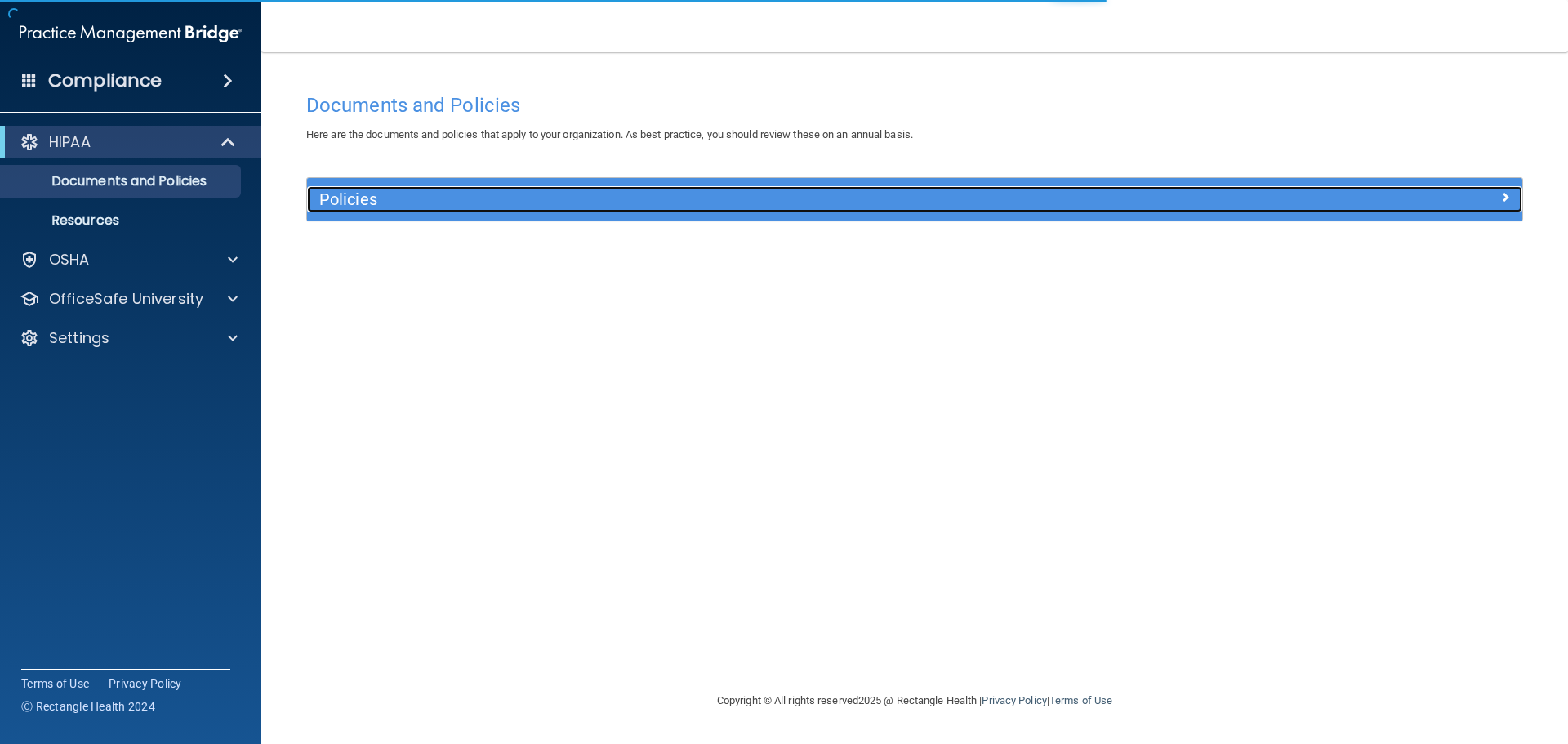
click at [382, 204] on h5 "Policies" at bounding box center [762, 199] width 887 height 18
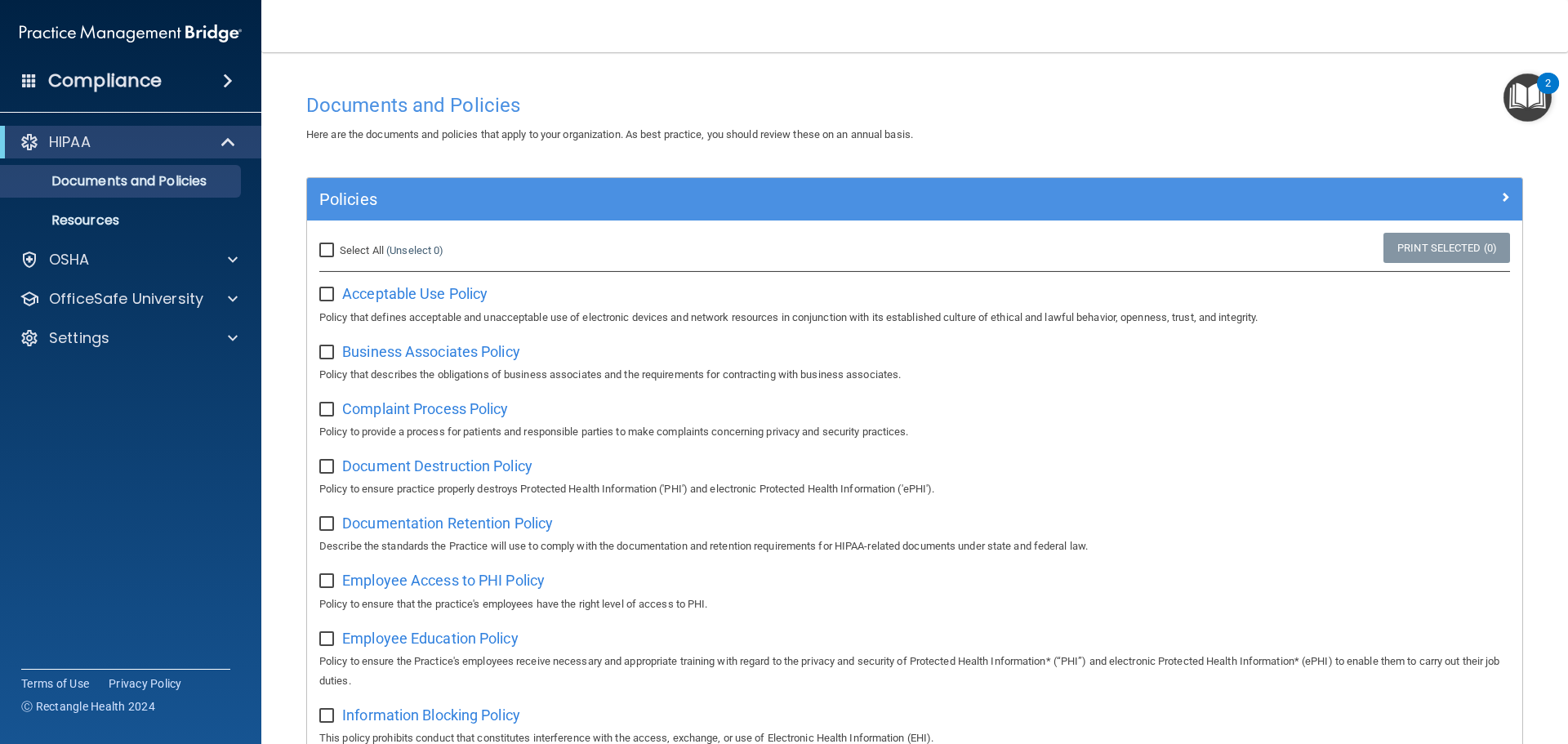
click at [354, 243] on label "Select All (Unselect 0) Unselect All" at bounding box center [381, 250] width 124 height 20
click at [338, 244] on input "Select All (Unselect 0) Unselect All" at bounding box center [329, 250] width 19 height 13
checkbox input "true"
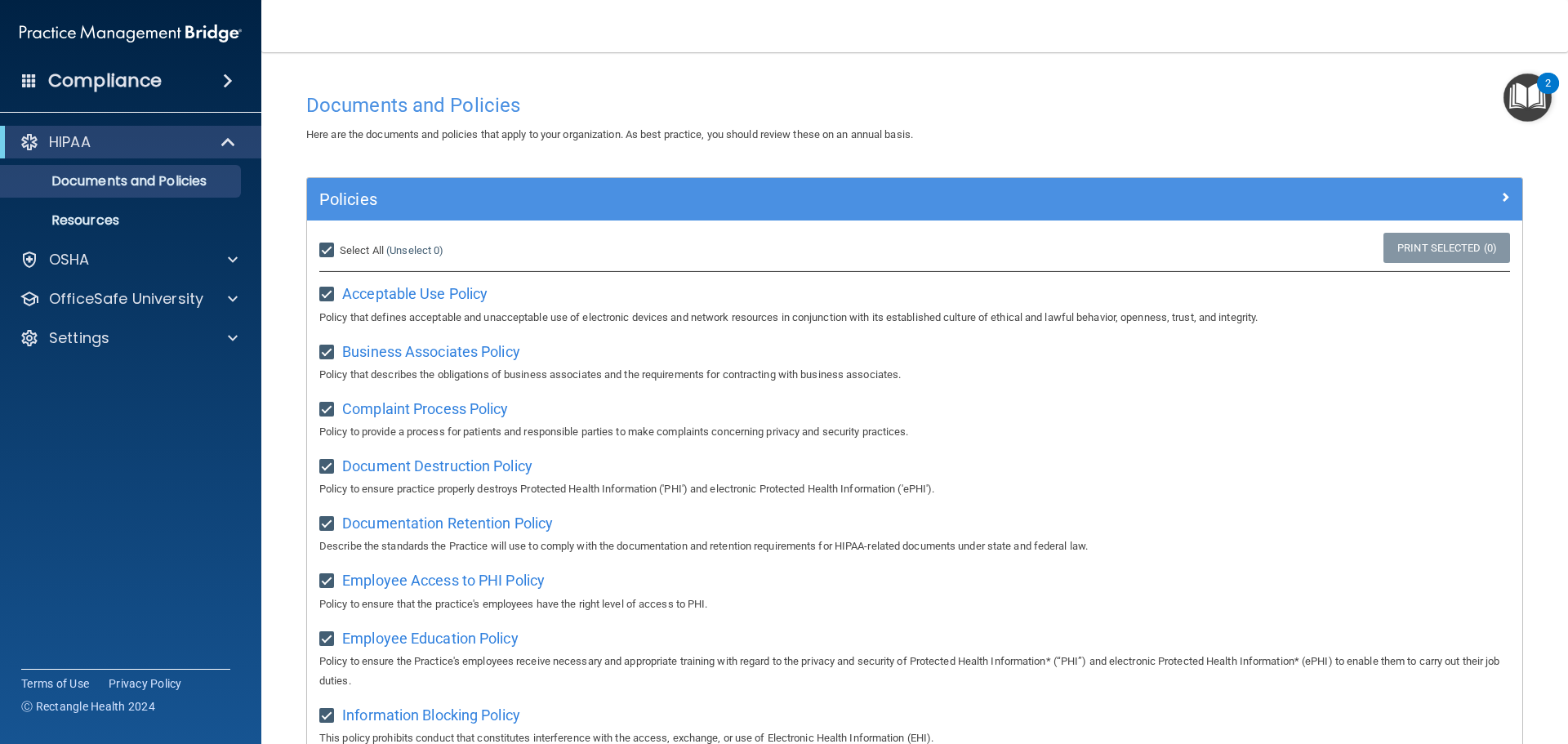
checkbox input "true"
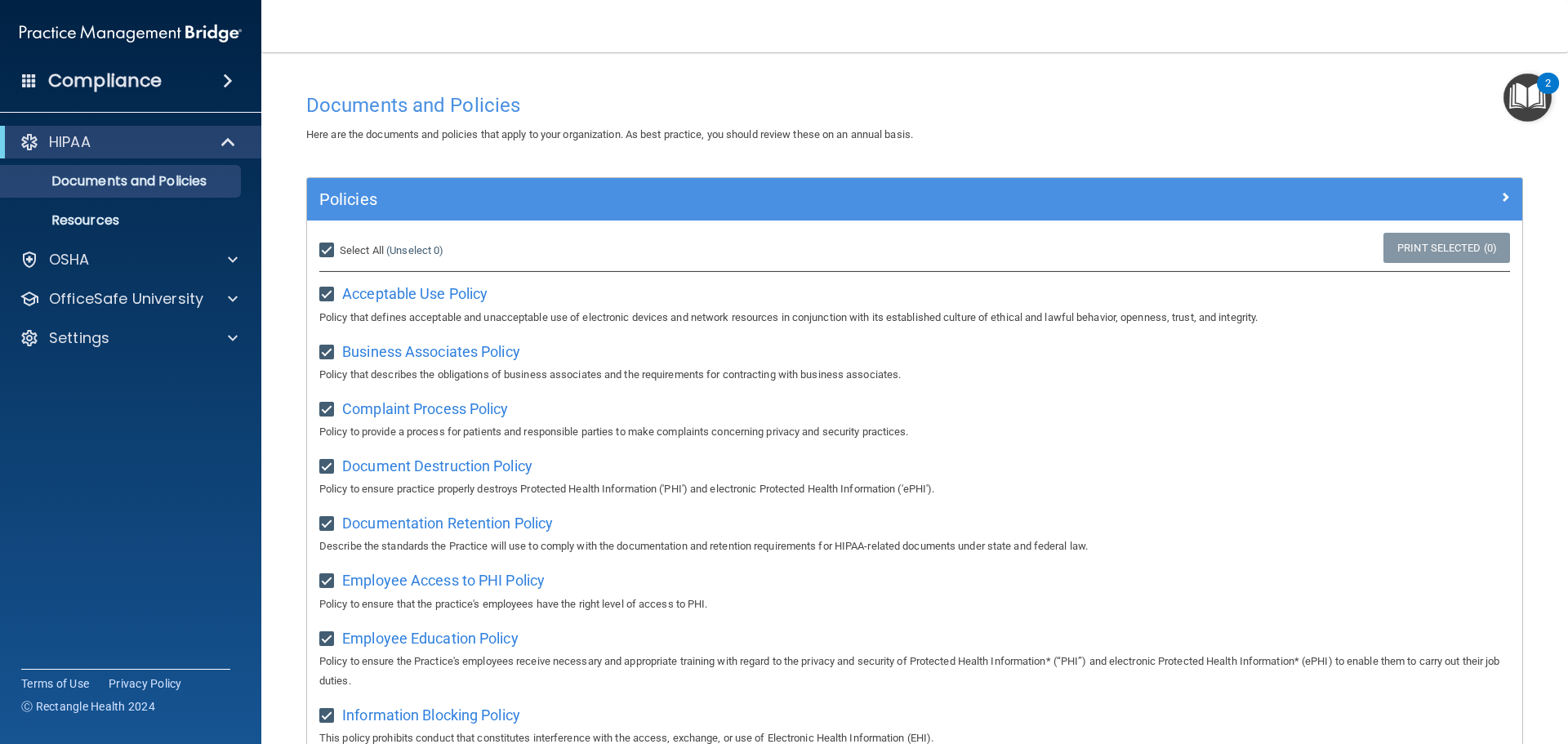
checkbox input "true"
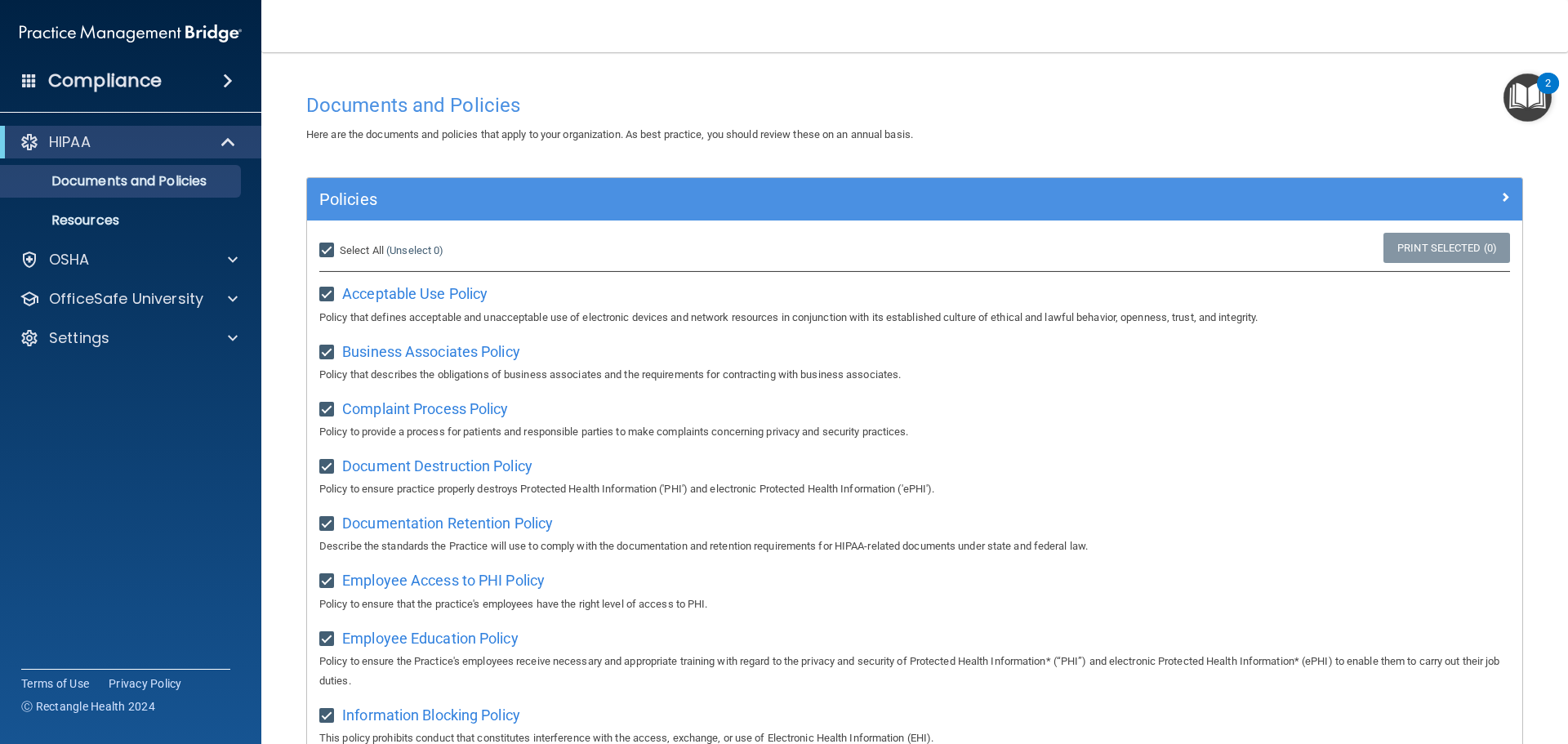
checkbox input "true"
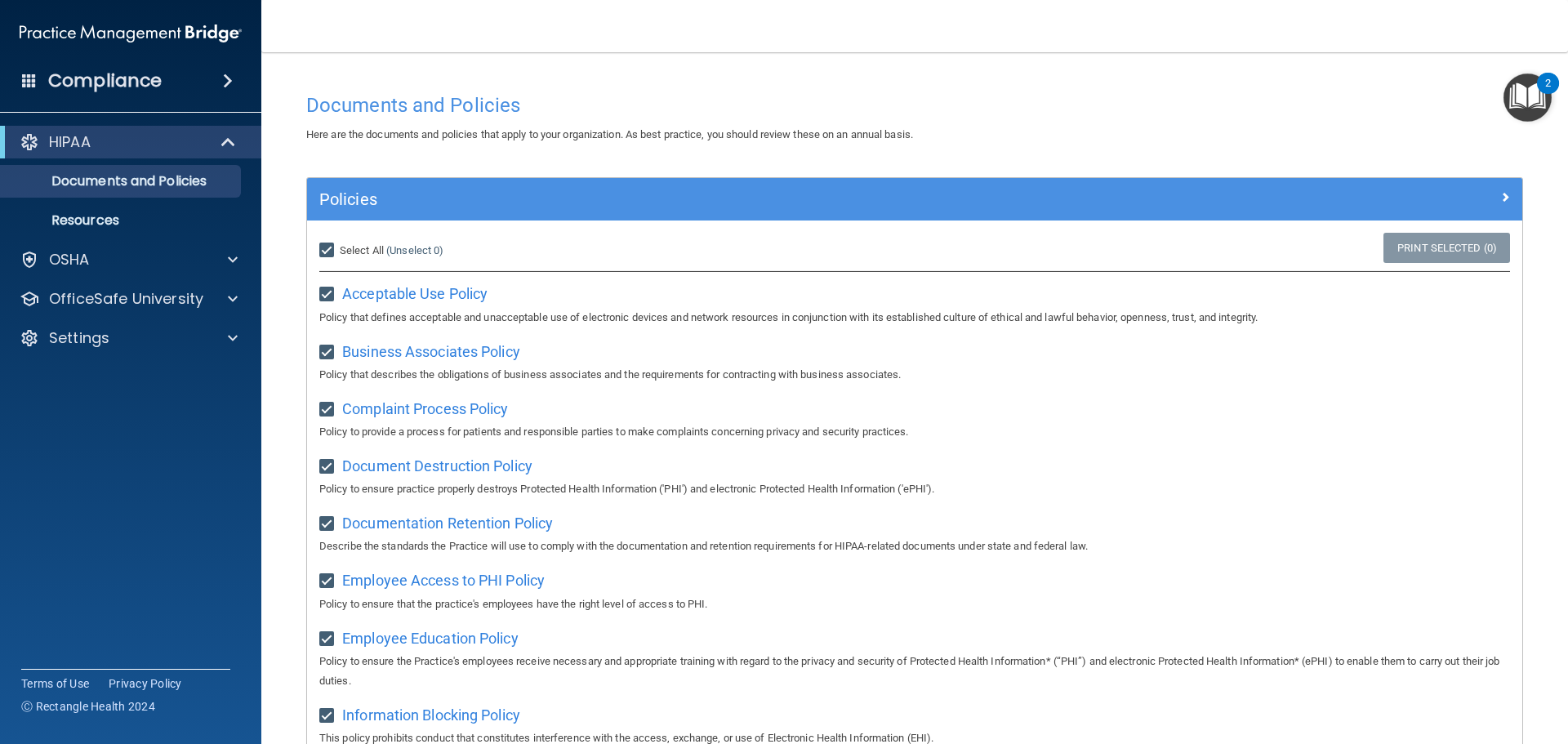
checkbox input "true"
click at [373, 292] on span "Acceptable Use Policy" at bounding box center [415, 294] width 145 height 17
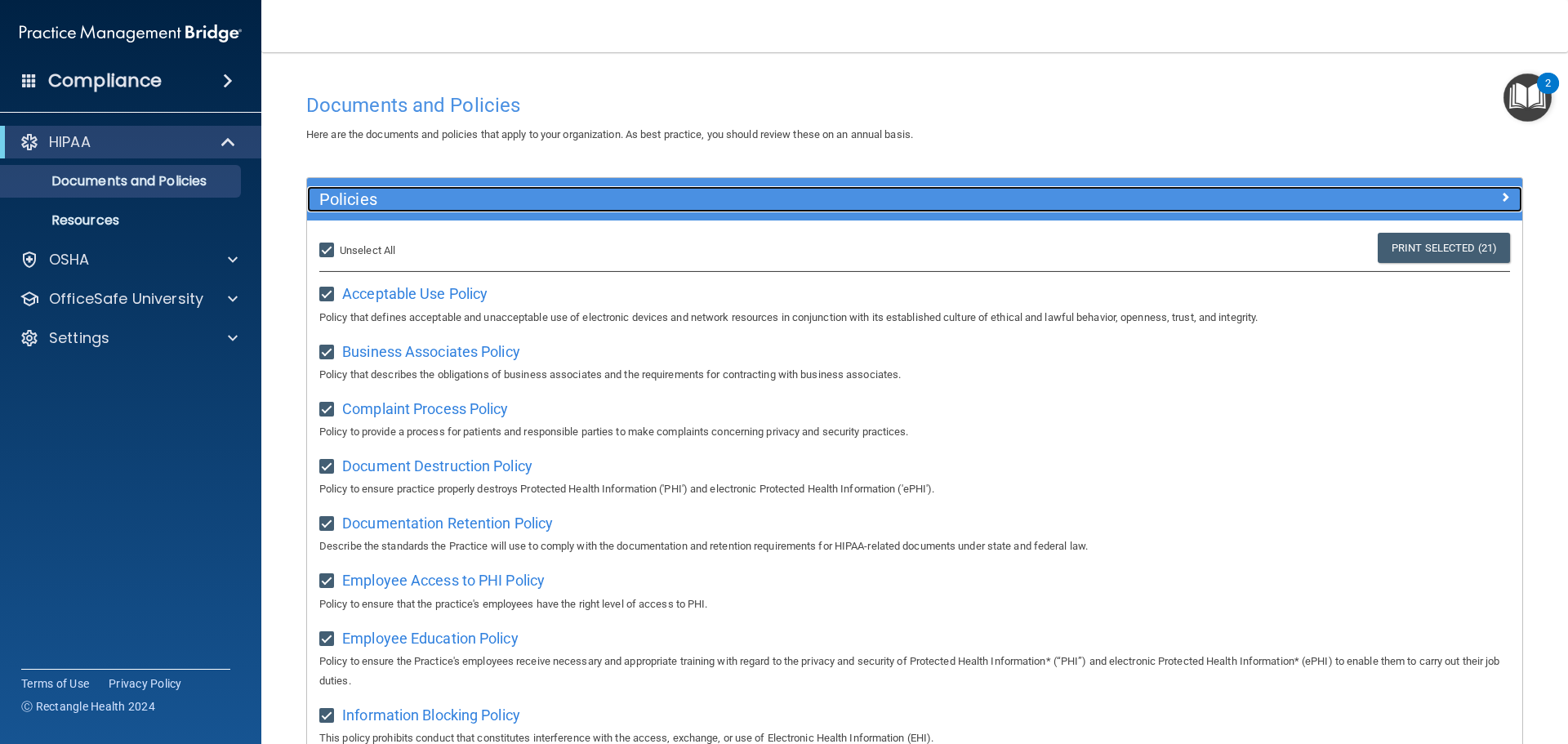
click at [615, 200] on h5 "Policies" at bounding box center [762, 199] width 887 height 18
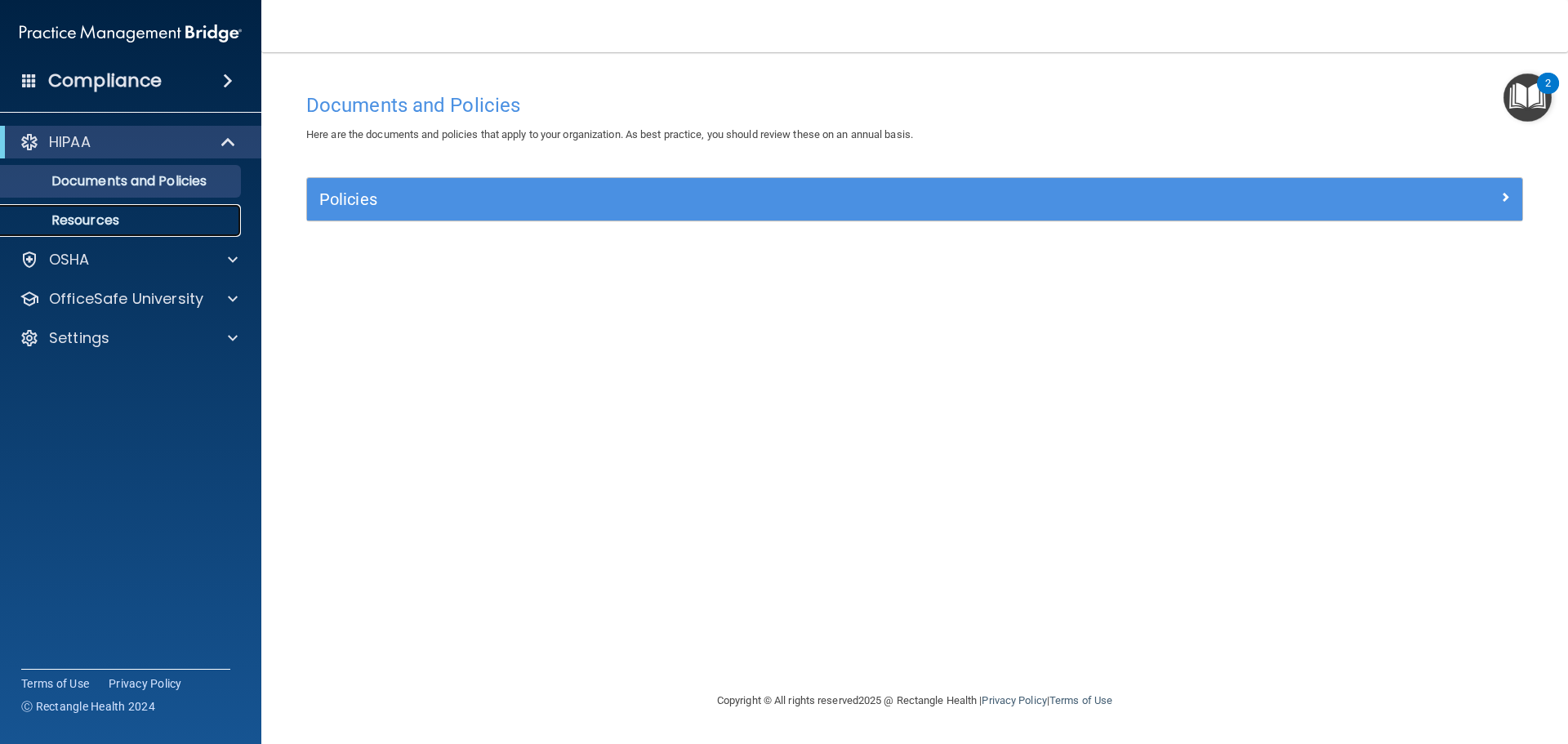
click at [120, 215] on p "Resources" at bounding box center [122, 220] width 223 height 17
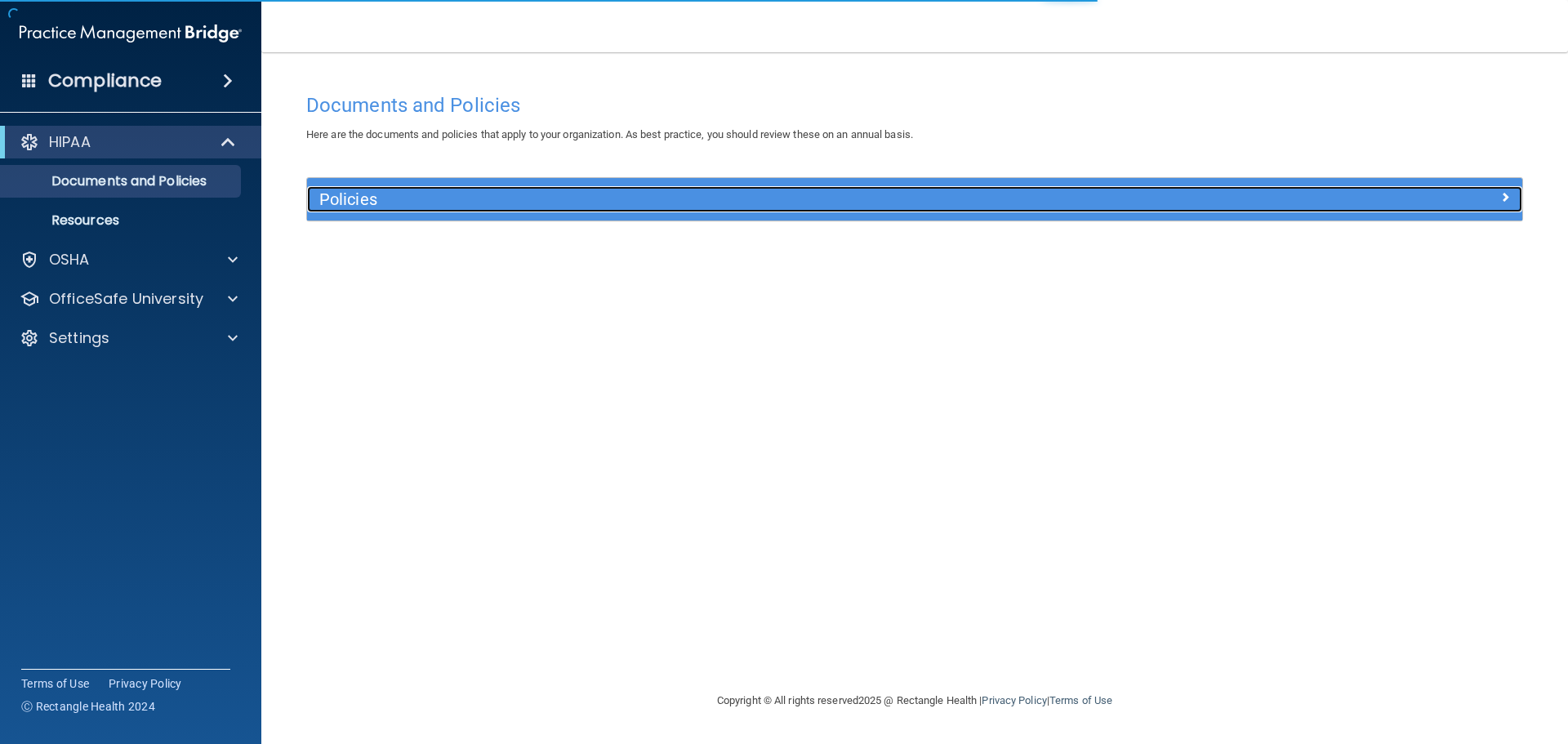
click at [423, 206] on h5 "Policies" at bounding box center [762, 199] width 887 height 18
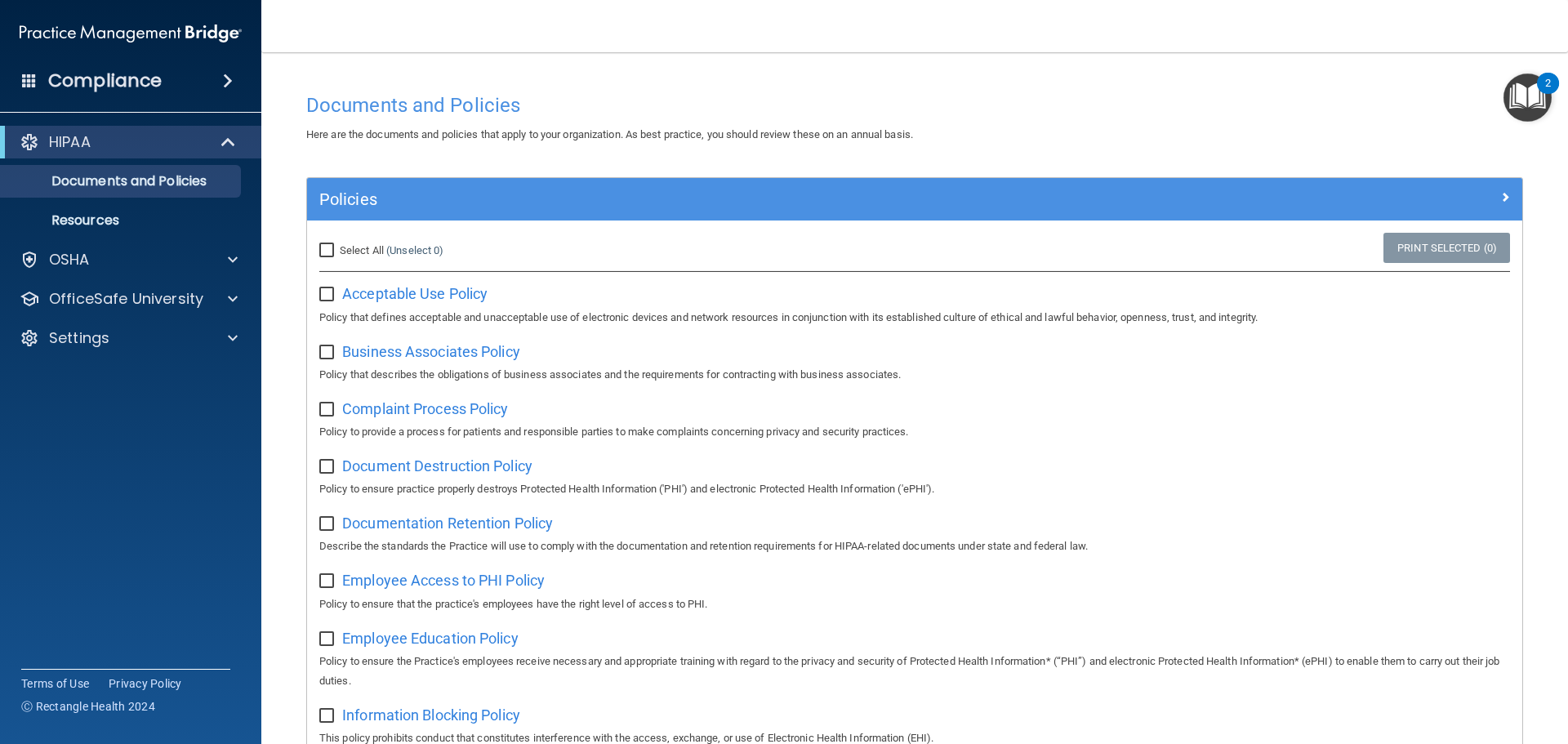
click at [353, 243] on label "Select All (Unselect 0) Unselect All" at bounding box center [381, 250] width 124 height 20
click at [338, 244] on input "Select All (Unselect 0) Unselect All" at bounding box center [329, 250] width 19 height 13
checkbox input "true"
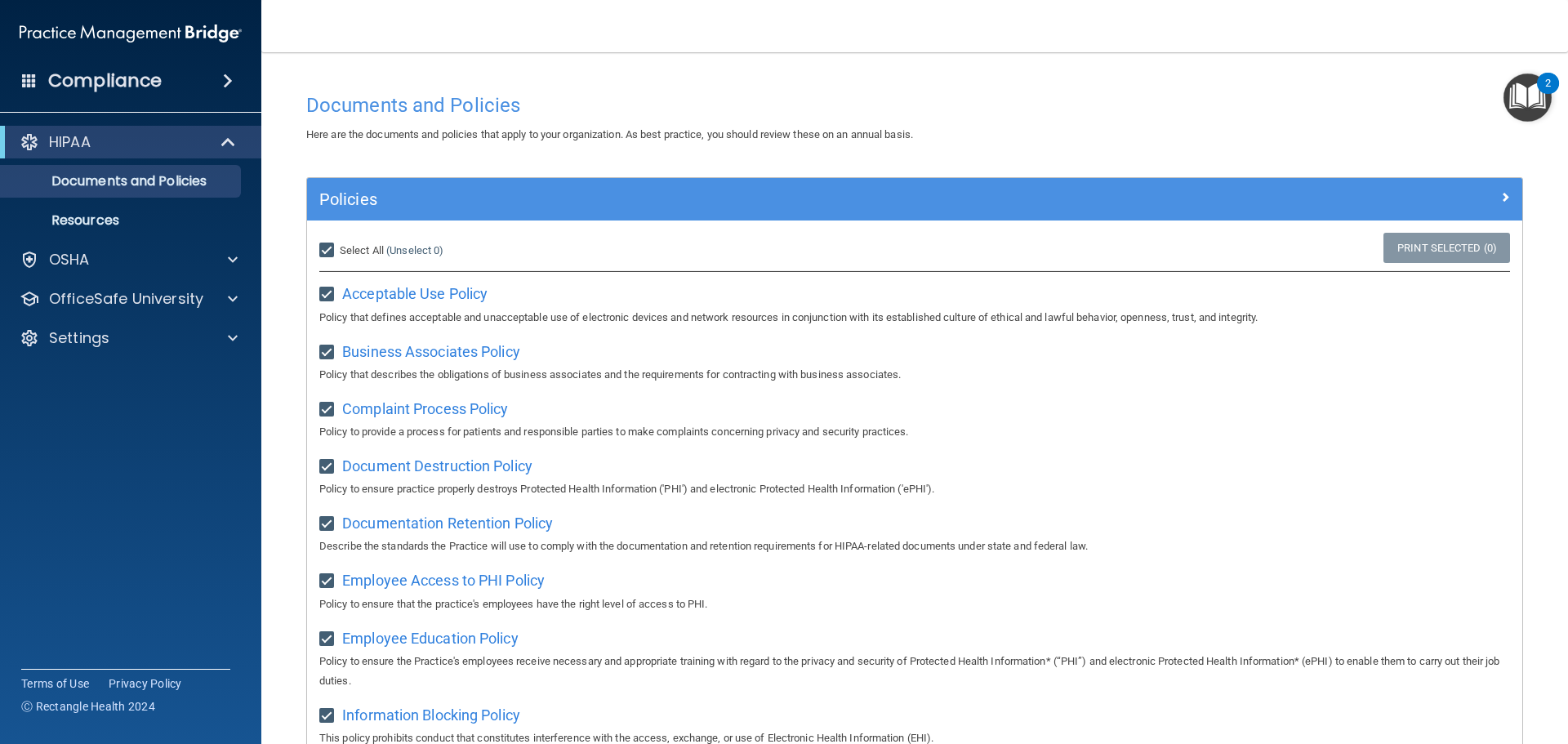
checkbox input "true"
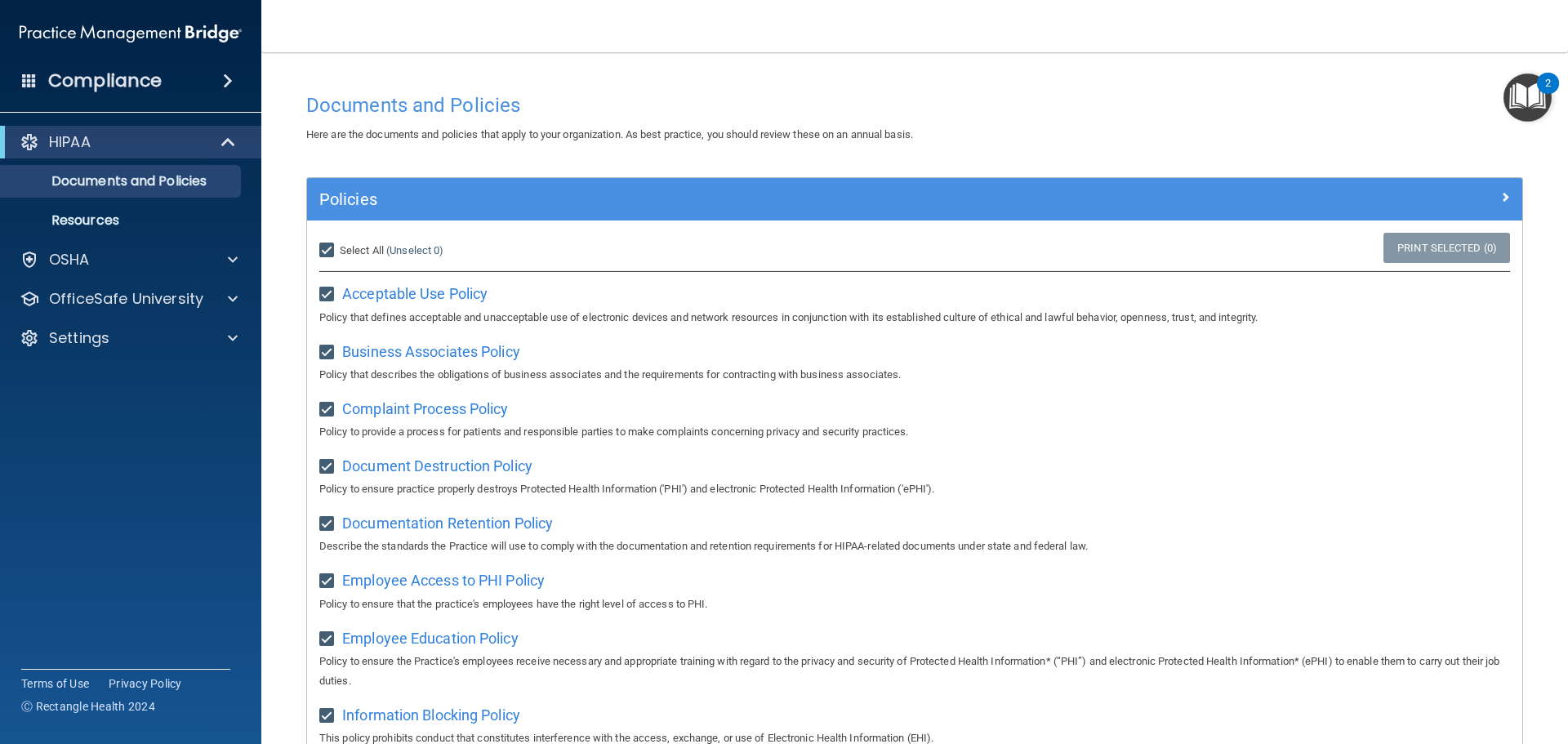
checkbox input "true"
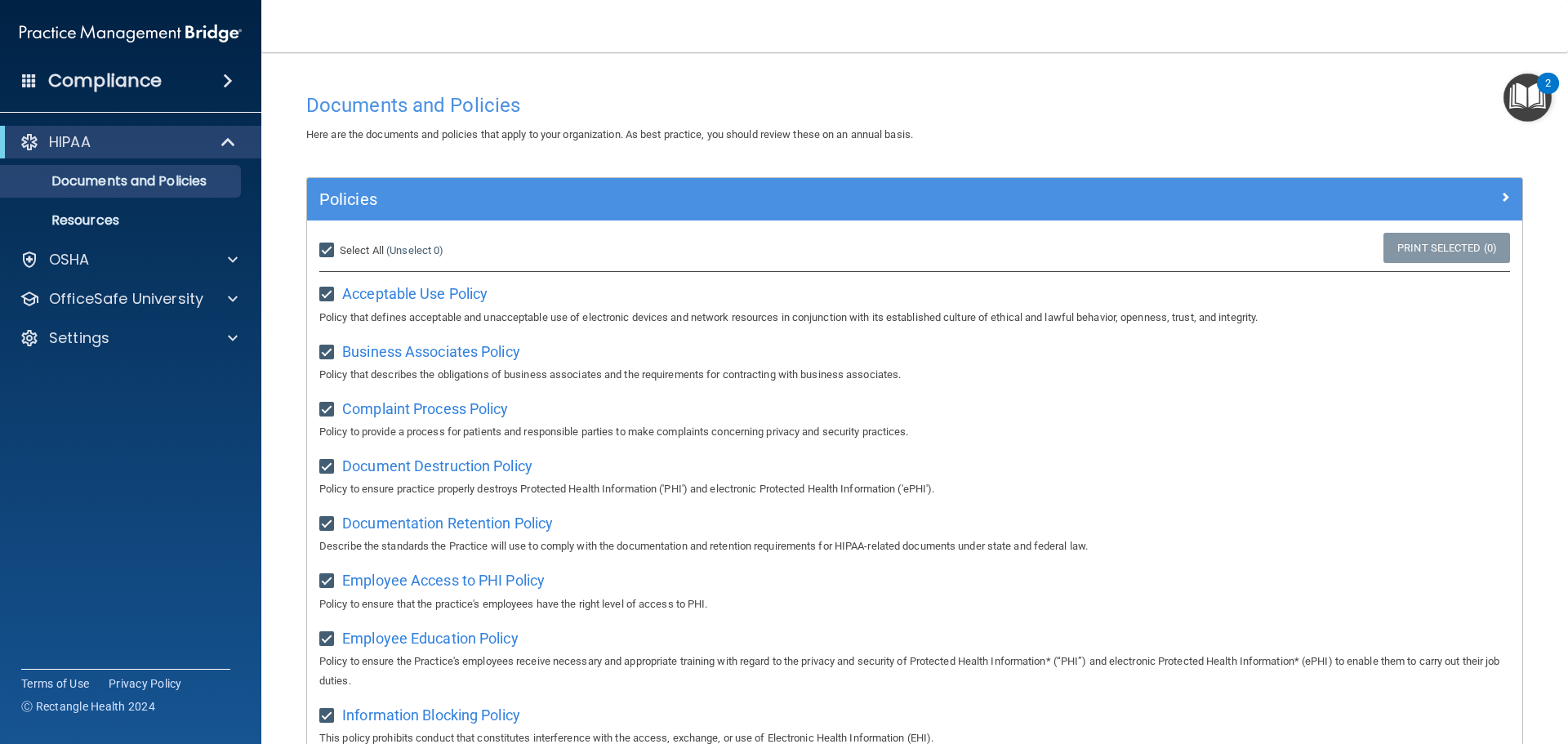
checkbox input "true"
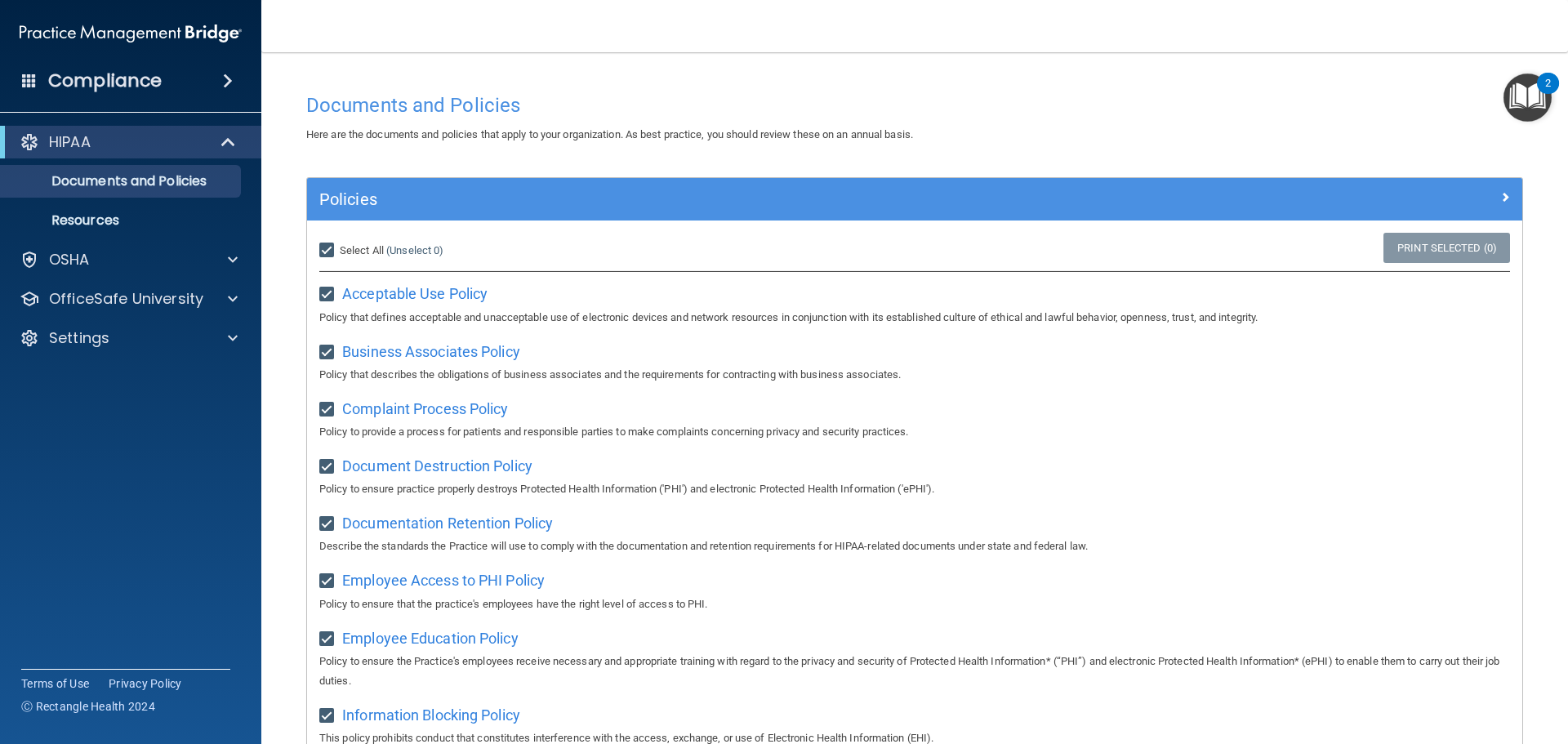
checkbox input "true"
click at [1454, 245] on link "Print Selected (21)" at bounding box center [1444, 248] width 132 height 30
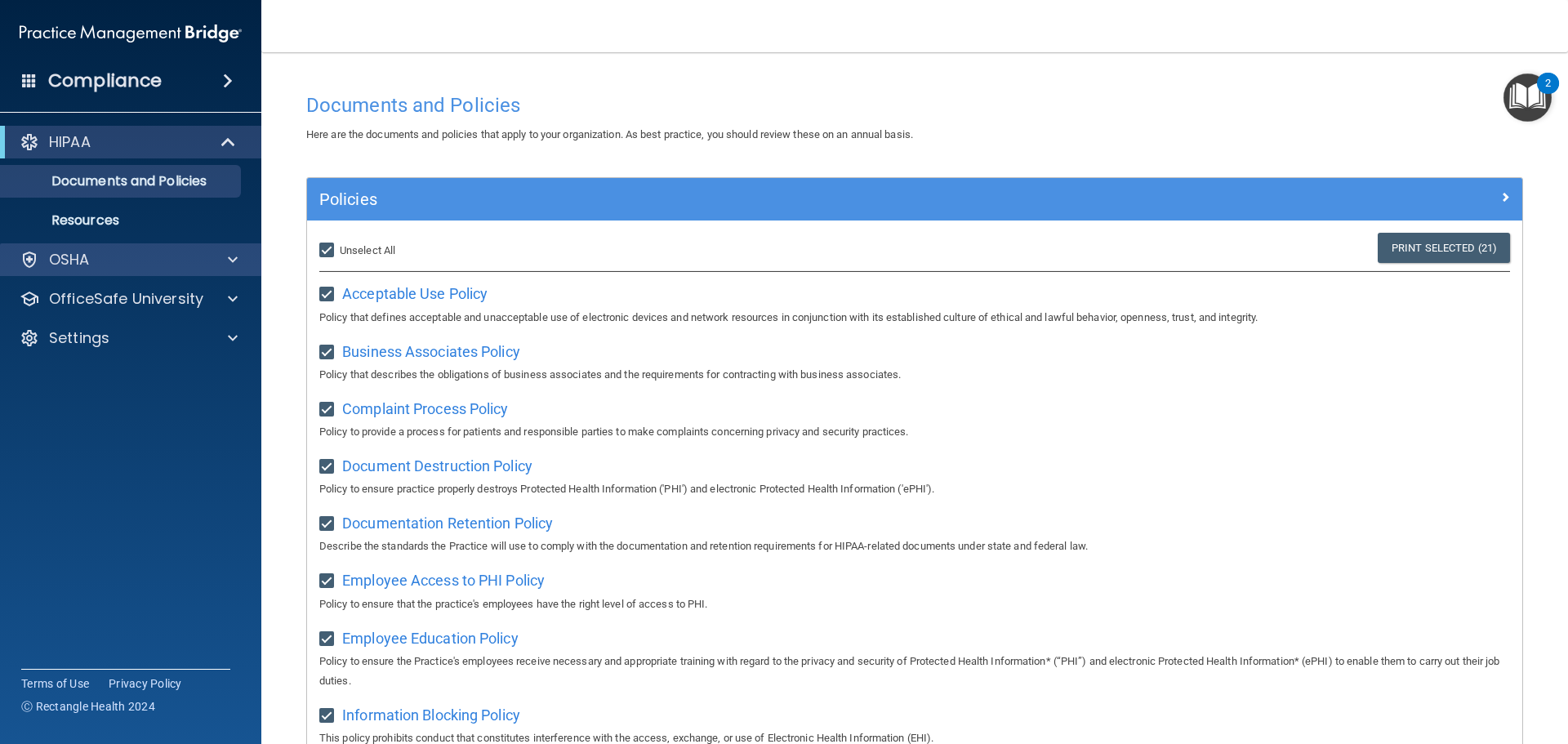
click at [252, 268] on div "OSHA" at bounding box center [131, 260] width 262 height 33
click at [228, 252] on span at bounding box center [232, 260] width 10 height 20
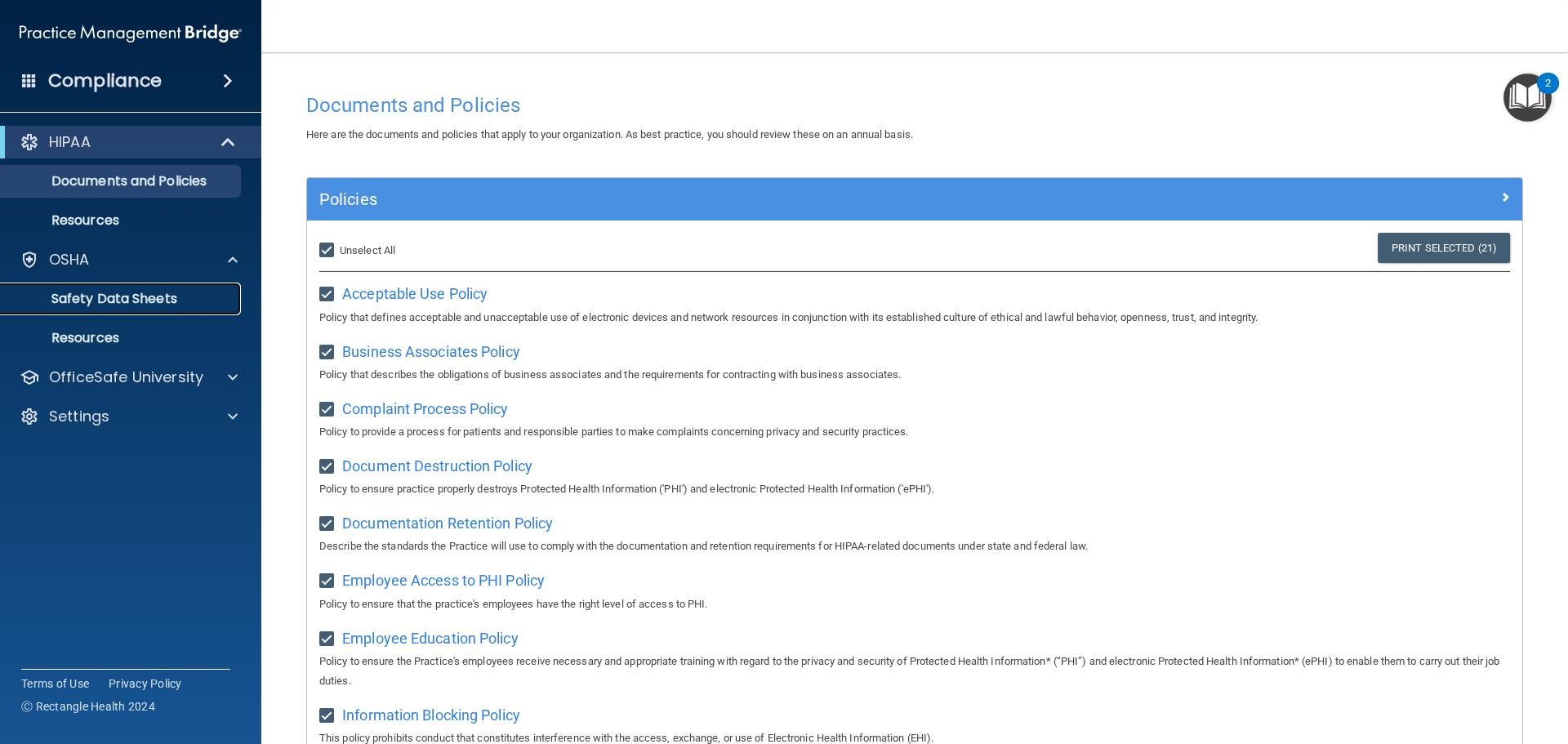
click at [174, 294] on p "Safety Data Sheets" at bounding box center [122, 299] width 223 height 17
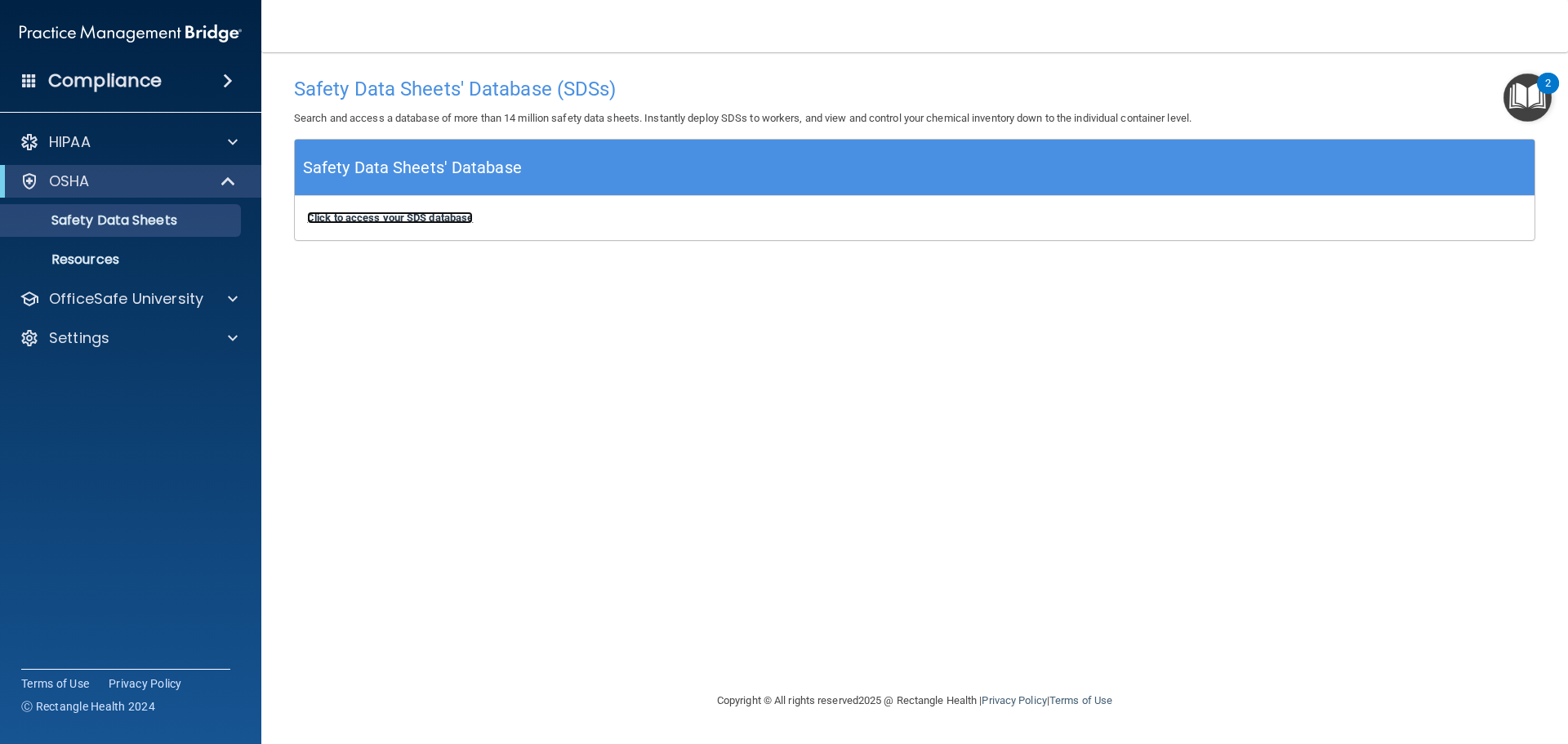
click at [368, 216] on b "Click to access your SDS database" at bounding box center [389, 217] width 166 height 12
click at [241, 176] on div at bounding box center [229, 181] width 40 height 20
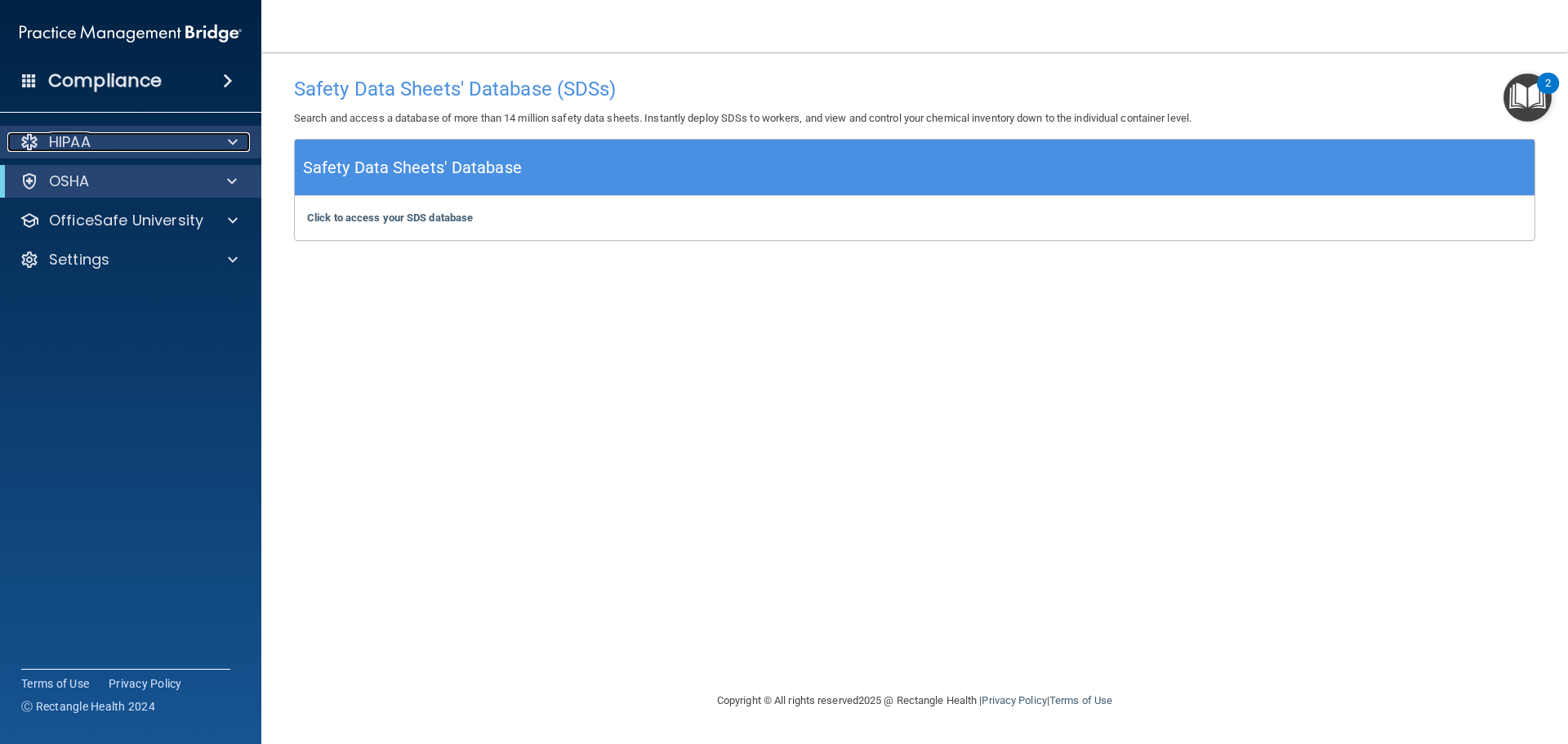
click at [240, 143] on div at bounding box center [230, 142] width 41 height 20
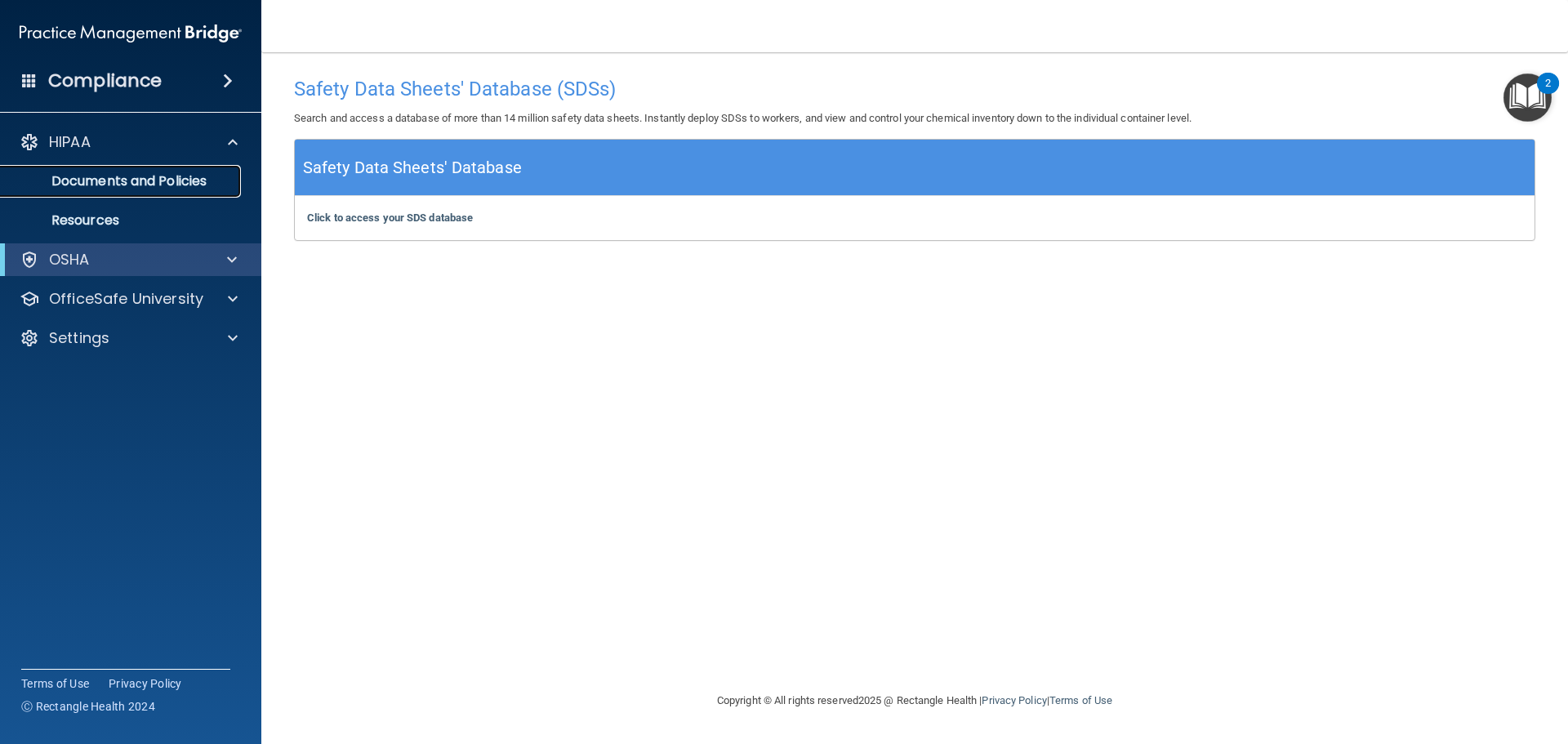
click at [203, 183] on p "Documents and Policies" at bounding box center [122, 181] width 223 height 17
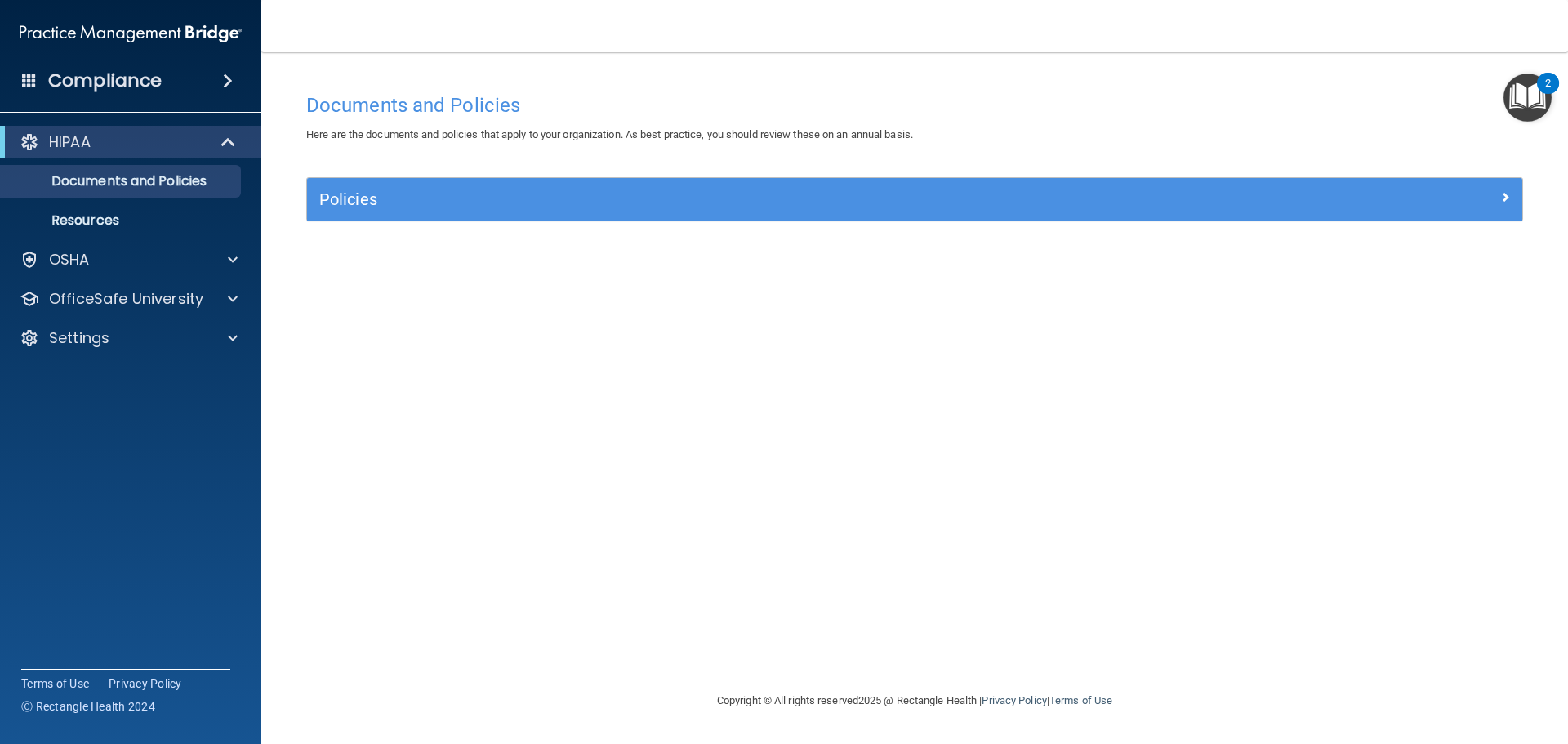
click at [377, 219] on div "Policies" at bounding box center [914, 199] width 1215 height 43
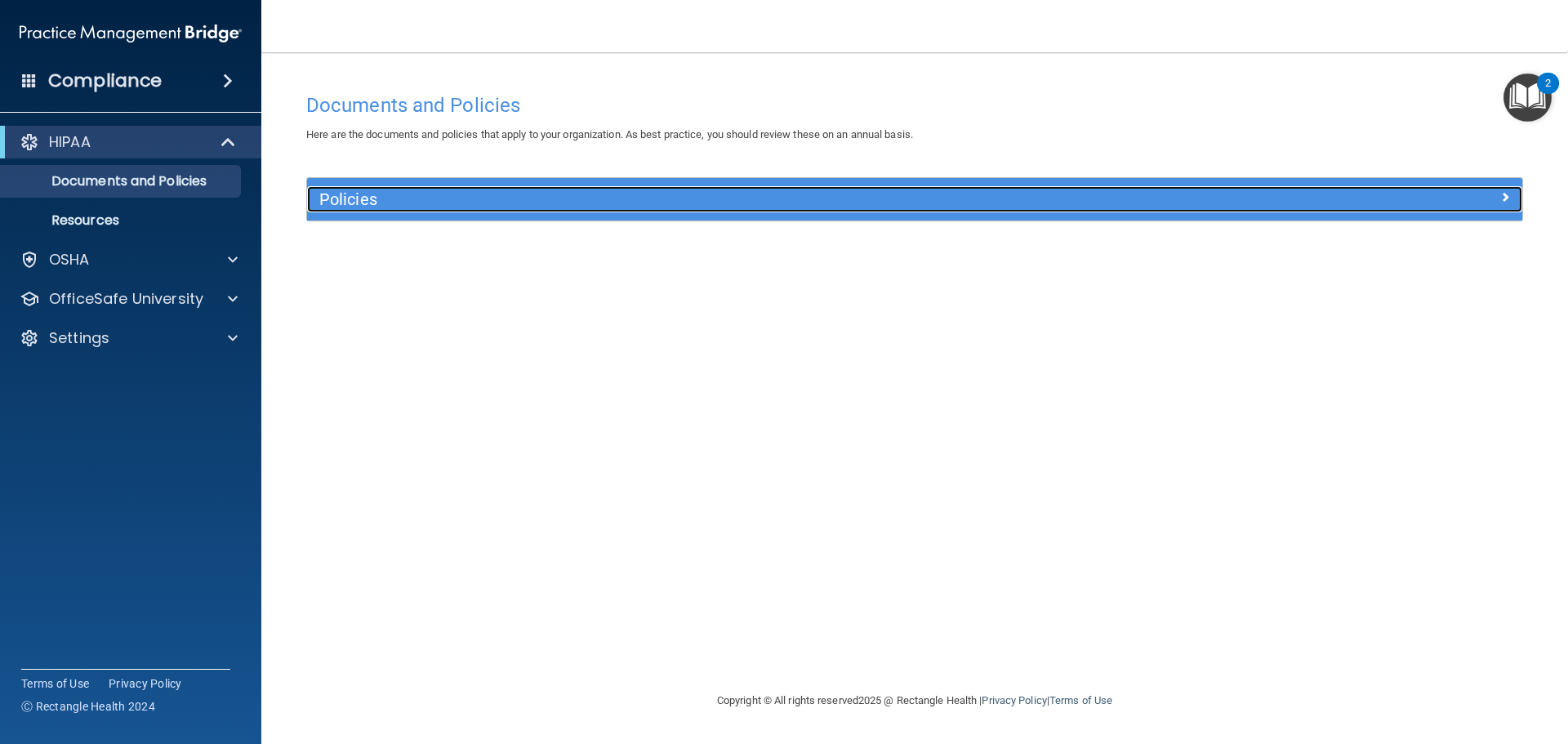
click at [383, 203] on h5 "Policies" at bounding box center [762, 199] width 887 height 18
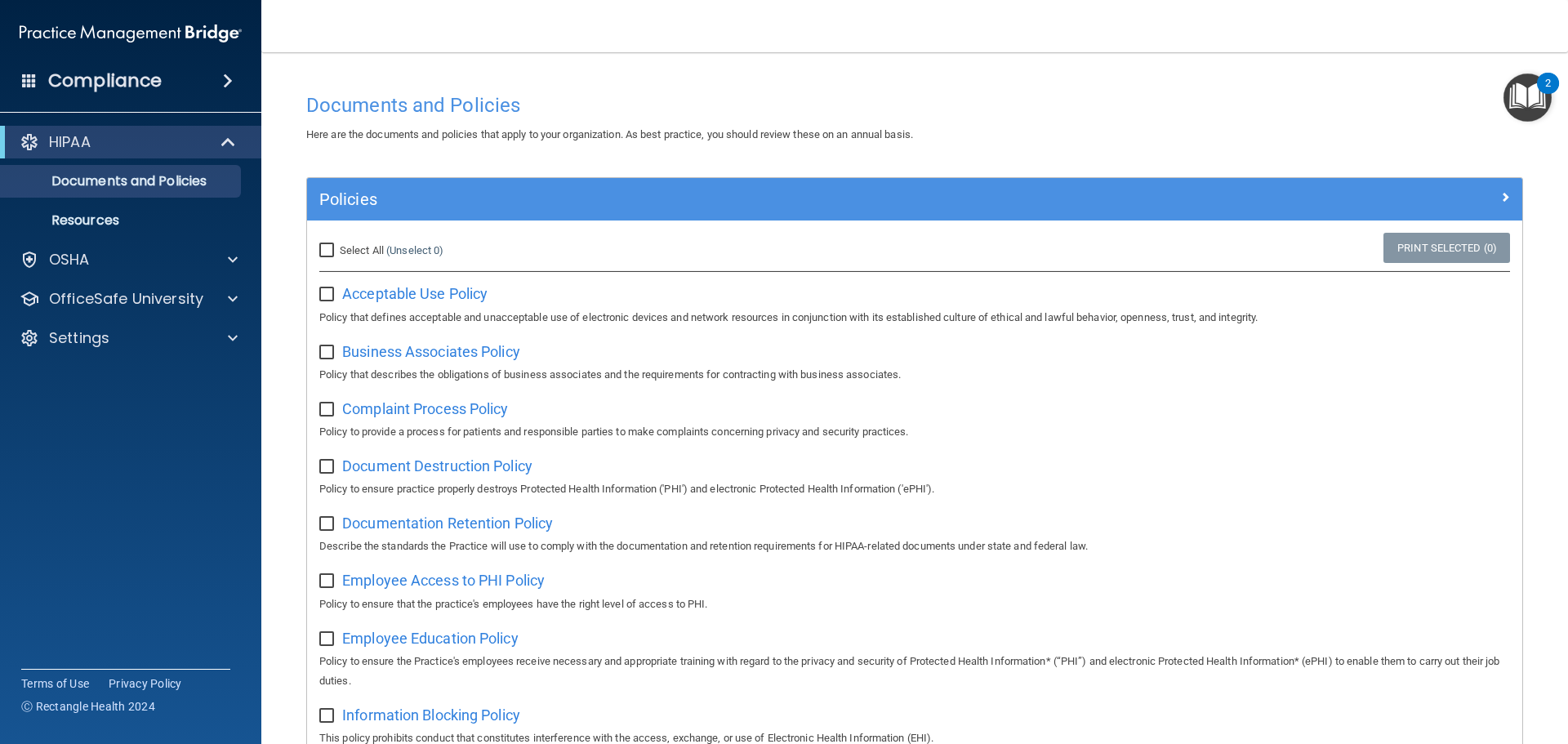
click at [384, 247] on span "Select All" at bounding box center [362, 250] width 44 height 12
click at [338, 247] on input "Select All (Unselect 0) Unselect All" at bounding box center [329, 250] width 19 height 13
checkbox input "true"
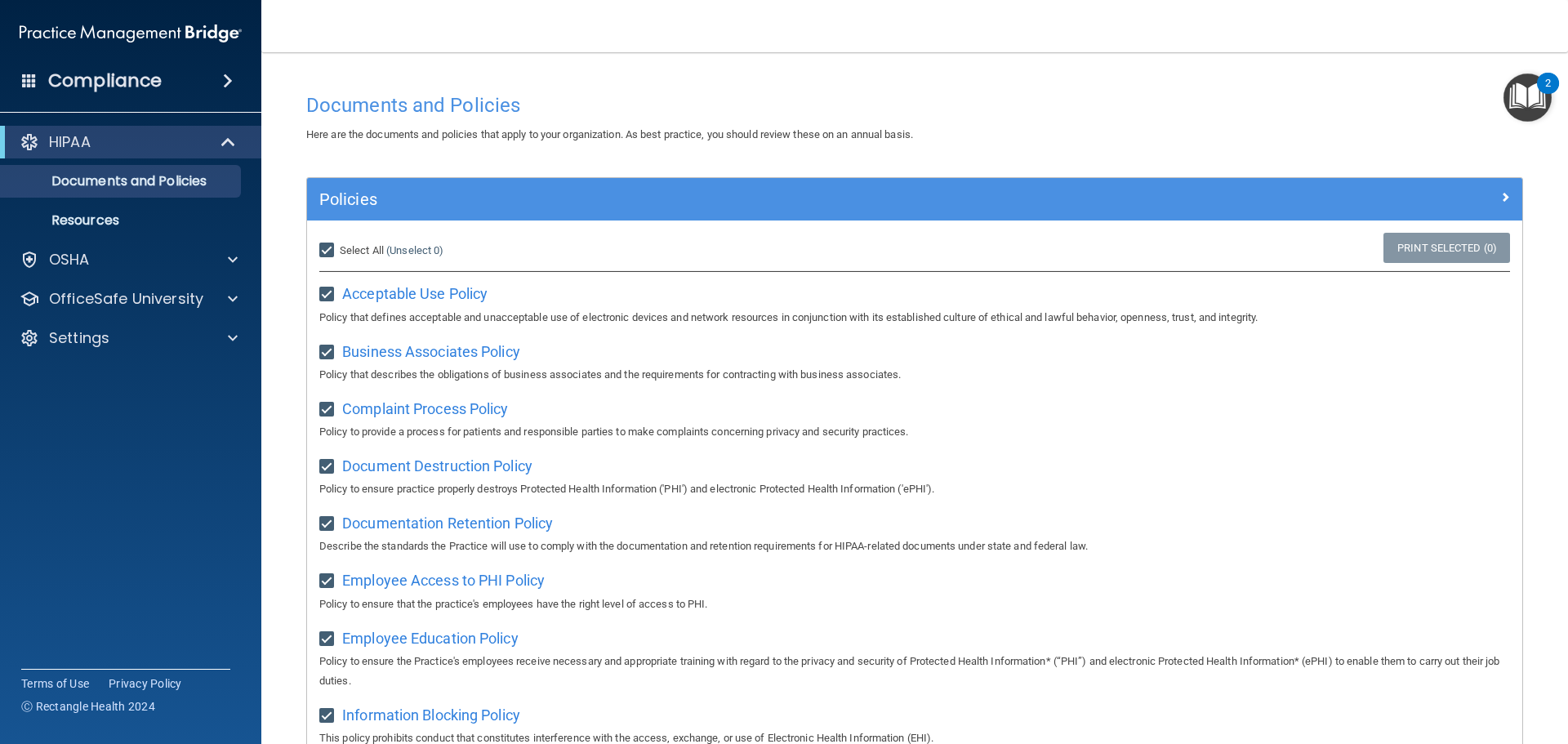
checkbox input "true"
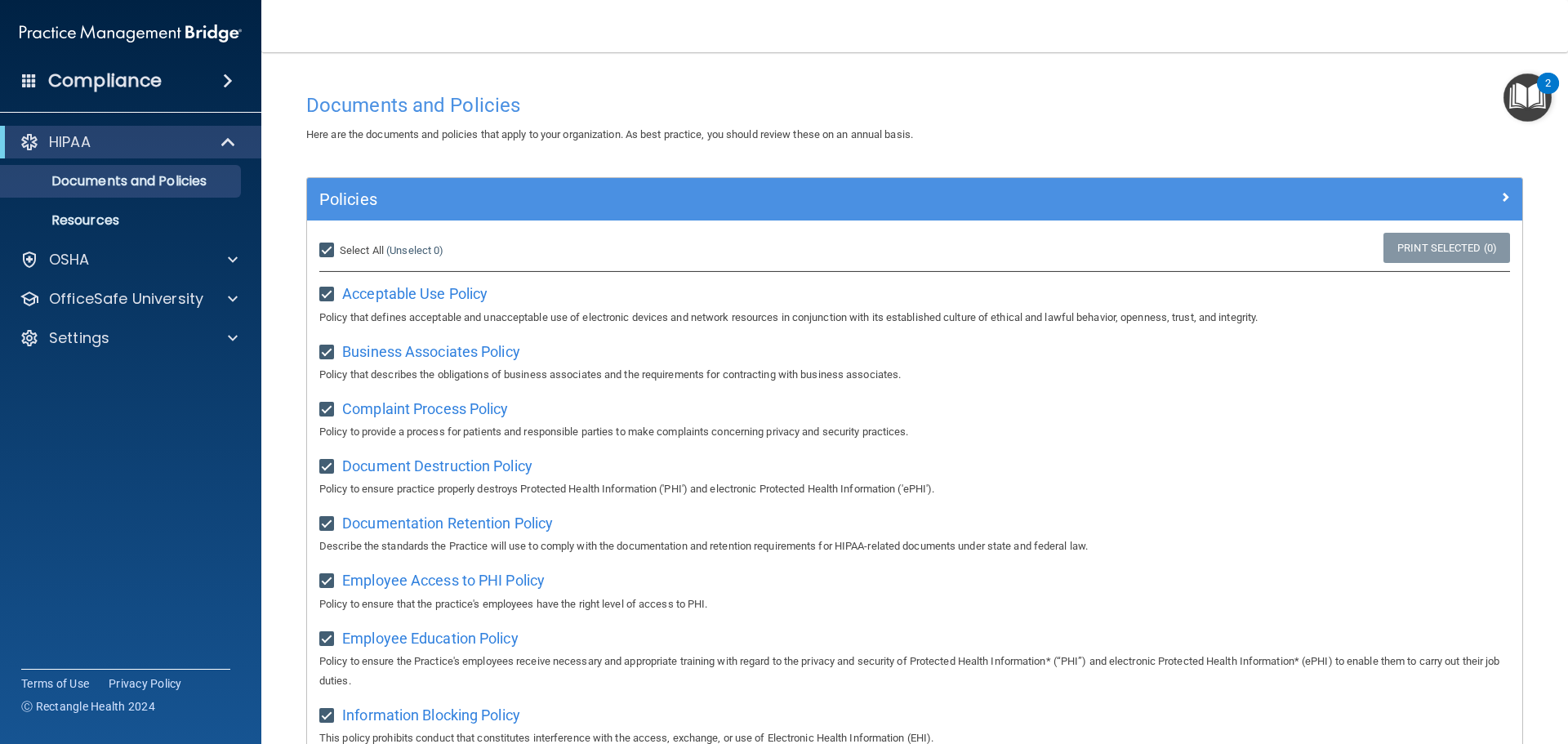
checkbox input "true"
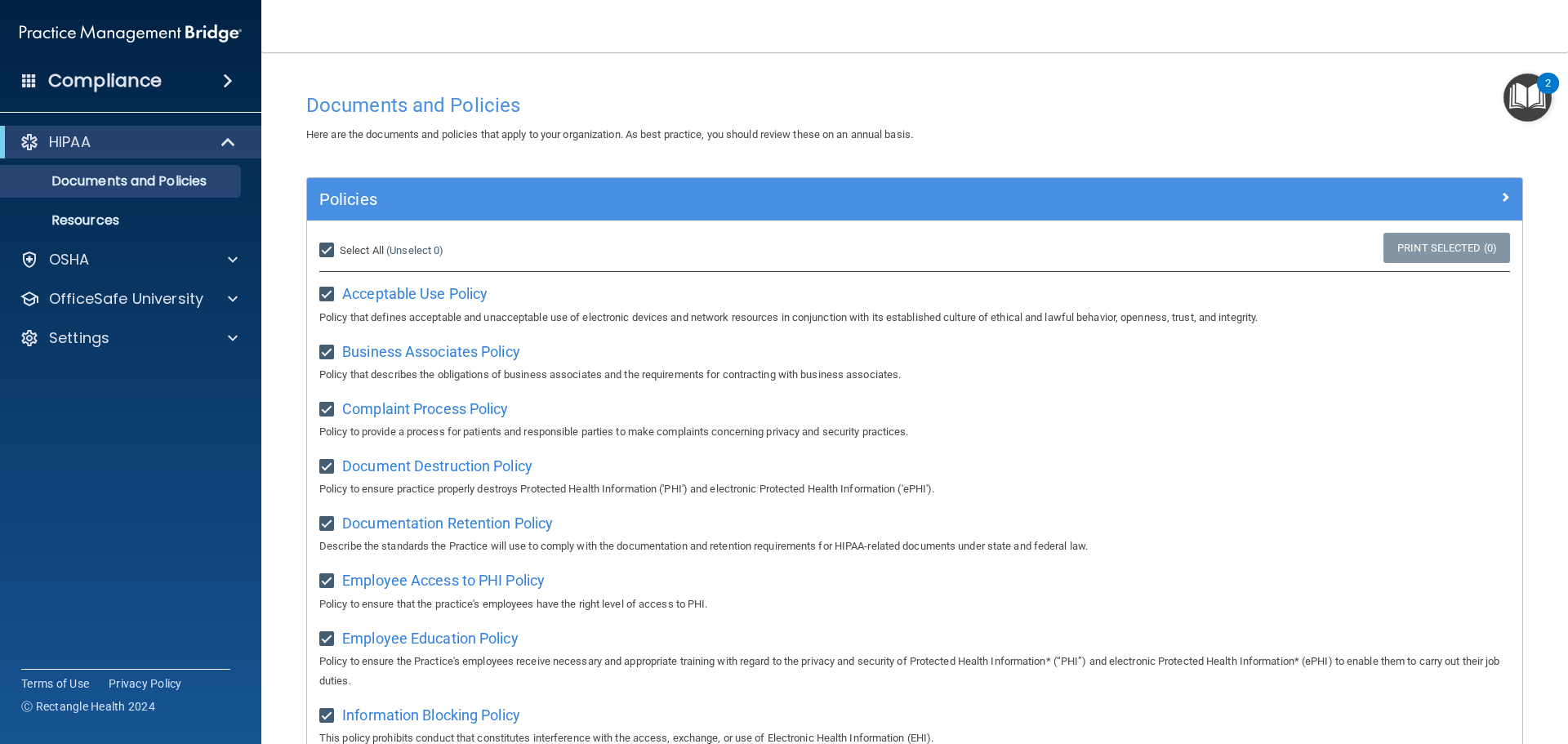
checkbox input "true"
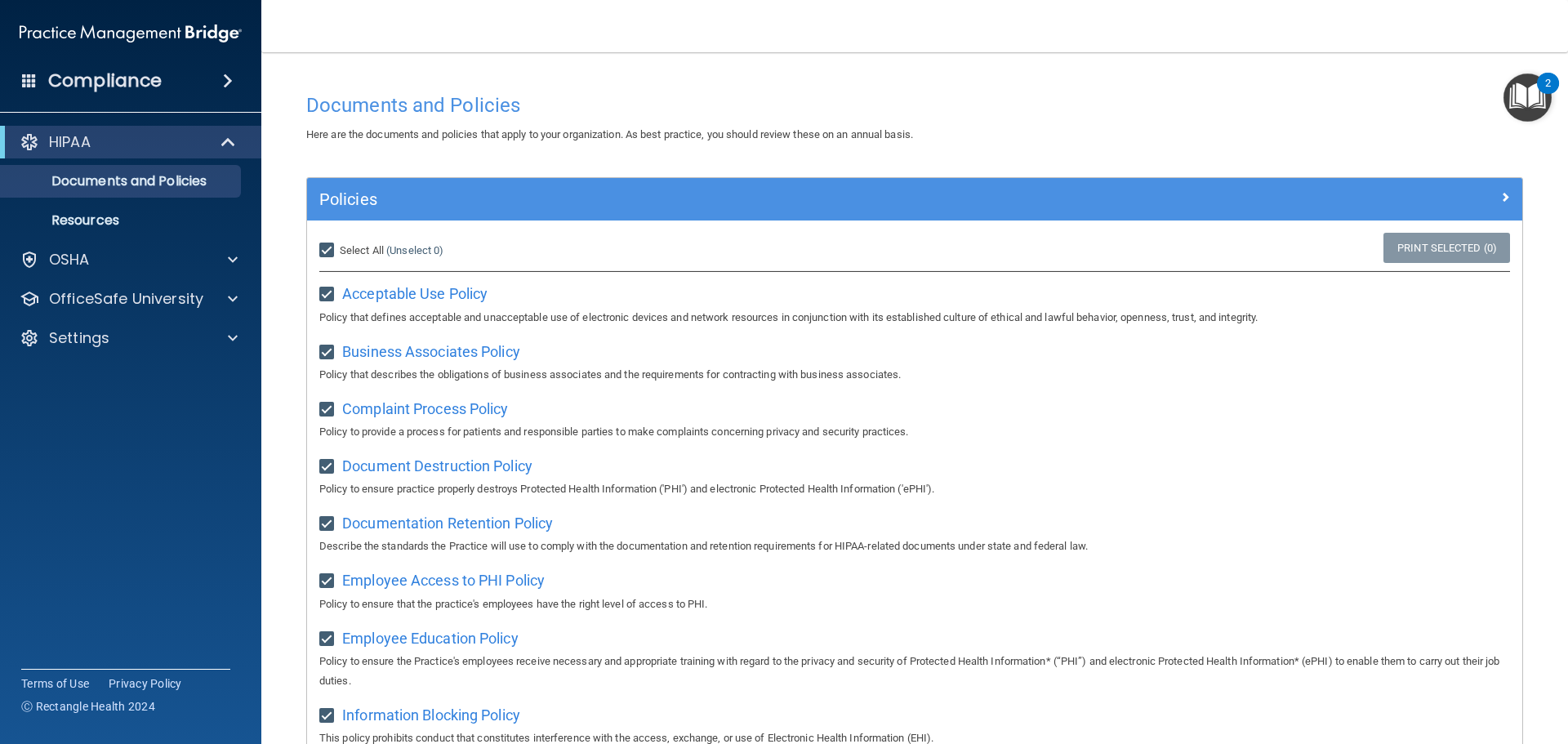
checkbox input "true"
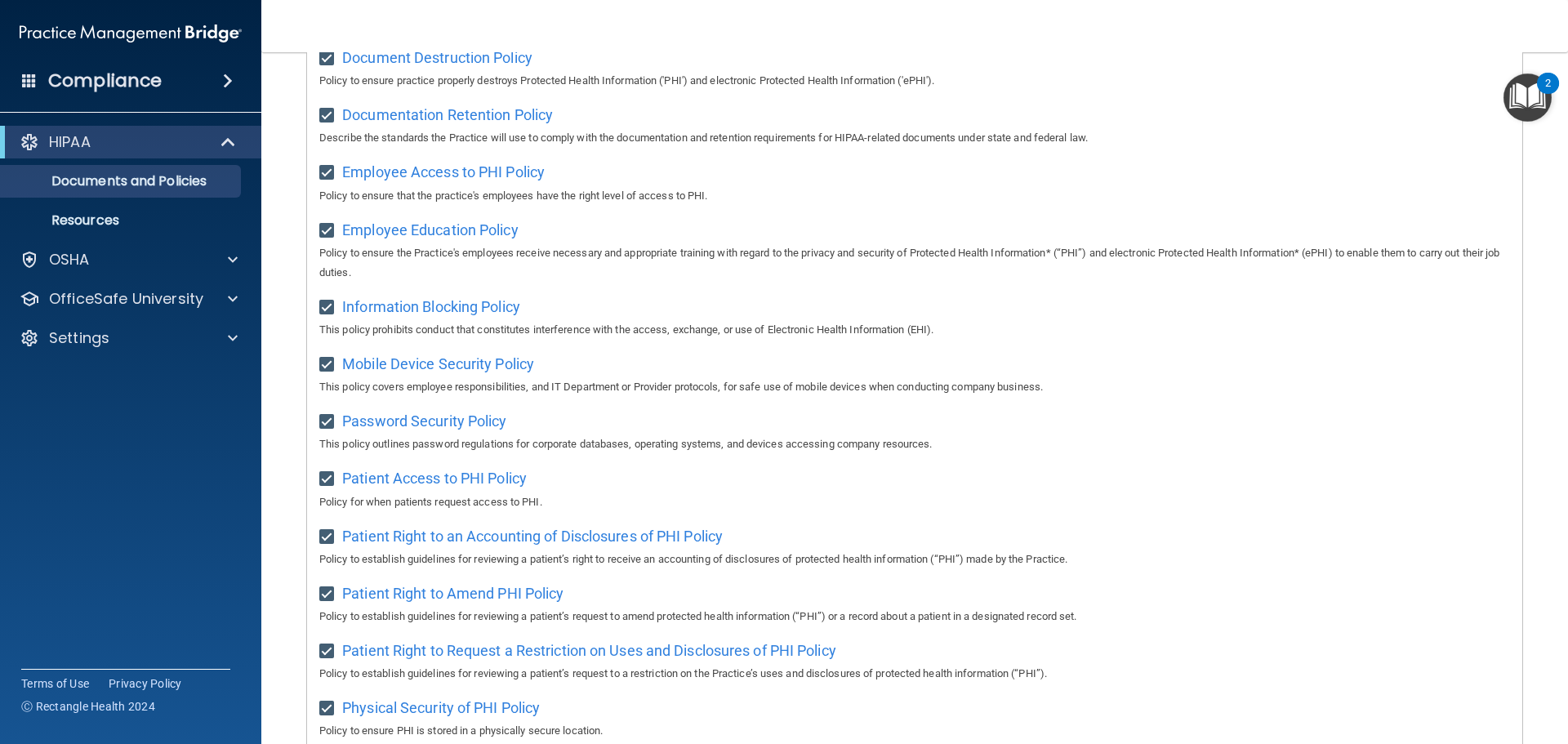
scroll to position [735, 0]
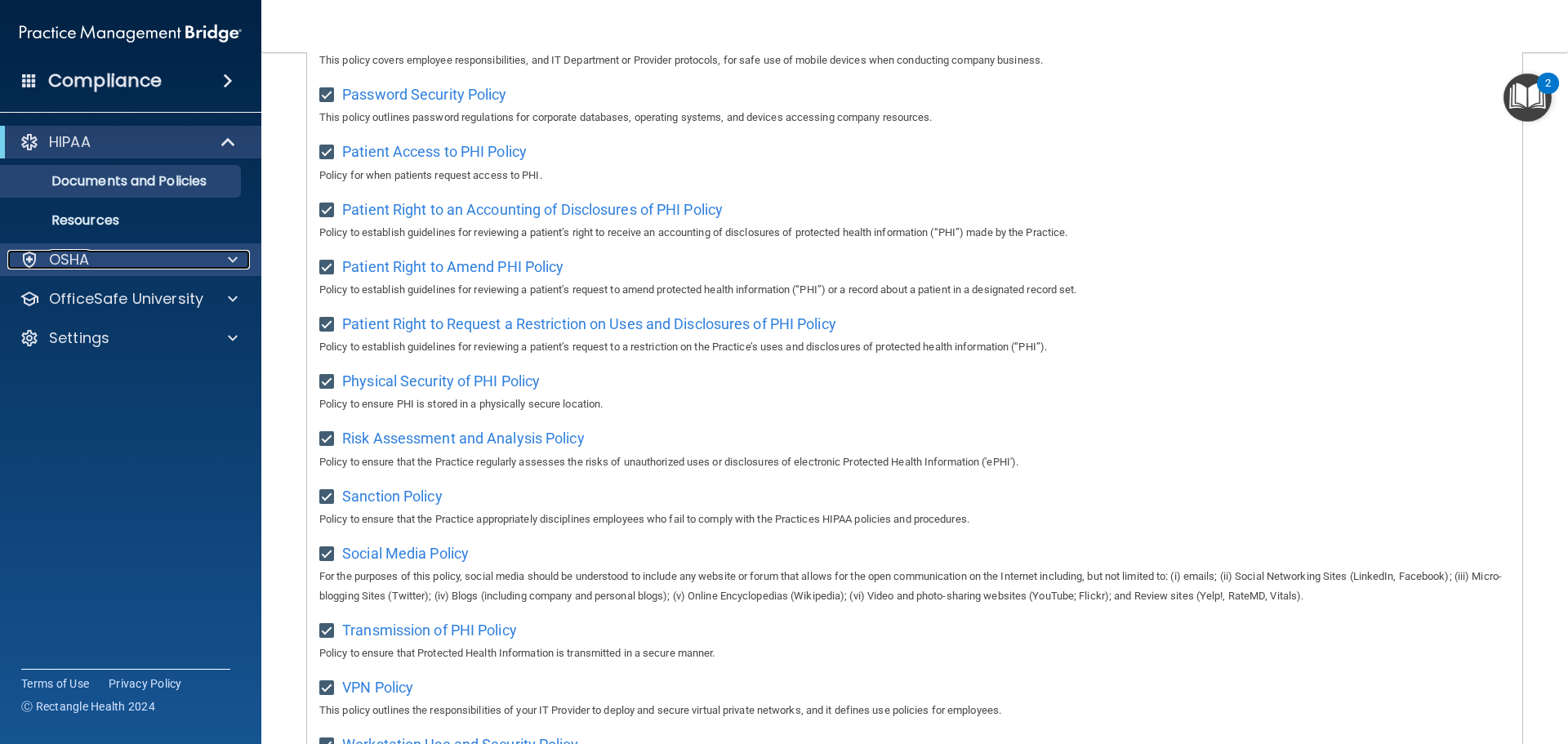
click at [228, 255] on span at bounding box center [232, 260] width 10 height 20
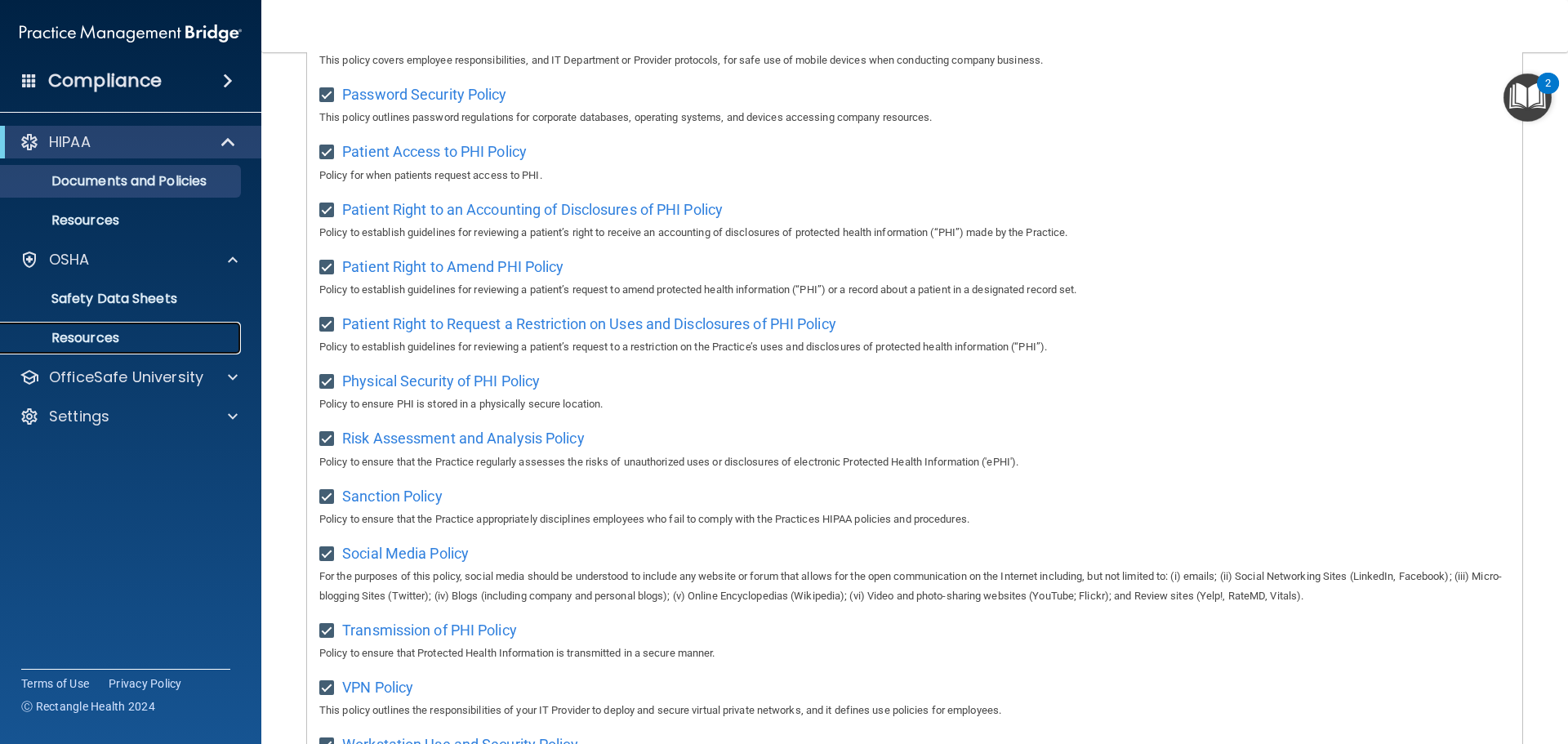
click at [155, 330] on p "Resources" at bounding box center [122, 338] width 223 height 17
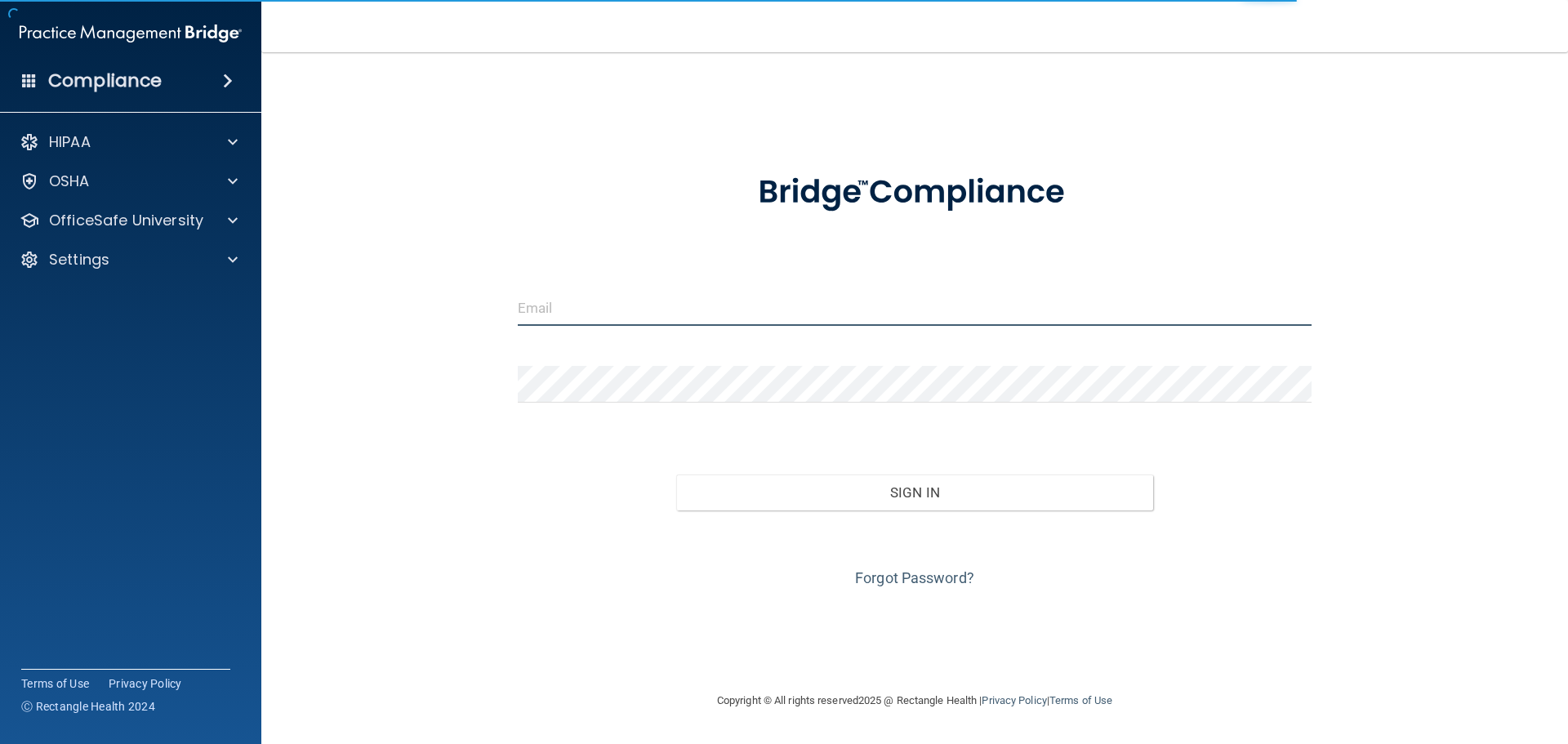
click at [603, 306] on input "email" at bounding box center [915, 308] width 794 height 37
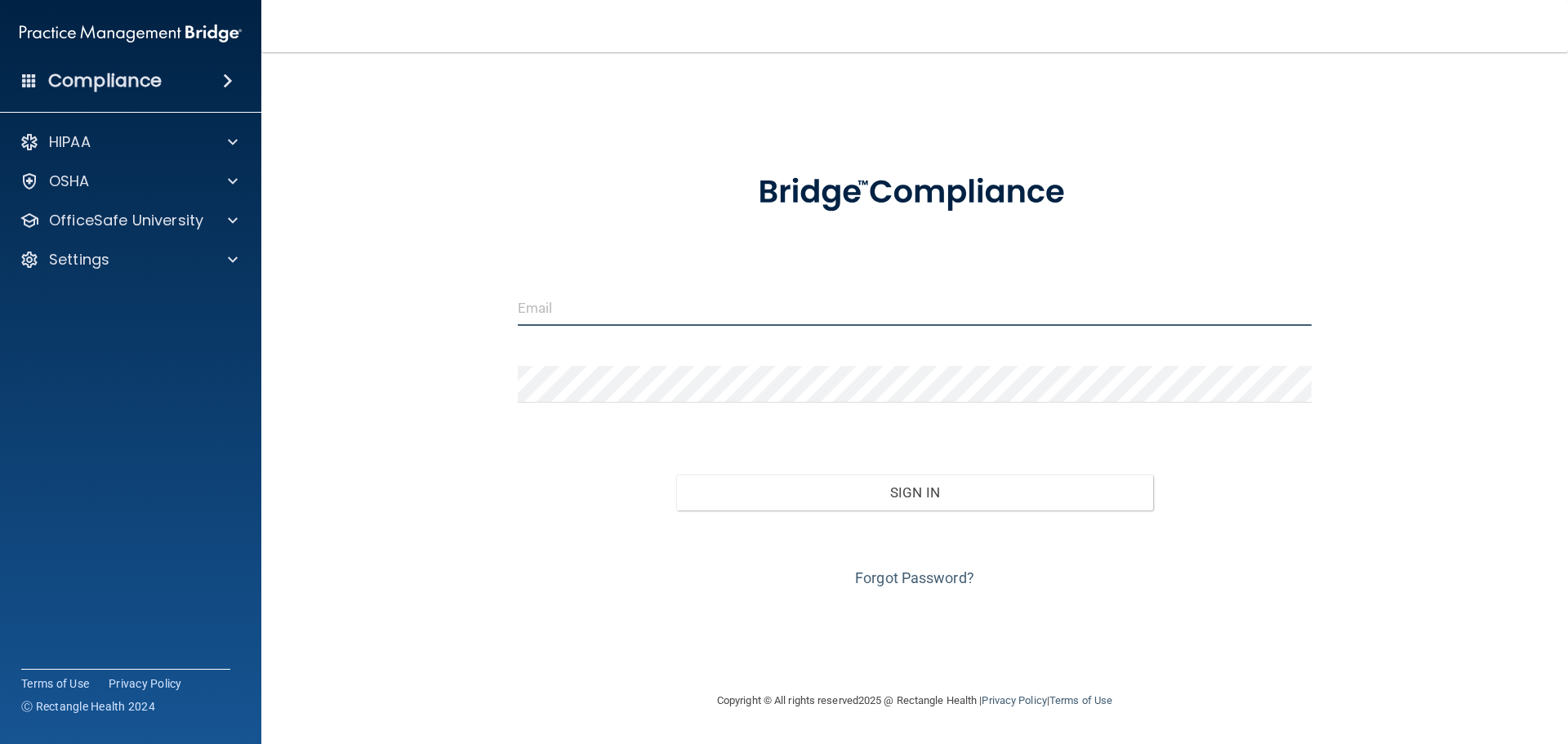
type input "[EMAIL_ADDRESS][DOMAIN_NAME]"
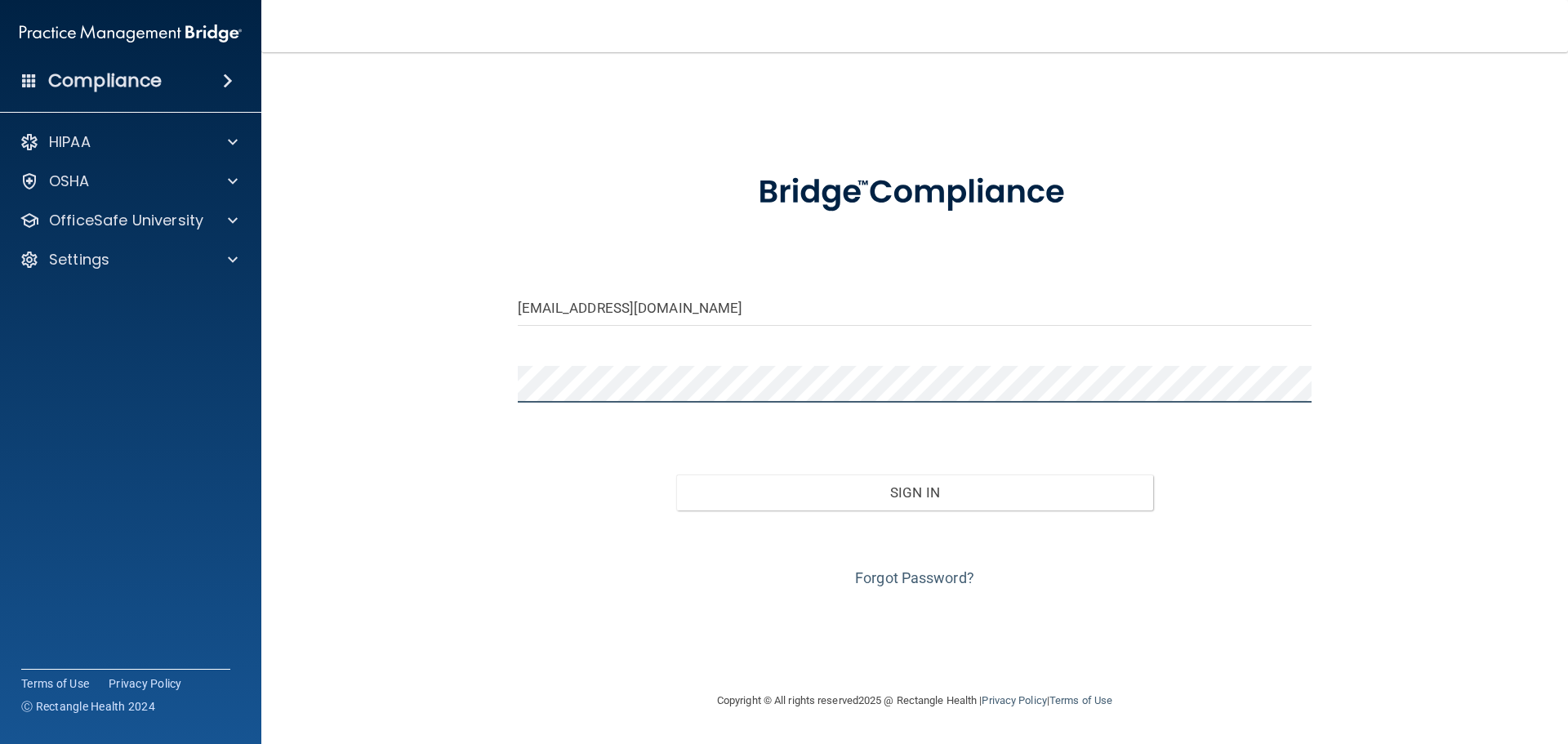
click at [676, 475] on button "Sign In" at bounding box center [914, 492] width 477 height 36
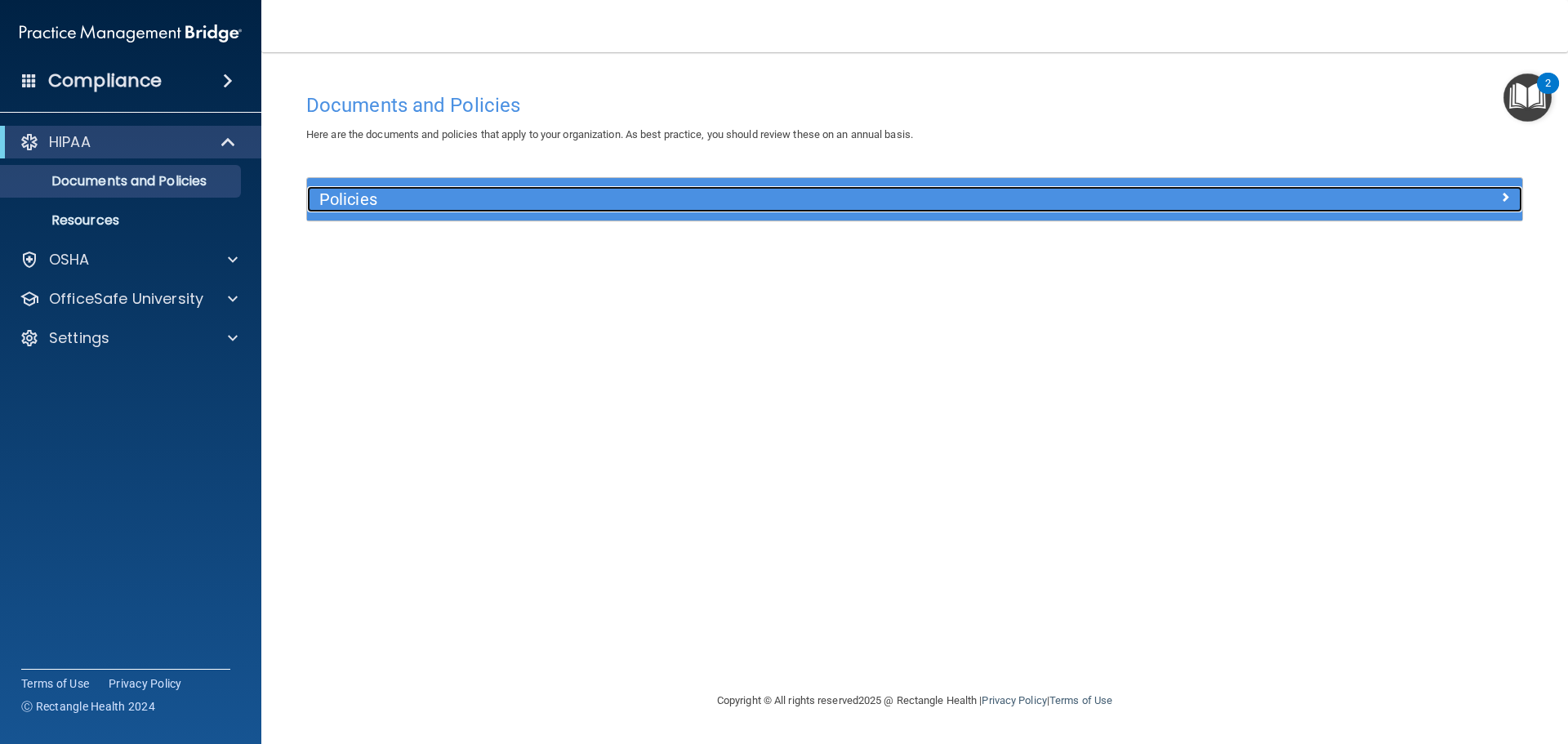
click at [552, 195] on h5 "Policies" at bounding box center [762, 199] width 887 height 18
